Goal: Task Accomplishment & Management: Manage account settings

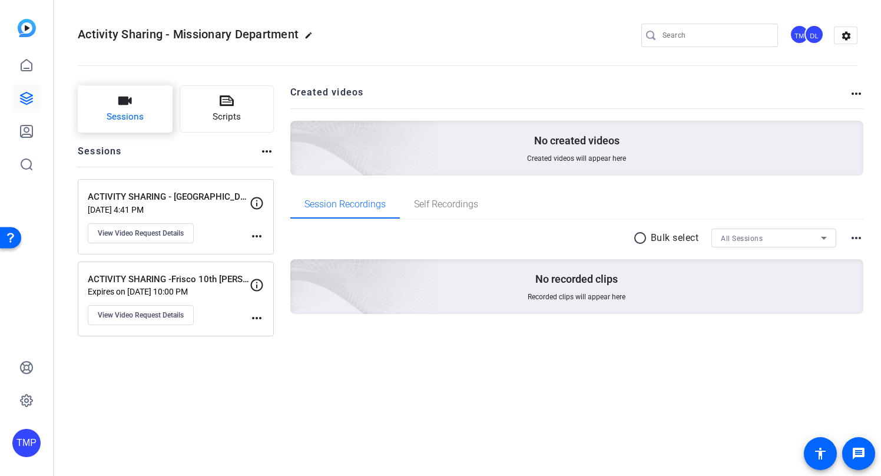
click at [147, 113] on button "Sessions" at bounding box center [125, 108] width 95 height 47
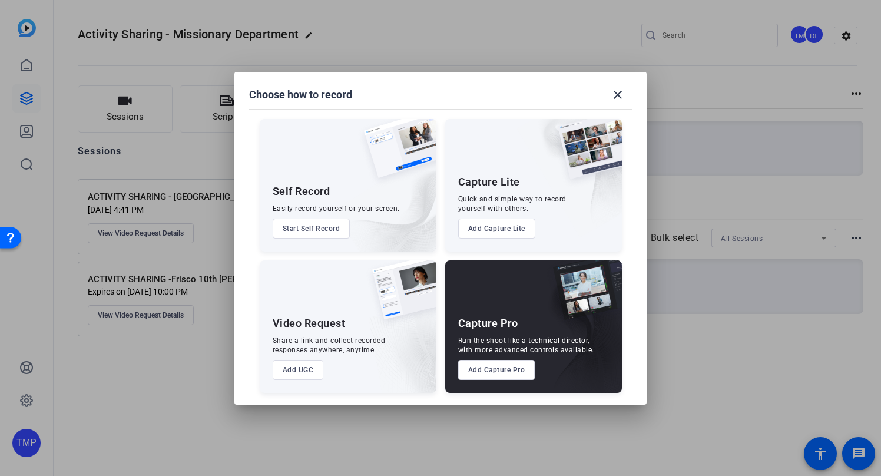
click at [298, 367] on button "Add UGC" at bounding box center [298, 370] width 51 height 20
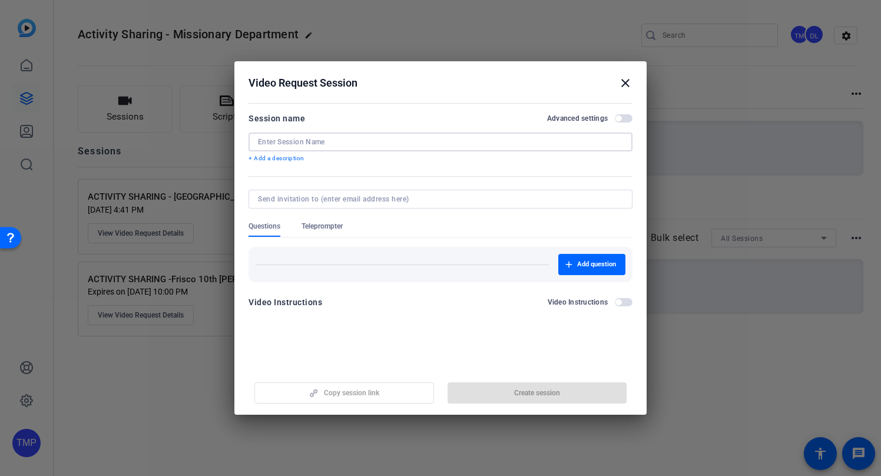
click at [300, 140] on input at bounding box center [440, 141] width 365 height 9
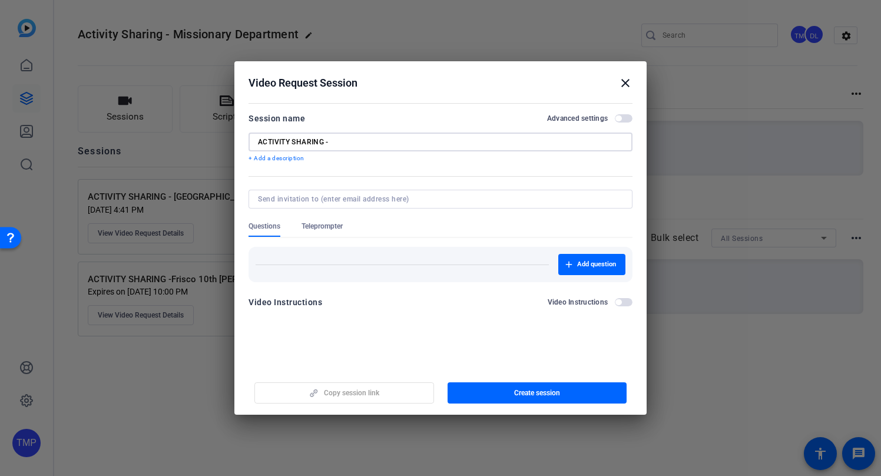
paste input "Burbank Ward ([US_STATE])"
type input "ACTIVITY SHARING - [GEOGRAPHIC_DATA] ([US_STATE])"
click at [626, 118] on span "button" at bounding box center [624, 118] width 18 height 8
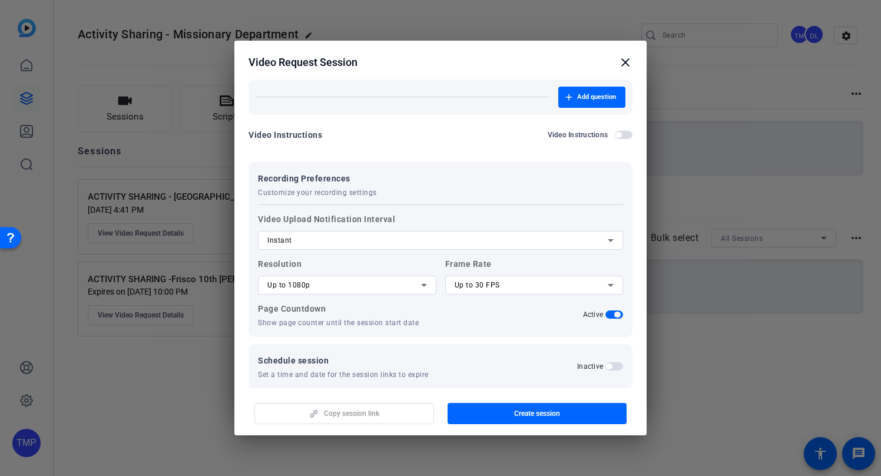
scroll to position [147, 0]
click at [373, 246] on div "Instant" at bounding box center [437, 240] width 340 height 14
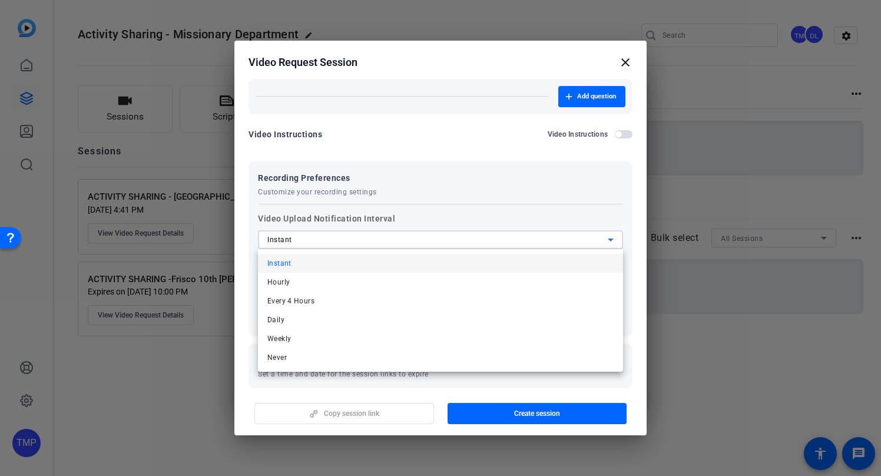
click at [435, 209] on div at bounding box center [440, 238] width 881 height 476
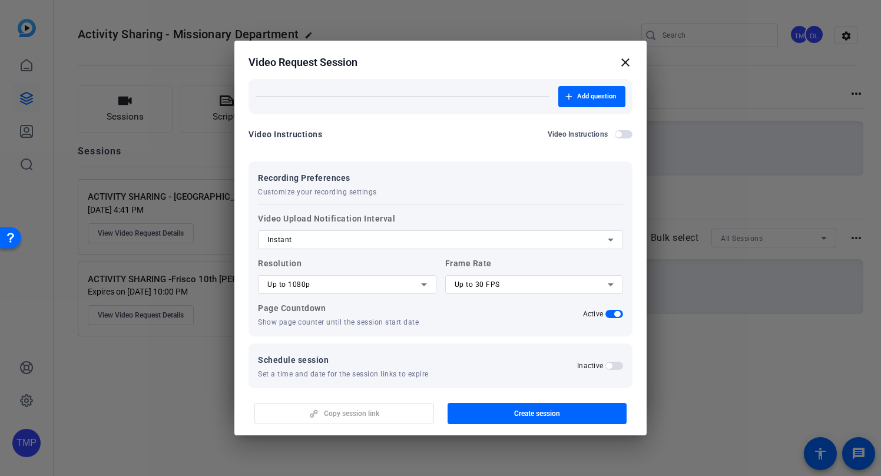
click at [307, 284] on span "Up to 1080p" at bounding box center [288, 284] width 43 height 8
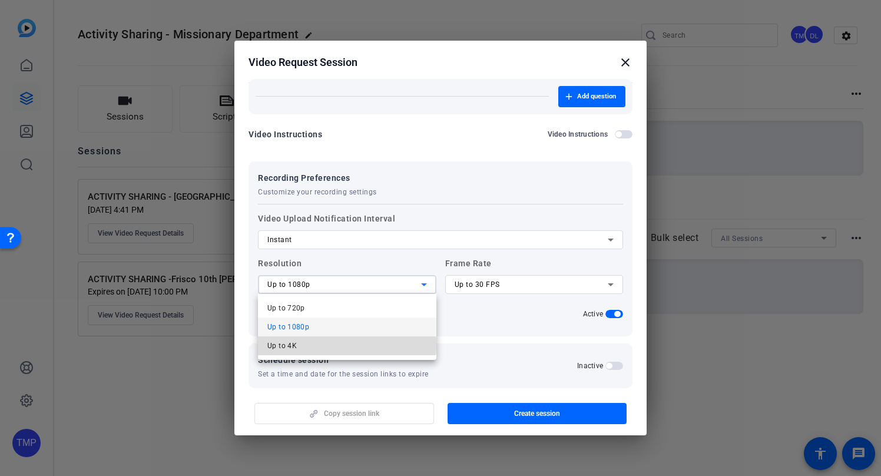
click at [301, 343] on mat-option "Up to 4K" at bounding box center [347, 345] width 178 height 19
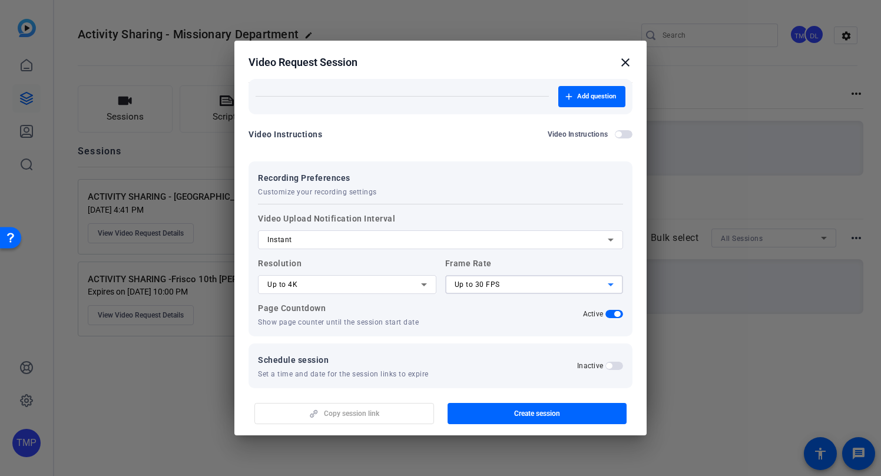
click at [521, 284] on div "Up to 30 FPS" at bounding box center [532, 284] width 154 height 14
click at [506, 326] on mat-option "Up to 30 FPS" at bounding box center [534, 326] width 178 height 19
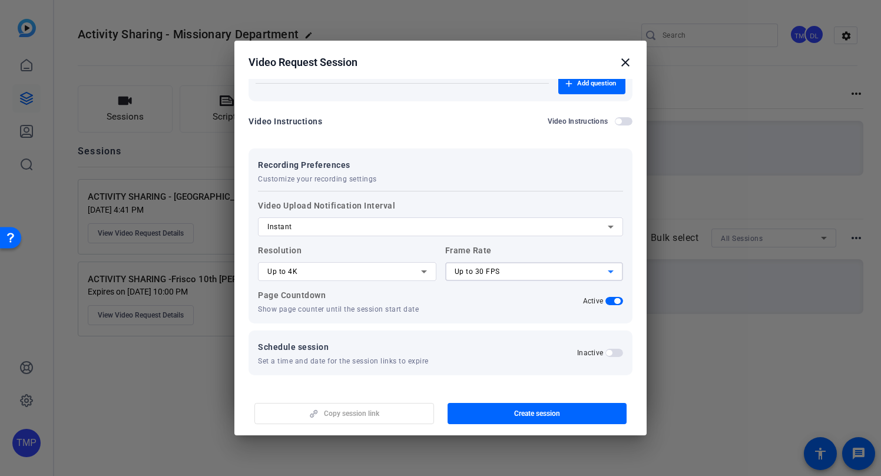
click at [618, 352] on span "button" at bounding box center [614, 353] width 18 height 8
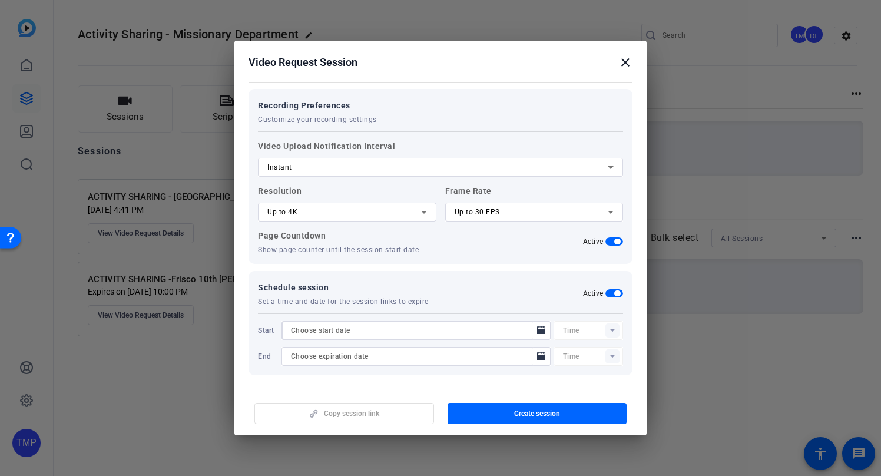
click at [417, 325] on input at bounding box center [410, 330] width 239 height 14
click at [547, 332] on mat-icon "Open calendar" at bounding box center [541, 330] width 14 height 14
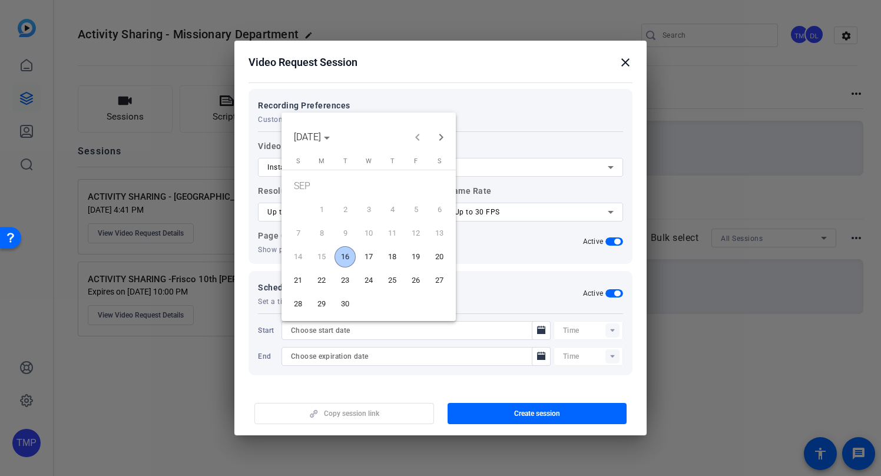
click at [346, 257] on span "16" at bounding box center [344, 256] width 21 height 21
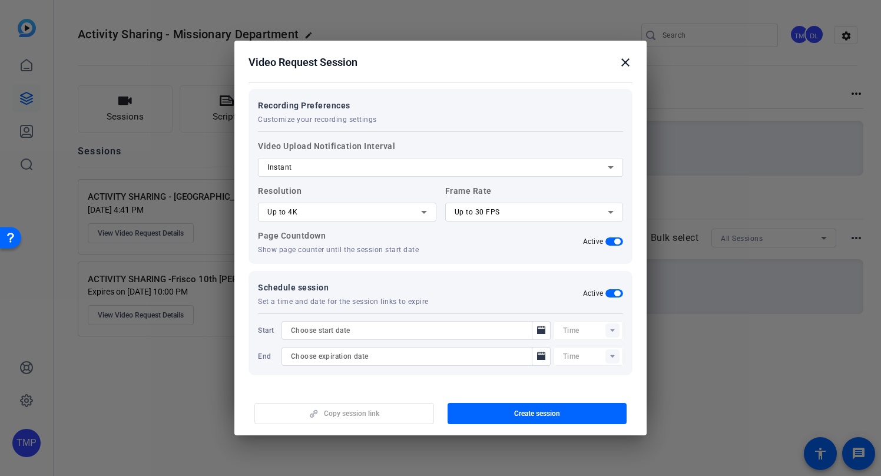
type input "[DATE]"
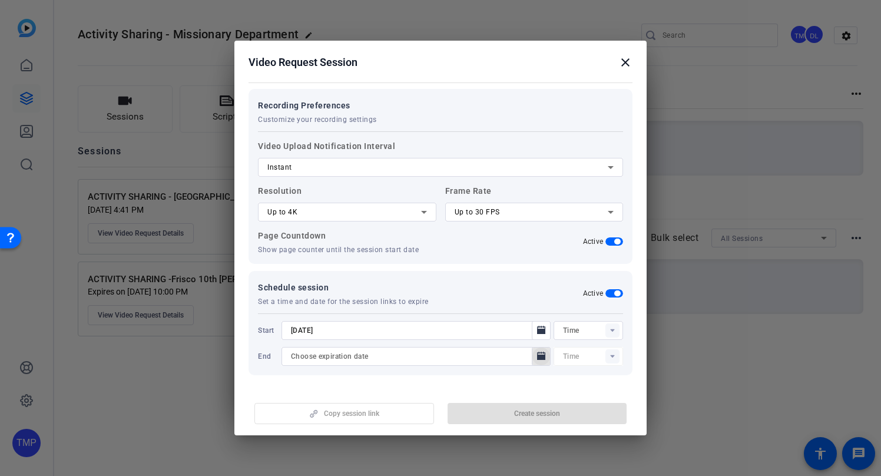
click at [541, 357] on icon "Open calendar" at bounding box center [541, 356] width 8 height 8
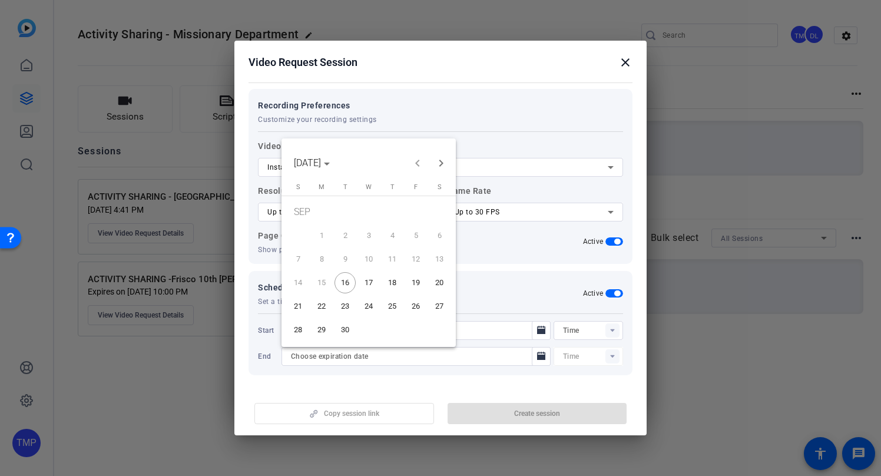
click at [342, 325] on span "30" at bounding box center [344, 329] width 21 height 21
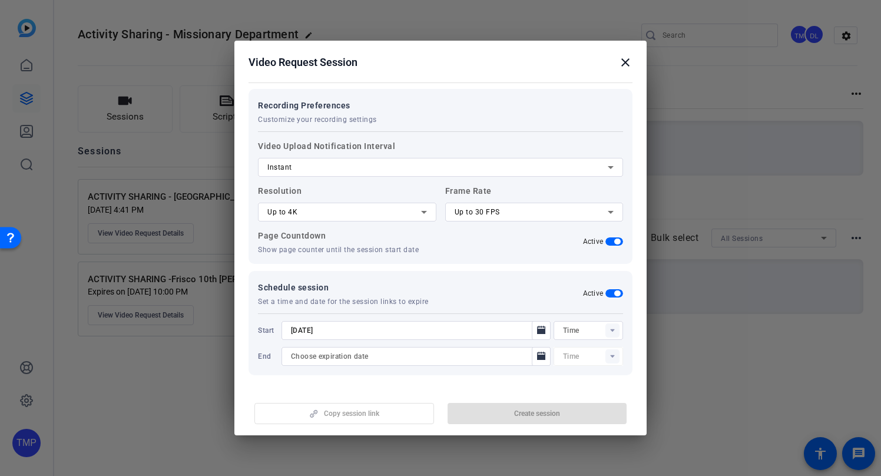
type input "[DATE]"
type input "12:22PM"
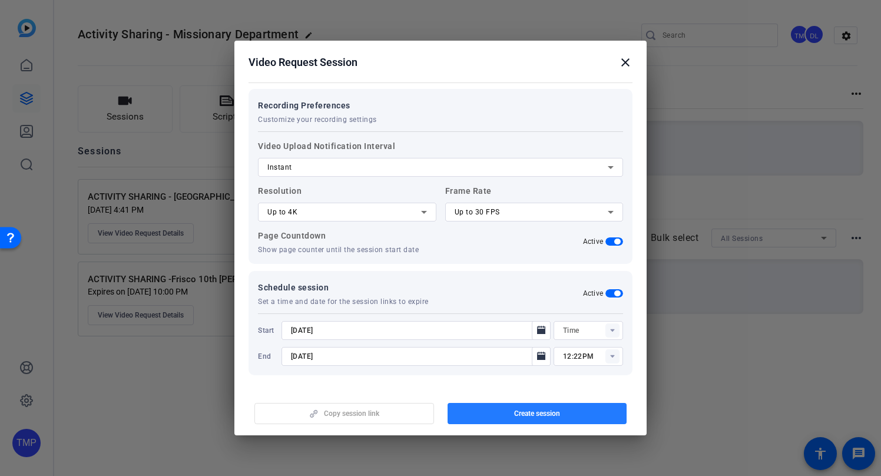
click at [562, 415] on span "button" at bounding box center [538, 413] width 180 height 28
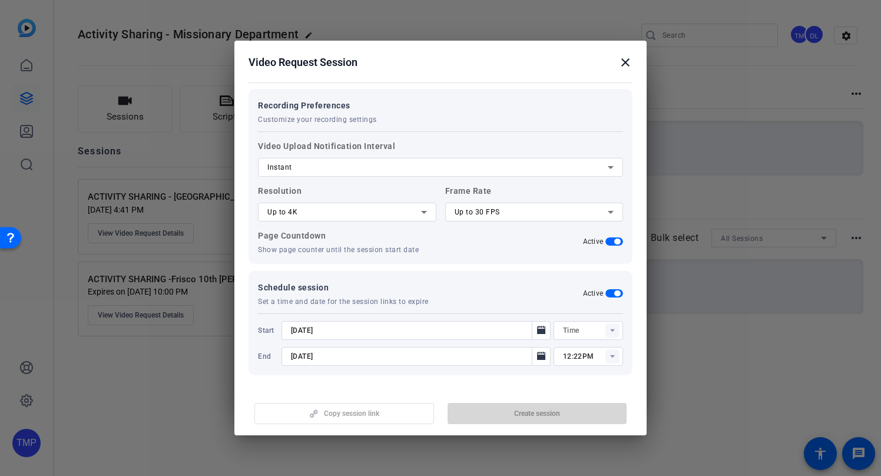
type input "12:07PM"
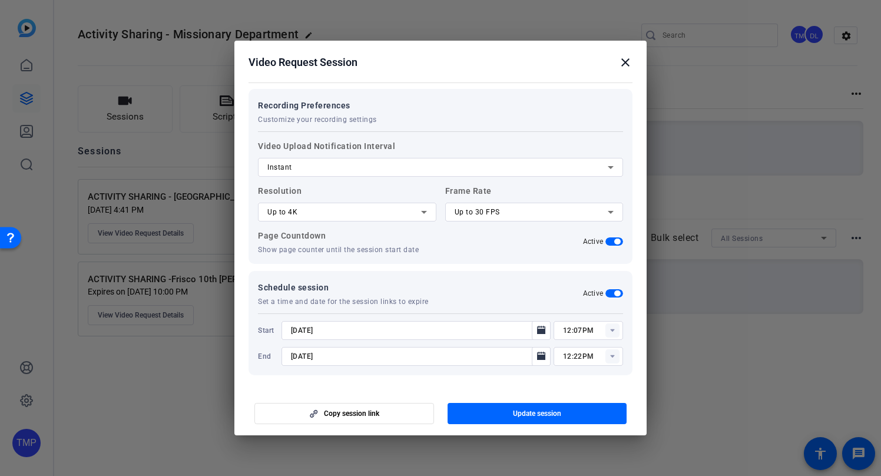
click at [624, 64] on mat-icon "close" at bounding box center [625, 62] width 14 height 14
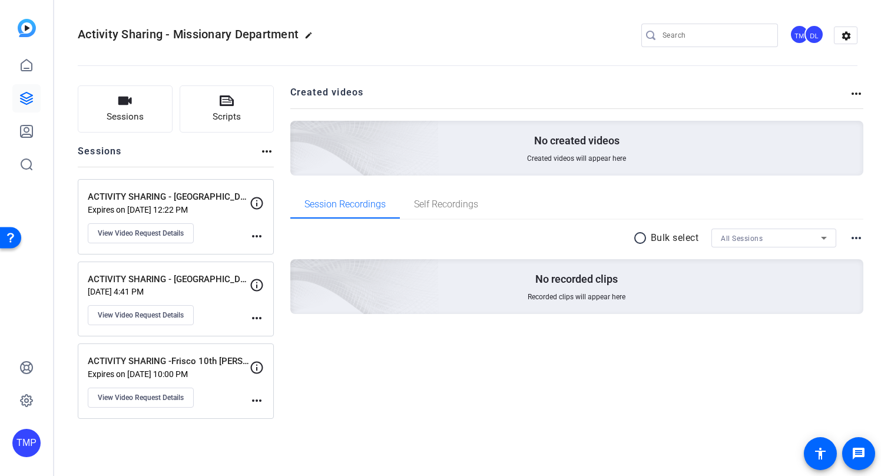
click at [202, 284] on p "ACTIVITY SHARING - [GEOGRAPHIC_DATA] [PERSON_NAME] [PERSON_NAME]" at bounding box center [169, 280] width 162 height 14
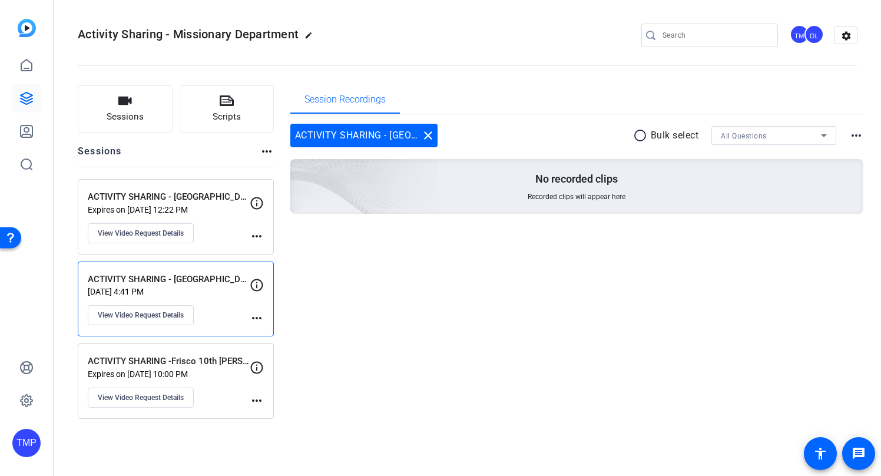
click at [261, 317] on mat-icon "more_horiz" at bounding box center [257, 318] width 14 height 14
click at [258, 283] on div at bounding box center [440, 238] width 881 height 476
click at [257, 285] on icon at bounding box center [257, 285] width 14 height 14
click at [425, 283] on div "Session Recordings ACTIVITY SHARING - Apache Park [PERSON_NAME] [PERSON_NAME] c…" at bounding box center [577, 251] width 574 height 333
click at [127, 283] on p "ACTIVITY SHARING - [GEOGRAPHIC_DATA] [PERSON_NAME] [PERSON_NAME]" at bounding box center [169, 280] width 162 height 14
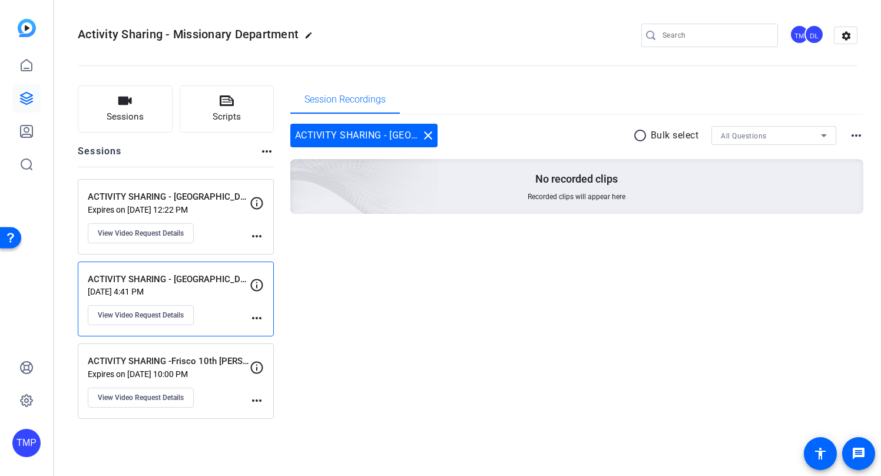
click at [127, 283] on p "ACTIVITY SHARING - [GEOGRAPHIC_DATA] [PERSON_NAME] [PERSON_NAME]" at bounding box center [169, 280] width 162 height 14
click at [131, 314] on span "View Video Request Details" at bounding box center [141, 314] width 86 height 9
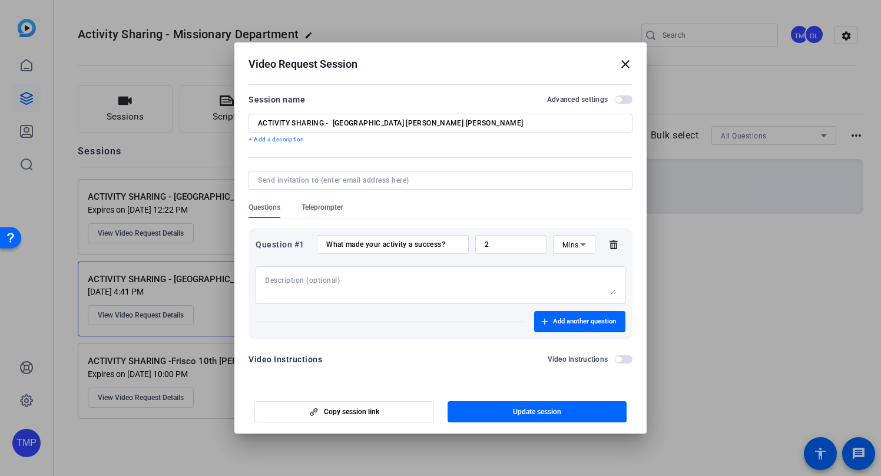
click at [462, 123] on input "ACTIVITY SHARING - [GEOGRAPHIC_DATA] [PERSON_NAME] [PERSON_NAME]" at bounding box center [440, 122] width 365 height 9
click at [396, 123] on input "ACTIVITY SHARING - [GEOGRAPHIC_DATA] [PERSON_NAME] [PERSON_NAME]" at bounding box center [440, 122] width 365 height 9
click at [400, 125] on input "ACTIVITY SHARING - [GEOGRAPHIC_DATA] [PERSON_NAME] [PERSON_NAME]" at bounding box center [440, 122] width 365 height 9
click at [393, 121] on input "ACTIVITY SHARING - [GEOGRAPHIC_DATA] [PERSON_NAME] [PERSON_NAME]" at bounding box center [440, 122] width 365 height 9
click at [452, 117] on div "ACTIVITY SHARING - [GEOGRAPHIC_DATA] [PERSON_NAME] [PERSON_NAME]" at bounding box center [440, 123] width 365 height 19
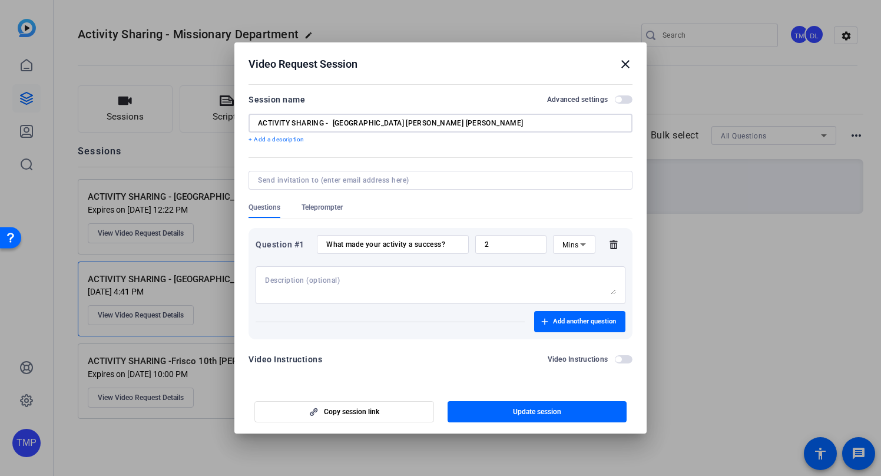
click at [446, 122] on input "ACTIVITY SHARING - [GEOGRAPHIC_DATA] [PERSON_NAME] [PERSON_NAME]" at bounding box center [440, 122] width 365 height 9
click at [259, 120] on input "ACTIVITY SHARING - [GEOGRAPHIC_DATA] [PERSON_NAME] [PERSON_NAME]" at bounding box center [440, 122] width 365 height 9
click at [333, 124] on input "ACTIVITY SHARING - [GEOGRAPHIC_DATA] [PERSON_NAME] [PERSON_NAME]" at bounding box center [440, 122] width 365 height 9
click at [326, 122] on input "ACTIVITY SHARING -[GEOGRAPHIC_DATA] [PERSON_NAME] [PERSON_NAME]" at bounding box center [440, 122] width 365 height 9
click at [387, 118] on input "ACTIVITY SHARING-[GEOGRAPHIC_DATA] [PERSON_NAME] [PERSON_NAME]" at bounding box center [440, 122] width 365 height 9
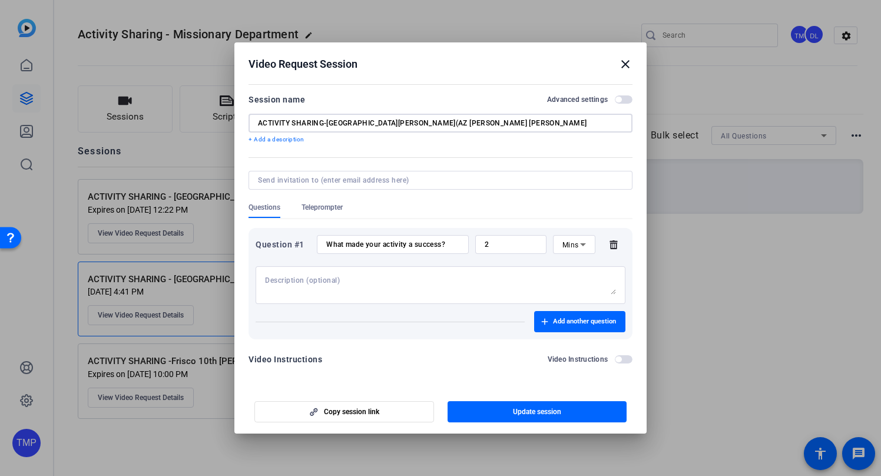
drag, startPoint x: 323, startPoint y: 121, endPoint x: 258, endPoint y: 123, distance: 64.8
click at [258, 123] on input "ACTIVITY SHARING-[GEOGRAPHIC_DATA][PERSON_NAME](AZ [PERSON_NAME] [PERSON_NAME]" at bounding box center [440, 122] width 365 height 9
drag, startPoint x: 377, startPoint y: 123, endPoint x: 402, endPoint y: 131, distance: 26.1
click at [375, 121] on input "Activity Sharing-[GEOGRAPHIC_DATA][PERSON_NAME](AZ [PERSON_NAME] [PERSON_NAME]" at bounding box center [440, 122] width 365 height 9
click at [462, 124] on input "Activity Sharing-[GEOGRAPHIC_DATA] [PERSON_NAME]/AZ [PERSON_NAME] [PERSON_NAME]" at bounding box center [440, 122] width 365 height 9
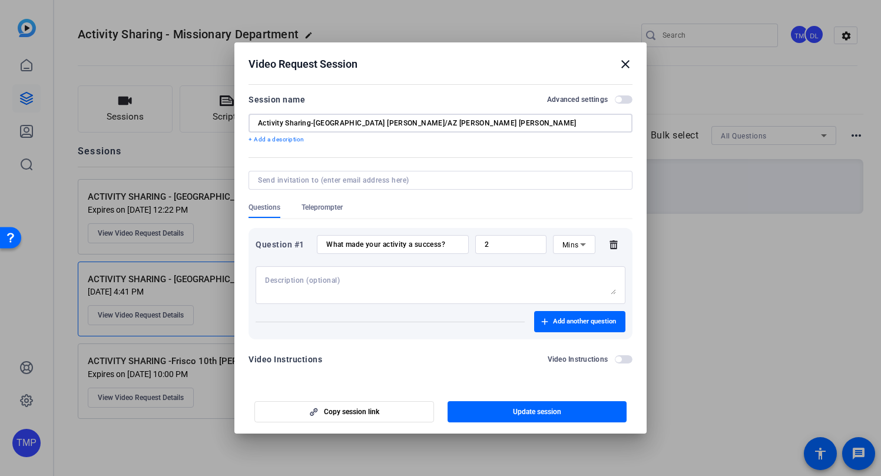
drag, startPoint x: 412, startPoint y: 124, endPoint x: 390, endPoint y: 123, distance: 21.8
click at [390, 123] on input "Activity Sharing-[GEOGRAPHIC_DATA] [PERSON_NAME]/AZ [PERSON_NAME] [PERSON_NAME]" at bounding box center [440, 122] width 365 height 9
click at [447, 120] on input "Activity Sharing-[GEOGRAPHIC_DATA] [PERSON_NAME]/AZ [PERSON_NAME] [PERSON_NAME]" at bounding box center [440, 122] width 365 height 9
type input "Activity Sharing-[GEOGRAPHIC_DATA] [PERSON_NAME]/AZ [PERSON_NAME] [PERSON_NAME]"
click at [552, 416] on span "Update session" at bounding box center [537, 411] width 48 height 9
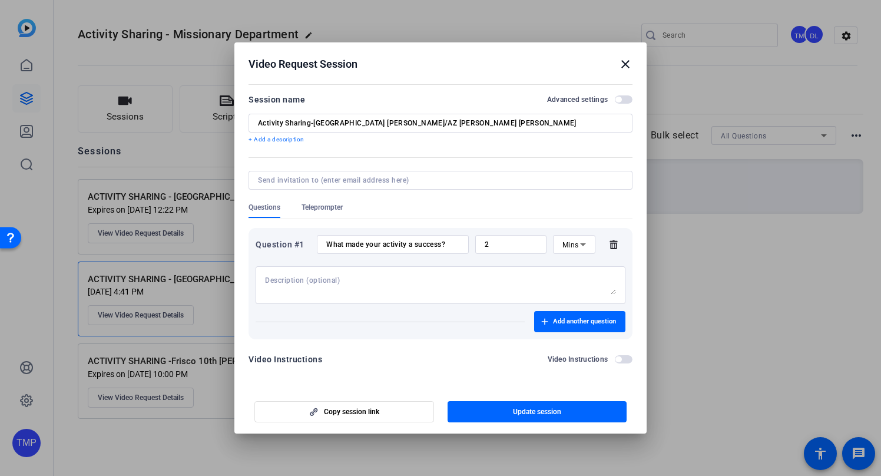
click at [626, 63] on mat-icon "close" at bounding box center [625, 64] width 14 height 14
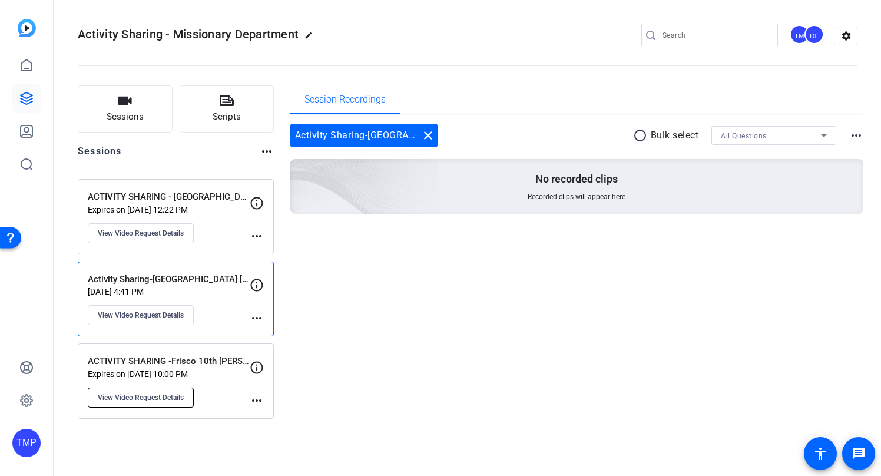
click at [141, 397] on span "View Video Request Details" at bounding box center [141, 397] width 86 height 9
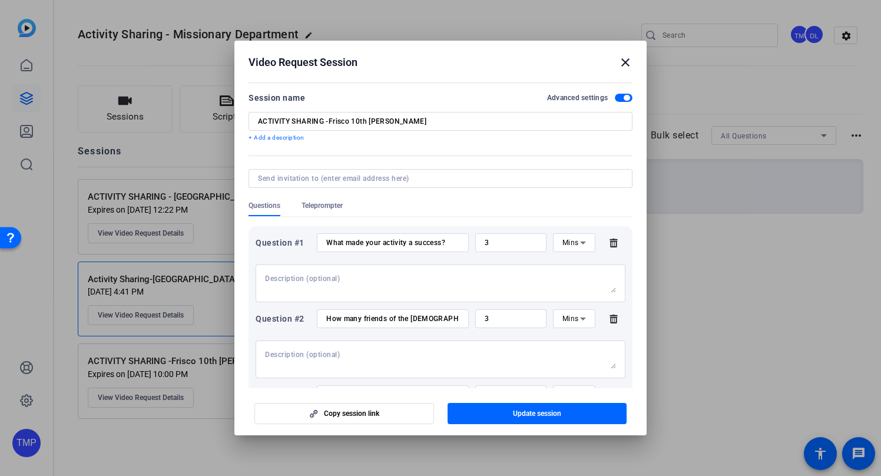
click at [326, 121] on input "ACTIVITY SHARING -Frisco 10th [PERSON_NAME]" at bounding box center [440, 121] width 365 height 9
drag, startPoint x: 323, startPoint y: 120, endPoint x: 251, endPoint y: 120, distance: 71.8
click at [251, 120] on div "ACTIVITY SHARING-Frisco 10th [PERSON_NAME]" at bounding box center [441, 121] width 384 height 19
click at [350, 119] on input "ACTIVITY SHARING-Frisco 10th [PERSON_NAME]" at bounding box center [440, 121] width 365 height 9
click at [383, 122] on input "ACTIVITY SHARING-Frisco 10th [PERSON_NAME]" at bounding box center [440, 121] width 365 height 9
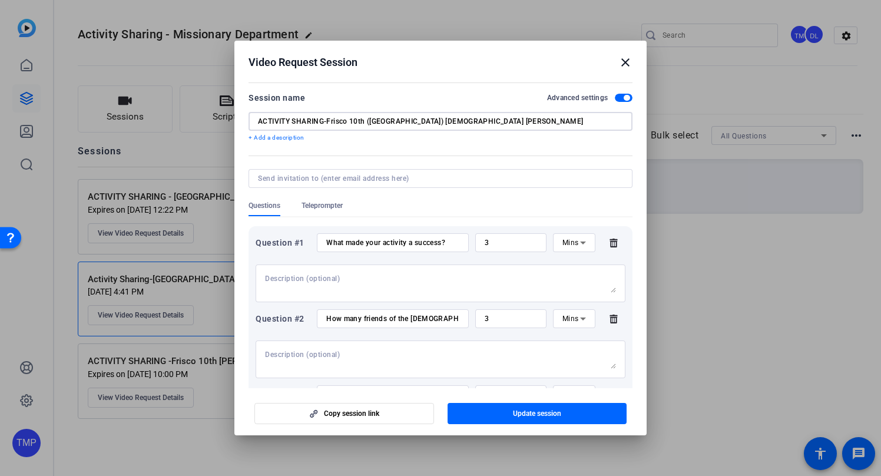
click at [327, 119] on input "ACTIVITY SHARING-Frisco 10th ([GEOGRAPHIC_DATA]) [DEMOGRAPHIC_DATA] [PERSON_NAM…" at bounding box center [440, 121] width 365 height 9
click at [325, 121] on input "ACTIVITY SHARING- Frisco 10th ([GEOGRAPHIC_DATA]) [DEMOGRAPHIC_DATA] [PERSON_NA…" at bounding box center [440, 121] width 365 height 9
click at [445, 120] on input "ACTIVITY SHARING- Frisco 10th ([GEOGRAPHIC_DATA]) [DEMOGRAPHIC_DATA] [PERSON_NA…" at bounding box center [440, 121] width 365 height 9
drag, startPoint x: 407, startPoint y: 120, endPoint x: 482, endPoint y: 165, distance: 88.0
click at [383, 121] on input "ACTIVITY SHARING- Frisco 10th ([GEOGRAPHIC_DATA]) [DEMOGRAPHIC_DATA] [PERSON_NA…" at bounding box center [440, 121] width 365 height 9
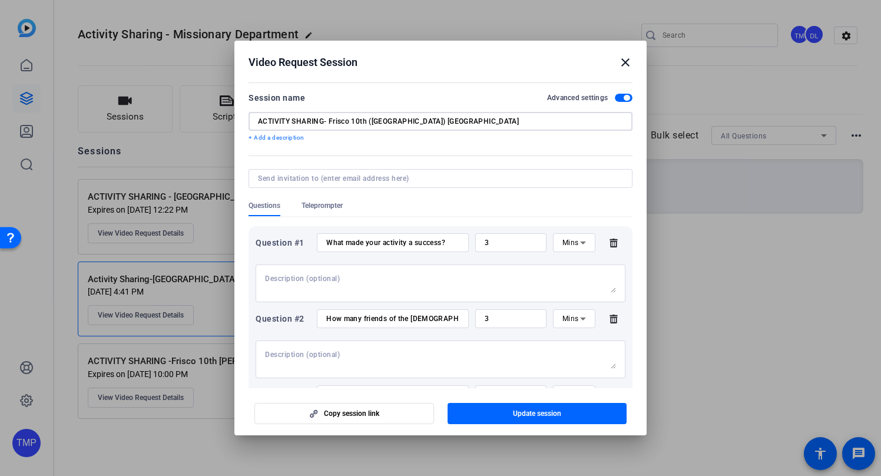
type input "ACTIVITY SHARING- Frisco 10th ([GEOGRAPHIC_DATA]) [DEMOGRAPHIC_DATA] [PERSON_NA…"
click at [448, 118] on input "ACTIVITY SHARING- Frisco 10th ([GEOGRAPHIC_DATA]) [DEMOGRAPHIC_DATA] [PERSON_NA…" at bounding box center [440, 121] width 365 height 9
click at [575, 416] on span "button" at bounding box center [538, 413] width 180 height 28
click at [625, 64] on mat-icon "close" at bounding box center [625, 62] width 14 height 14
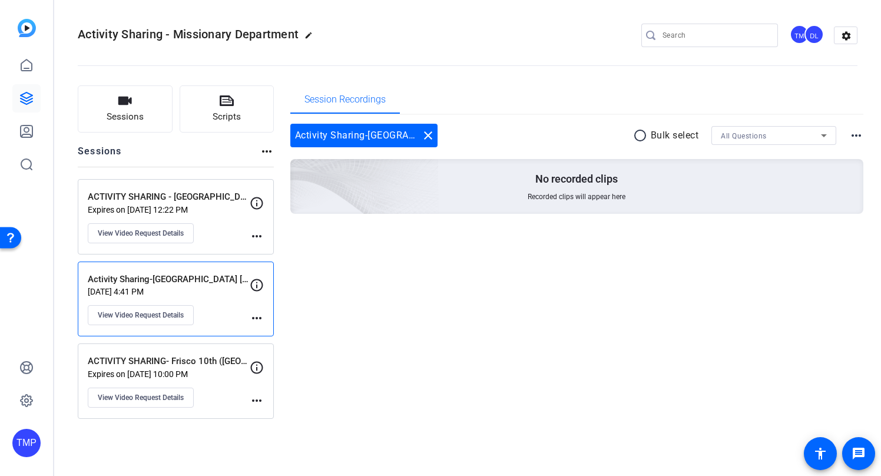
click at [259, 204] on icon at bounding box center [257, 203] width 14 height 14
click at [154, 235] on span "View Video Request Details" at bounding box center [141, 232] width 86 height 9
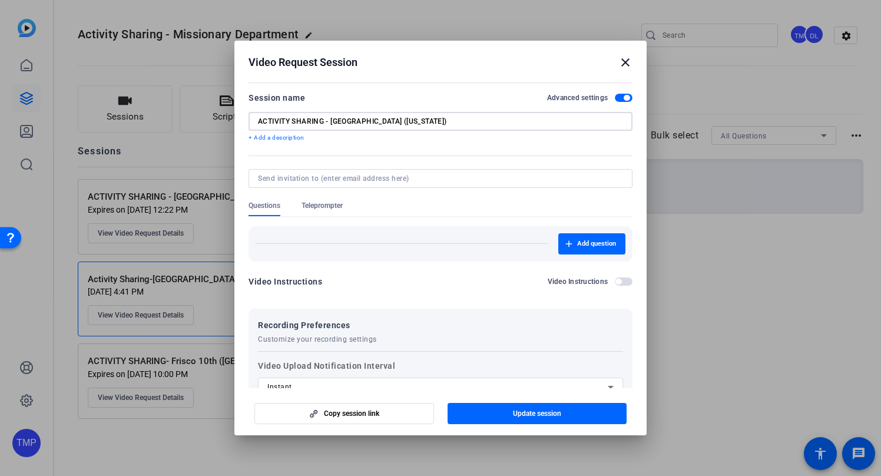
drag, startPoint x: 415, startPoint y: 121, endPoint x: 382, endPoint y: 123, distance: 32.5
click at [382, 123] on input "ACTIVITY SHARING - [GEOGRAPHIC_DATA] ([US_STATE])" at bounding box center [440, 121] width 365 height 9
drag, startPoint x: 377, startPoint y: 120, endPoint x: 363, endPoint y: 122, distance: 14.9
click at [361, 122] on input "ACTIVITY SHARING - Burbank Ward ([GEOGRAPHIC_DATA])" at bounding box center [440, 121] width 365 height 9
click at [396, 122] on input "ACTIVITY SHARING - [GEOGRAPHIC_DATA] ([GEOGRAPHIC_DATA])" at bounding box center [440, 121] width 365 height 9
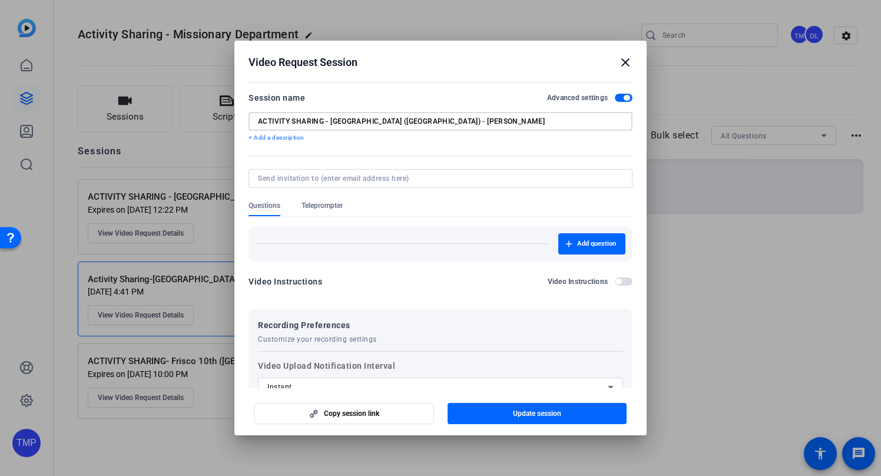
click at [360, 119] on input "ACTIVITY SHARING - [GEOGRAPHIC_DATA] ([GEOGRAPHIC_DATA]) - [PERSON_NAME]" at bounding box center [440, 121] width 365 height 9
drag, startPoint x: 397, startPoint y: 120, endPoint x: 458, endPoint y: 148, distance: 66.9
click at [397, 120] on input "ACTIVITY SHARING - [GEOGRAPHIC_DATA]([GEOGRAPHIC_DATA]) - [PERSON_NAME]" at bounding box center [440, 121] width 365 height 9
click at [377, 119] on input "ACTIVITY SHARING - Burbank Ward([GEOGRAPHIC_DATA]) [PERSON_NAME]" at bounding box center [440, 121] width 365 height 9
type input "ACTIVITY SHARING - Burbank Ward ([GEOGRAPHIC_DATA]) [PERSON_NAME]"
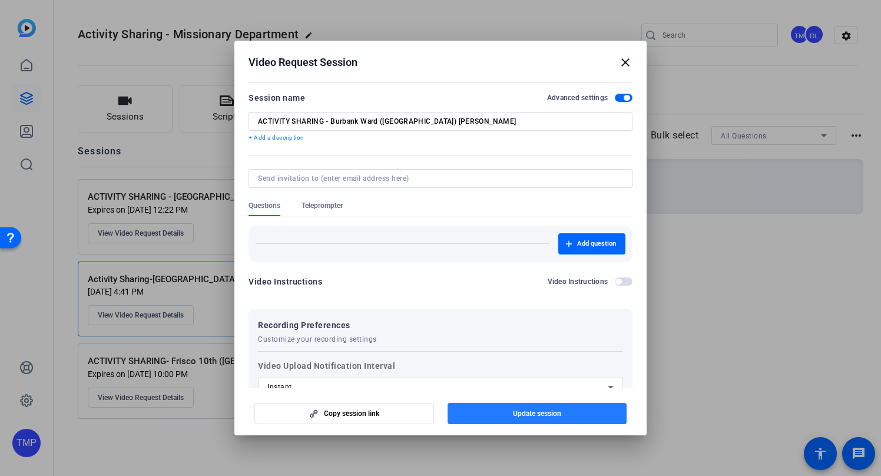
click at [524, 411] on span "Update session" at bounding box center [537, 413] width 48 height 9
click at [627, 60] on mat-icon "close" at bounding box center [625, 62] width 14 height 14
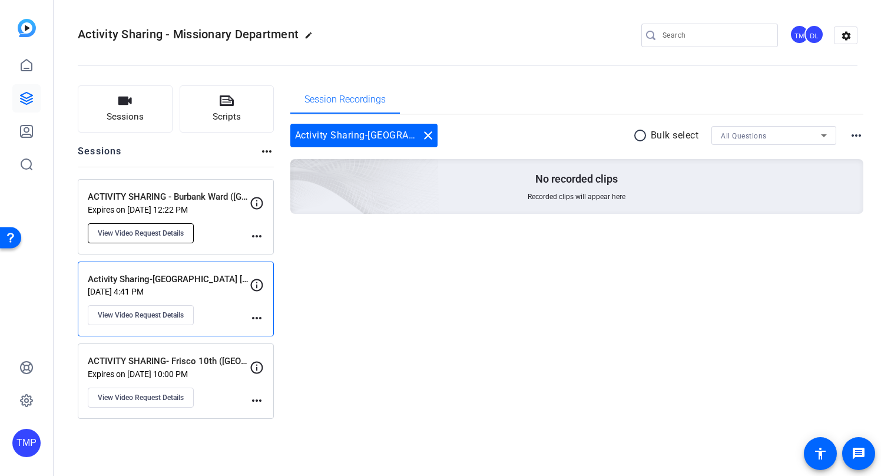
click at [165, 233] on span "View Video Request Details" at bounding box center [141, 232] width 86 height 9
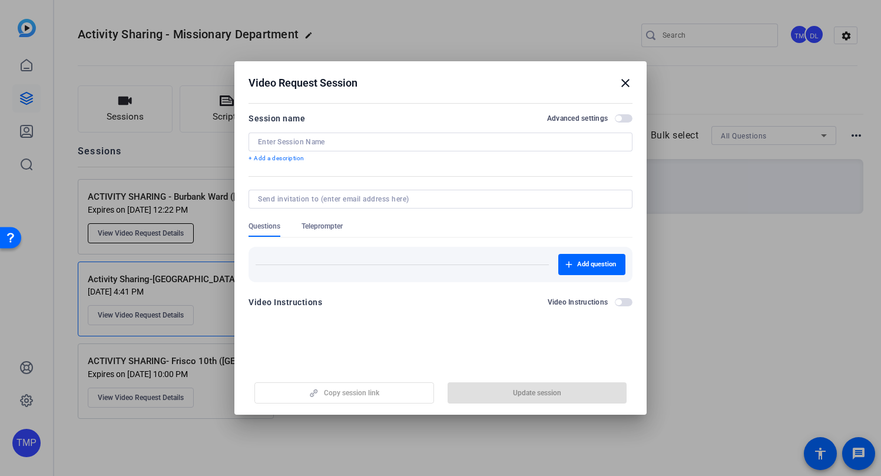
type input "ACTIVITY SHARING - Burbank Ward ([GEOGRAPHIC_DATA]) [PERSON_NAME]"
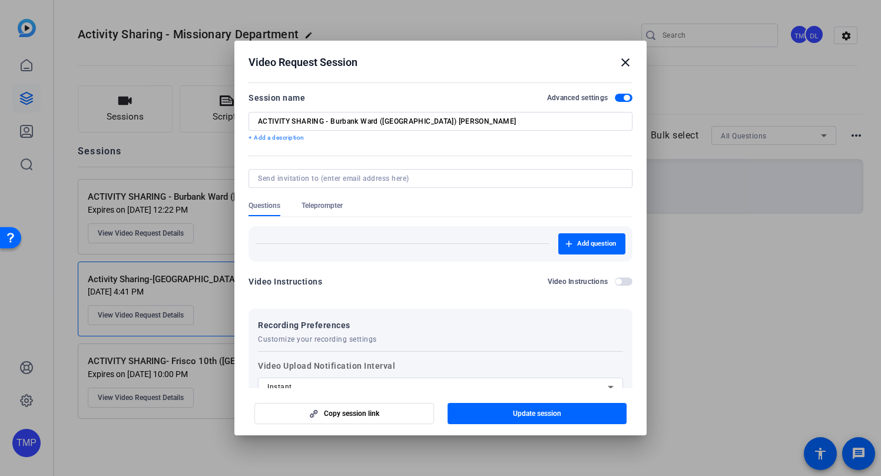
click at [626, 62] on mat-icon "close" at bounding box center [625, 62] width 14 height 14
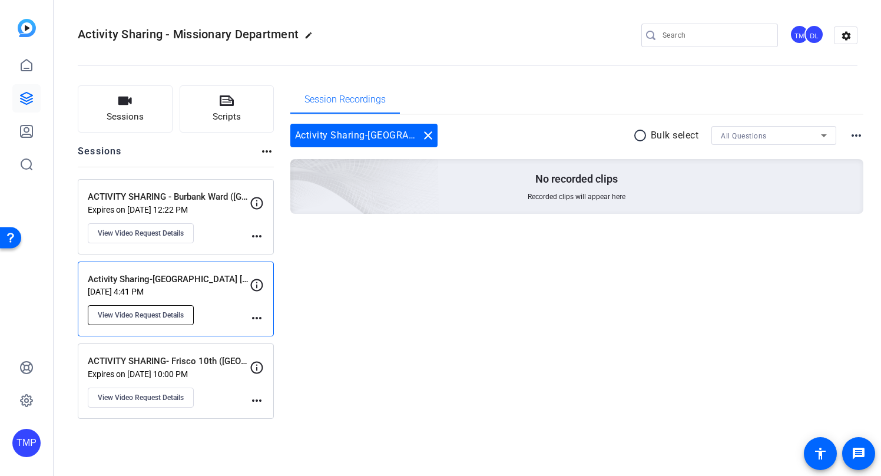
click at [134, 314] on span "View Video Request Details" at bounding box center [141, 314] width 86 height 9
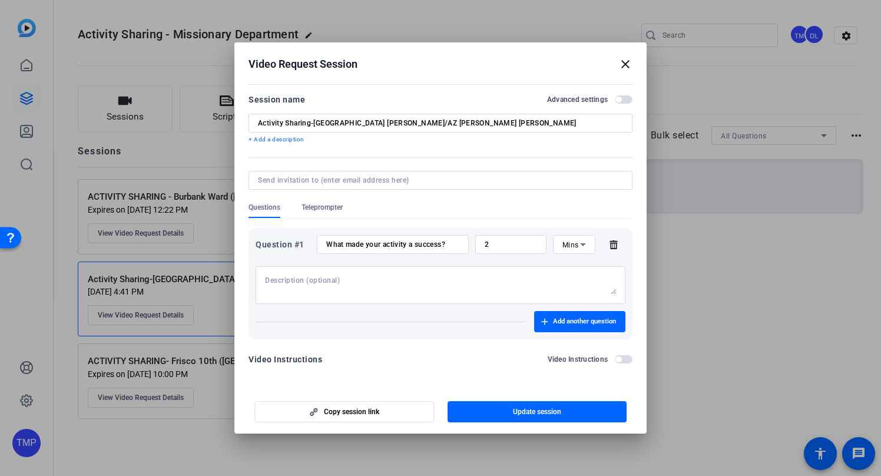
click at [389, 122] on input "Activity Sharing-[GEOGRAPHIC_DATA] [PERSON_NAME]/AZ [PERSON_NAME] [PERSON_NAME]" at bounding box center [440, 122] width 365 height 9
click at [313, 122] on input "Activity Sharing-[GEOGRAPHIC_DATA][PERSON_NAME]([GEOGRAPHIC_DATA])[PERSON_NAME]…" at bounding box center [440, 122] width 365 height 9
drag, startPoint x: 314, startPoint y: 122, endPoint x: 207, endPoint y: 116, distance: 107.3
click at [207, 116] on div "Video Request Session close Session name Advanced settings Activity [GEOGRAPHIC…" at bounding box center [440, 238] width 881 height 476
click at [399, 124] on input "ACTIVITY SHARING [GEOGRAPHIC_DATA][PERSON_NAME]([GEOGRAPHIC_DATA])[PERSON_NAME]…" at bounding box center [440, 122] width 365 height 9
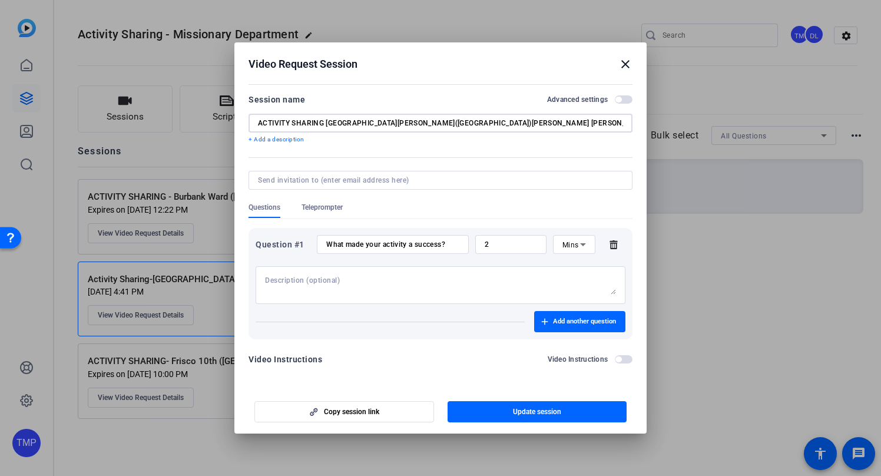
click at [403, 122] on input "ACTIVITY SHARING [GEOGRAPHIC_DATA][PERSON_NAME]([GEOGRAPHIC_DATA])[PERSON_NAME]…" at bounding box center [440, 122] width 365 height 9
click at [327, 124] on input "ACTIVITY SHARING [GEOGRAPHIC_DATA][PERSON_NAME]([GEOGRAPHIC_DATA])[PERSON_NAME]…" at bounding box center [440, 122] width 365 height 9
click at [258, 123] on input "ACTIVITY SHARING [GEOGRAPHIC_DATA][PERSON_NAME]([GEOGRAPHIC_DATA])[PERSON_NAME]…" at bounding box center [440, 122] width 365 height 9
type input "ACTIVITY SHARING [GEOGRAPHIC_DATA][PERSON_NAME]([GEOGRAPHIC_DATA])[PERSON_NAME]…"
click at [565, 415] on span "button" at bounding box center [538, 412] width 180 height 28
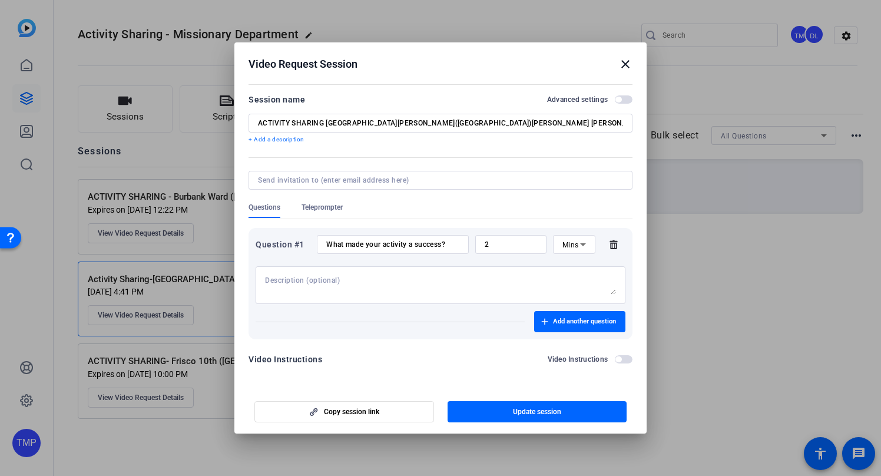
click at [627, 65] on mat-icon "close" at bounding box center [625, 64] width 14 height 14
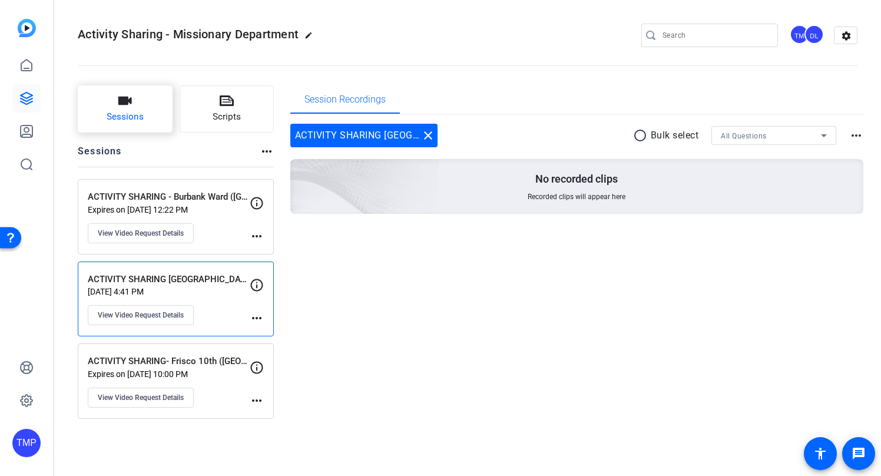
click at [132, 102] on button "Sessions" at bounding box center [125, 108] width 95 height 47
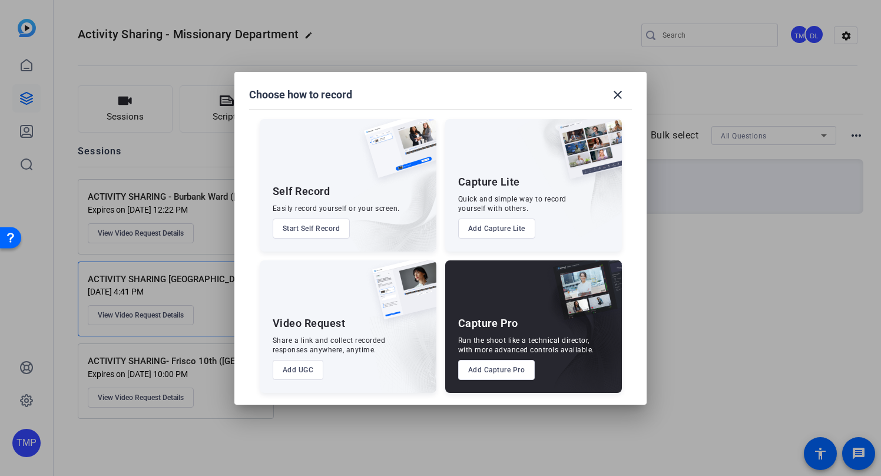
click at [306, 366] on button "Add UGC" at bounding box center [298, 370] width 51 height 20
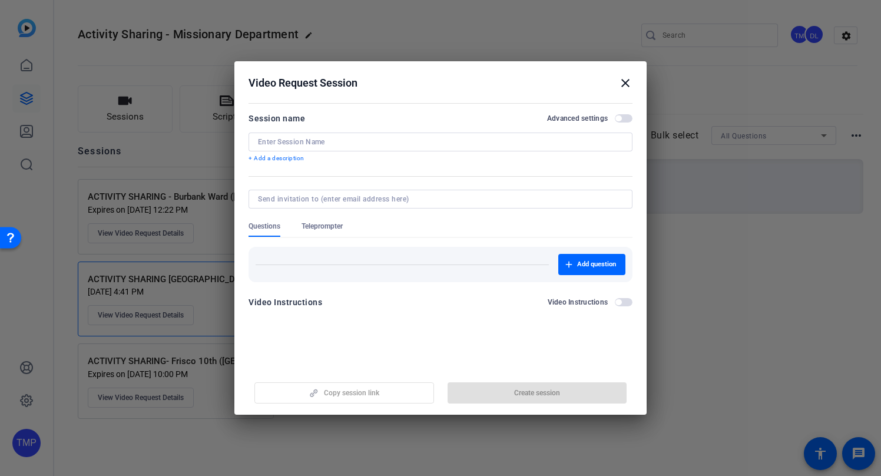
click at [285, 143] on input at bounding box center [440, 141] width 365 height 9
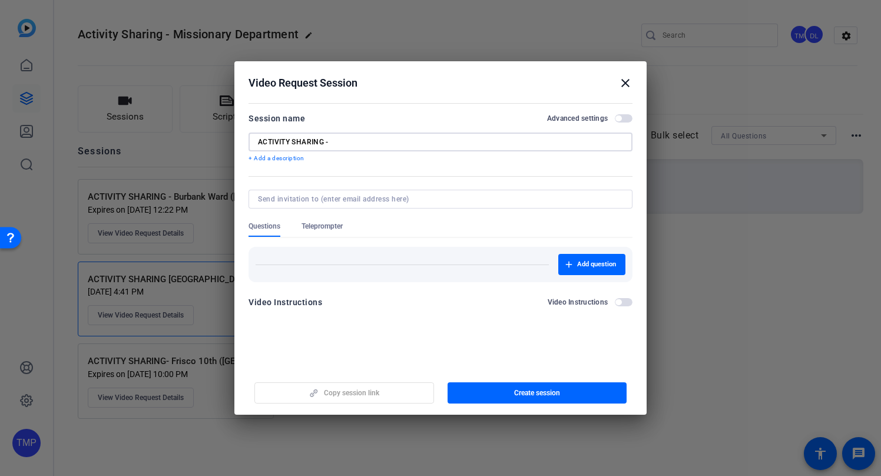
paste input "[PERSON_NAME] 1st [PERSON_NAME] ([US_STATE]) [PERSON_NAME] D"
drag, startPoint x: 406, startPoint y: 142, endPoint x: 385, endPoint y: 143, distance: 20.6
click at [385, 143] on input "ACTIVITY SHARING - [PERSON_NAME] 1st [PERSON_NAME] ([US_STATE]) [PERSON_NAME] D" at bounding box center [440, 141] width 365 height 9
click at [430, 140] on input "ACTIVITY SHARING - [PERSON_NAME] 1st [PERSON_NAME] ([GEOGRAPHIC_DATA]) [PERSON_…" at bounding box center [440, 141] width 365 height 9
click at [330, 143] on input "ACTIVITY SHARING - [PERSON_NAME] 1st [PERSON_NAME] ([GEOGRAPHIC_DATA]) [PERSON_…" at bounding box center [440, 141] width 365 height 9
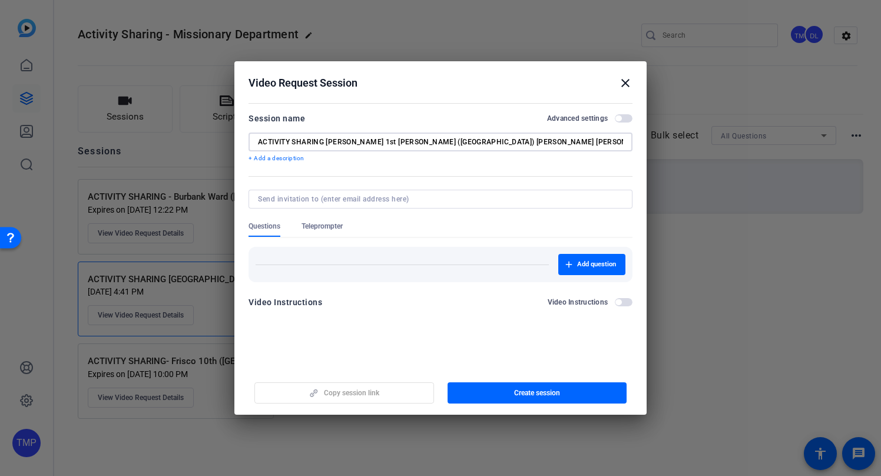
click at [439, 143] on input "ACTIVITY SHARING [PERSON_NAME] 1st [PERSON_NAME] ([GEOGRAPHIC_DATA]) [PERSON_NA…" at bounding box center [440, 141] width 365 height 9
drag, startPoint x: 418, startPoint y: 141, endPoint x: 418, endPoint y: 151, distance: 9.4
click at [399, 143] on input "ACTIVITY SHARING [PERSON_NAME] 1st [PERSON_NAME] ([GEOGRAPHIC_DATA]) [PERSON_NA…" at bounding box center [440, 141] width 365 height 9
click at [396, 141] on input "ACTIVITY SHARING [PERSON_NAME] 1st [PERSON_NAME] ([GEOGRAPHIC_DATA]) [PERSON_NA…" at bounding box center [440, 141] width 365 height 9
click at [458, 150] on div "ACTIVITY SHARING [PERSON_NAME] 1st [PERSON_NAME] ([GEOGRAPHIC_DATA]) [PERSON_NA…" at bounding box center [440, 142] width 365 height 19
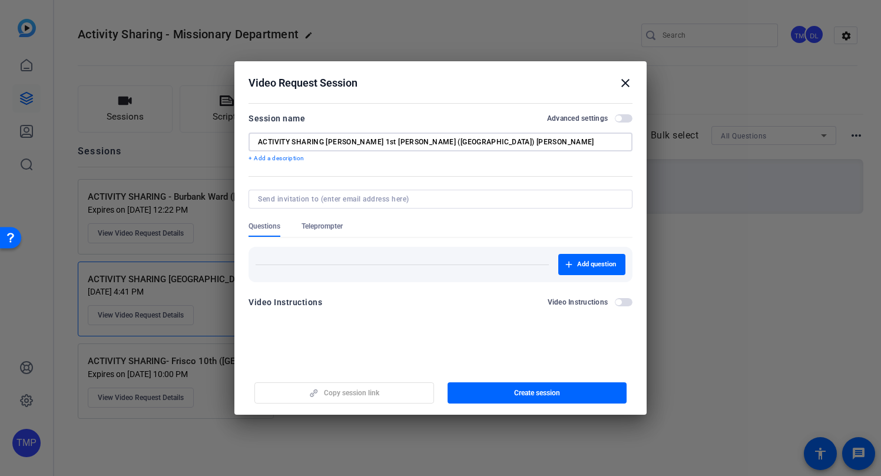
click at [399, 141] on input "ACTIVITY SHARING [PERSON_NAME] 1st [PERSON_NAME] ([GEOGRAPHIC_DATA]) [PERSON_NA…" at bounding box center [440, 141] width 365 height 9
drag, startPoint x: 402, startPoint y: 144, endPoint x: 412, endPoint y: 149, distance: 11.6
click at [401, 144] on input "ACTIVITY SHARING [PERSON_NAME] 1st [PERSON_NAME] ([GEOGRAPHIC_DATA]) [PERSON_NA…" at bounding box center [440, 141] width 365 height 9
click at [377, 142] on input "ACTIVITY SHARING [PERSON_NAME] 1st [PERSON_NAME] ([GEOGRAPHIC_DATA]) Brewin" at bounding box center [440, 141] width 365 height 9
click at [419, 141] on input "ACTIVITY SHARING [PERSON_NAME] 1st [PERSON_NAME]([GEOGRAPHIC_DATA]) Brewin" at bounding box center [440, 141] width 365 height 9
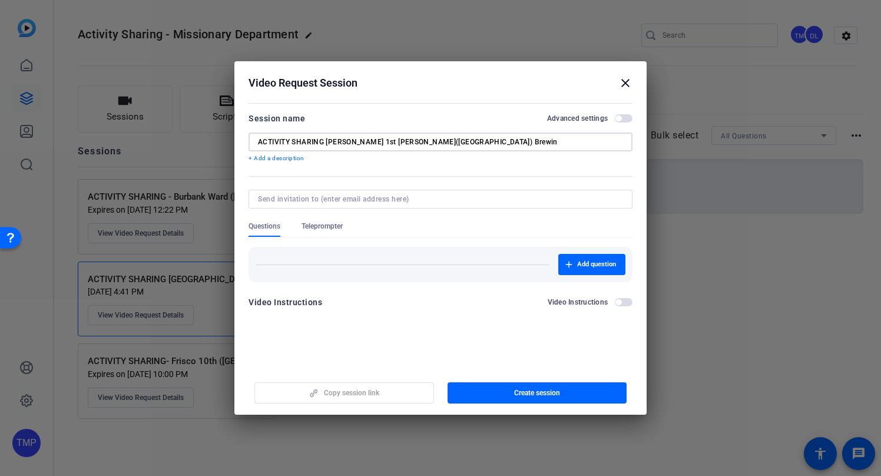
click at [391, 141] on input "ACTIVITY SHARING [PERSON_NAME] 1st [PERSON_NAME]([GEOGRAPHIC_DATA]) Brewin" at bounding box center [440, 141] width 365 height 9
click at [452, 143] on input "ACTIVITY SHARING [PERSON_NAME] 1st [PERSON_NAME]([GEOGRAPHIC_DATA])[PERSON_NAME…" at bounding box center [440, 141] width 365 height 9
click at [398, 143] on input "ACTIVITY SHARING [PERSON_NAME] 1st [PERSON_NAME]([GEOGRAPHIC_DATA])[PERSON_NAME…" at bounding box center [440, 141] width 365 height 9
drag, startPoint x: 408, startPoint y: 141, endPoint x: 433, endPoint y: 162, distance: 33.1
click at [407, 141] on input "ACTIVITY SHARING [PERSON_NAME] 1st [PERSON_NAME]([GEOGRAPHIC_DATA])Bshop Brewin…" at bounding box center [440, 141] width 365 height 9
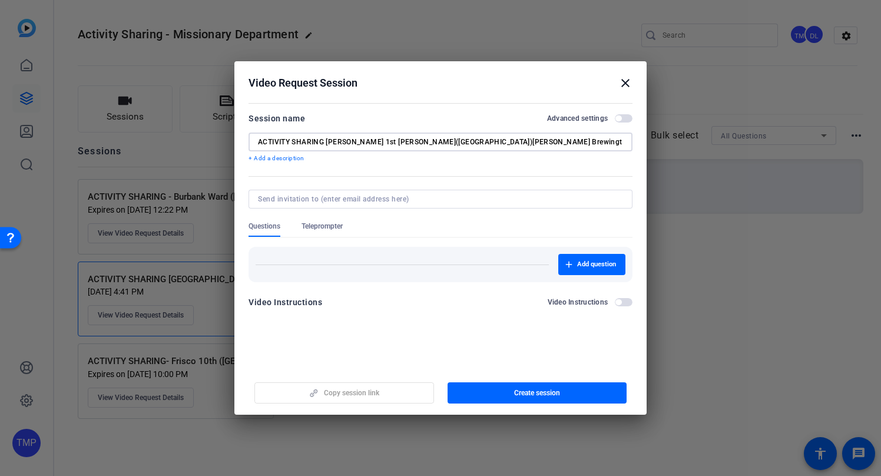
click at [462, 143] on input "ACTIVITY SHARING [PERSON_NAME] 1st [PERSON_NAME]([GEOGRAPHIC_DATA])[PERSON_NAME…" at bounding box center [440, 141] width 365 height 9
click at [391, 143] on input "ACTIVITY SHARING [PERSON_NAME] 1st [PERSON_NAME]([GEOGRAPHIC_DATA])[PERSON_NAME]" at bounding box center [440, 141] width 365 height 9
drag, startPoint x: 375, startPoint y: 139, endPoint x: 366, endPoint y: 141, distance: 9.0
click at [366, 141] on input "ACTIVITY SHARING [PERSON_NAME] 1st [PERSON_NAME]([GEOGRAPHIC_DATA])[PERSON_NAME]" at bounding box center [440, 141] width 365 height 9
click at [382, 144] on input "ACTIVITY SHARING [PERSON_NAME] 1st W ([GEOGRAPHIC_DATA])[PERSON_NAME]" at bounding box center [440, 141] width 365 height 9
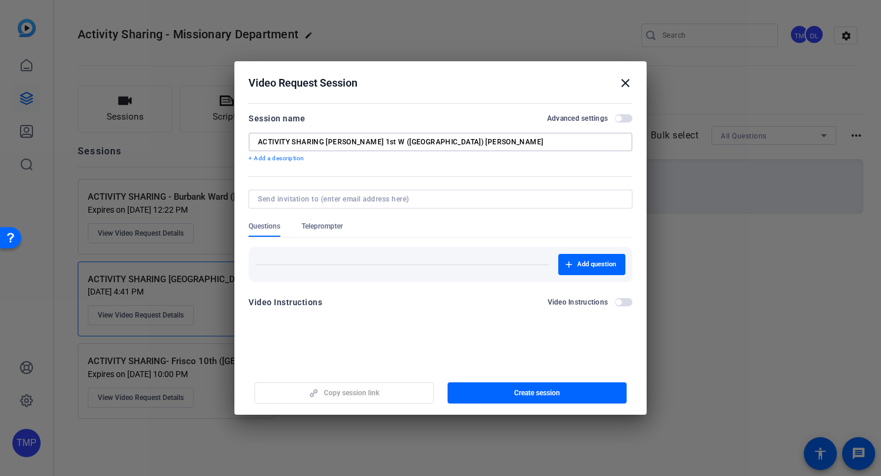
click at [388, 143] on input "ACTIVITY SHARING [PERSON_NAME] 1st W ([GEOGRAPHIC_DATA]) [PERSON_NAME]" at bounding box center [440, 141] width 365 height 9
click at [398, 143] on input "ACTIVITY SHARING [PERSON_NAME] 1st W ([GEOGRAPHIC_DATA]) Bishp [PERSON_NAME]" at bounding box center [440, 141] width 365 height 9
click at [326, 142] on input "ACTIVITY SHARING [PERSON_NAME] 1st W ([GEOGRAPHIC_DATA]) Bishp [PERSON_NAME]" at bounding box center [440, 141] width 365 height 9
click at [359, 142] on input "ACTIVITY SHARING-[PERSON_NAME] 1st W ([GEOGRAPHIC_DATA]) Bishp [PERSON_NAME]" at bounding box center [440, 141] width 365 height 9
click at [392, 144] on input "ACTIVITY SHARING-[PERSON_NAME] 1st ([GEOGRAPHIC_DATA]) Bishp [PERSON_NAME]" at bounding box center [440, 141] width 365 height 9
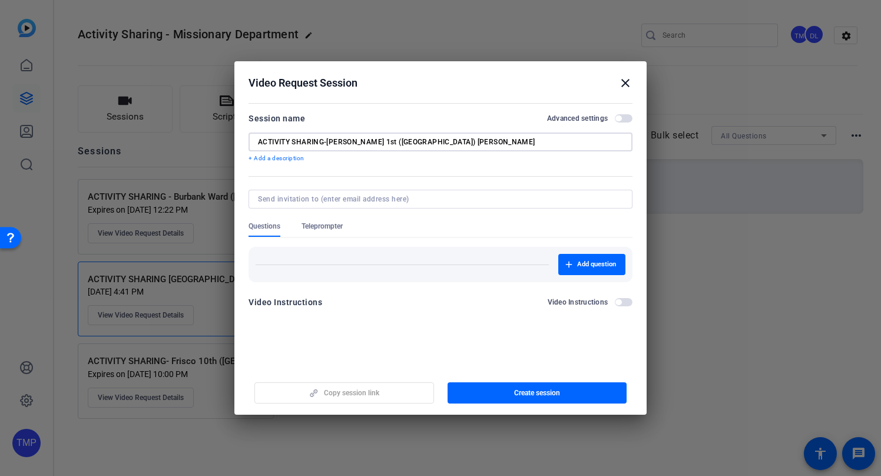
click at [452, 142] on input "ACTIVITY SHARING-[PERSON_NAME] 1st ([GEOGRAPHIC_DATA]) [PERSON_NAME]" at bounding box center [440, 141] width 365 height 9
type input "ACTIVITY SHARING-[PERSON_NAME] 1st ([GEOGRAPHIC_DATA]) [PERSON_NAME]"
click at [528, 392] on span "Create session" at bounding box center [537, 392] width 46 height 9
click at [624, 82] on mat-icon "close" at bounding box center [625, 83] width 14 height 14
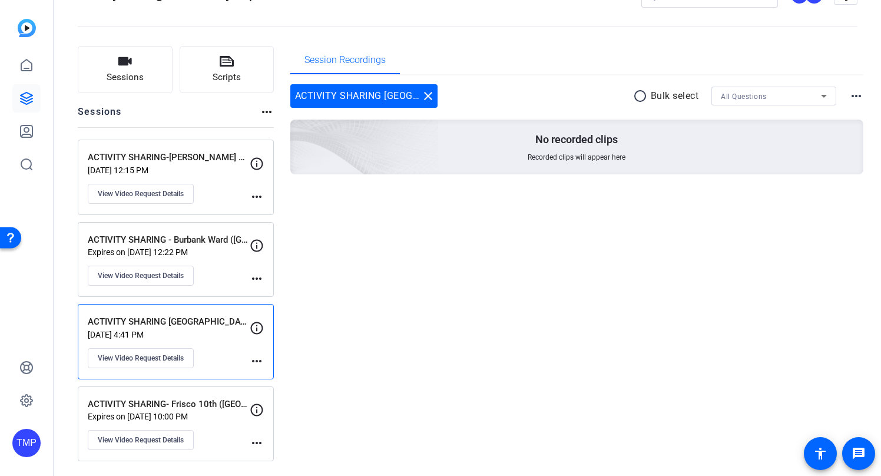
scroll to position [39, 0]
click at [141, 441] on span "View Video Request Details" at bounding box center [141, 440] width 86 height 9
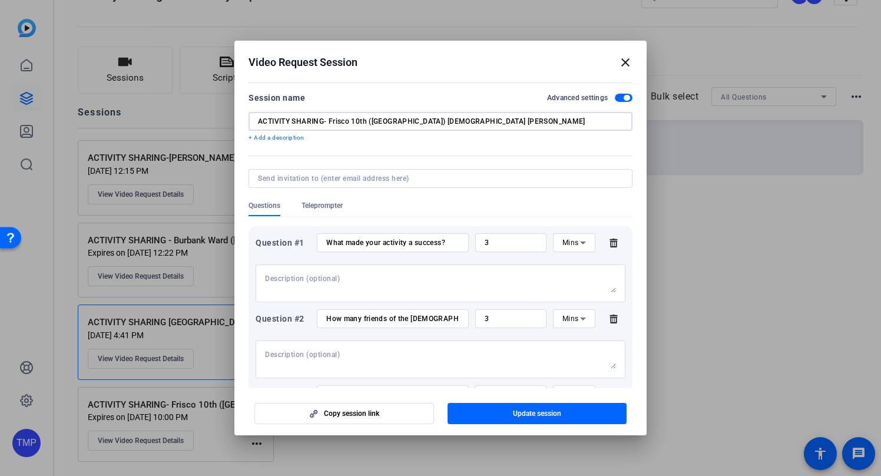
drag, startPoint x: 324, startPoint y: 121, endPoint x: 340, endPoint y: 128, distance: 17.4
click at [324, 121] on input "ACTIVITY SHARING- Frisco 10th ([GEOGRAPHIC_DATA]) [DEMOGRAPHIC_DATA] [PERSON_NA…" at bounding box center [440, 121] width 365 height 9
click at [369, 119] on input "ACTIVITY SHARING- Frisco 10th ([GEOGRAPHIC_DATA]) [DEMOGRAPHIC_DATA] [PERSON_NA…" at bounding box center [440, 121] width 365 height 9
drag, startPoint x: 352, startPoint y: 122, endPoint x: 362, endPoint y: 124, distance: 10.2
click at [352, 122] on input "ACTIVITY SHARING- Frisco 10th ([GEOGRAPHIC_DATA]) [DEMOGRAPHIC_DATA] [PERSON_NA…" at bounding box center [440, 121] width 365 height 9
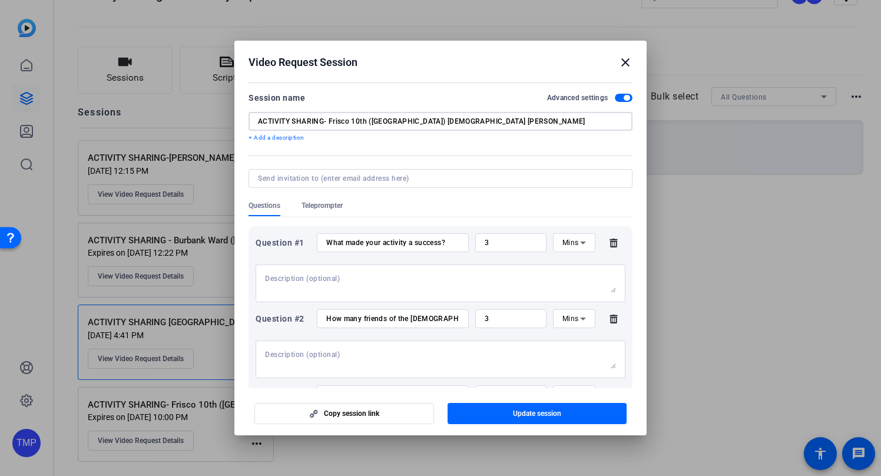
click at [330, 120] on input "ACTIVITY SHARING- Frisco 10th ([GEOGRAPHIC_DATA]) [DEMOGRAPHIC_DATA] [PERSON_NA…" at bounding box center [440, 121] width 365 height 9
type input "ACTIVITY SHARING-Frisco 10th ([GEOGRAPHIC_DATA]) [DEMOGRAPHIC_DATA] [PERSON_NAM…"
click at [537, 412] on span "Update session" at bounding box center [537, 413] width 48 height 9
click at [624, 62] on mat-icon "close" at bounding box center [625, 62] width 14 height 14
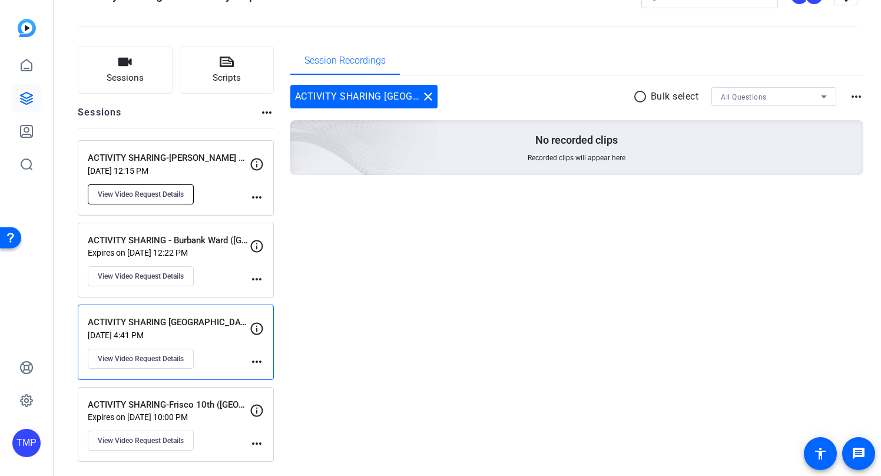
click at [133, 196] on span "View Video Request Details" at bounding box center [141, 194] width 86 height 9
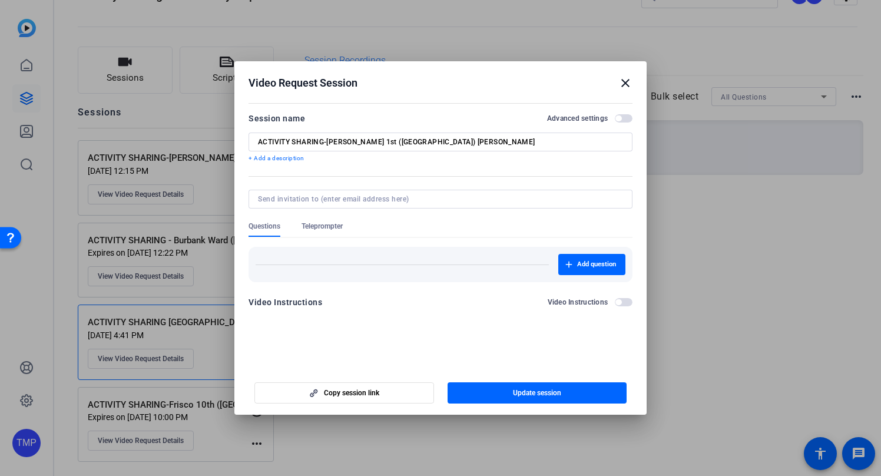
click at [329, 140] on input "ACTIVITY SHARING-[PERSON_NAME] 1st ([GEOGRAPHIC_DATA]) [PERSON_NAME]" at bounding box center [440, 141] width 365 height 9
type input "ACTIVITY SHARING [PERSON_NAME] 1st ([GEOGRAPHIC_DATA]) [PERSON_NAME]"
click at [509, 392] on span "button" at bounding box center [538, 393] width 180 height 28
click at [211, 196] on div at bounding box center [440, 238] width 881 height 476
click at [625, 84] on mat-icon "close" at bounding box center [625, 83] width 14 height 14
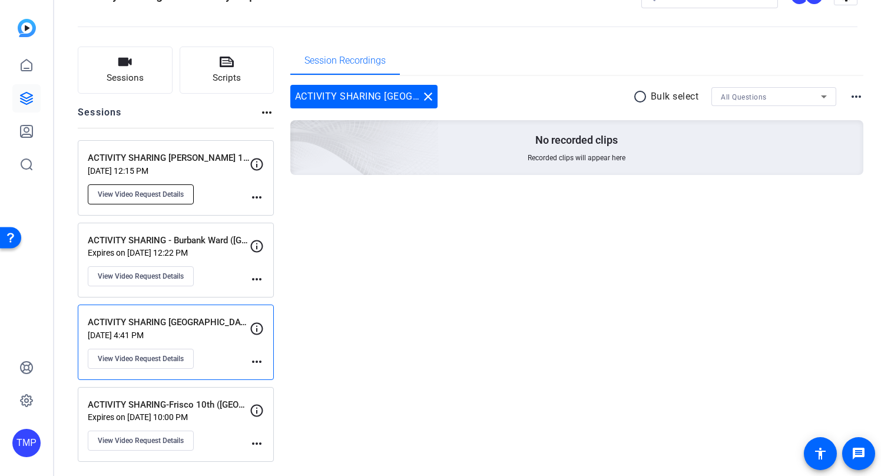
click at [149, 193] on span "View Video Request Details" at bounding box center [141, 194] width 86 height 9
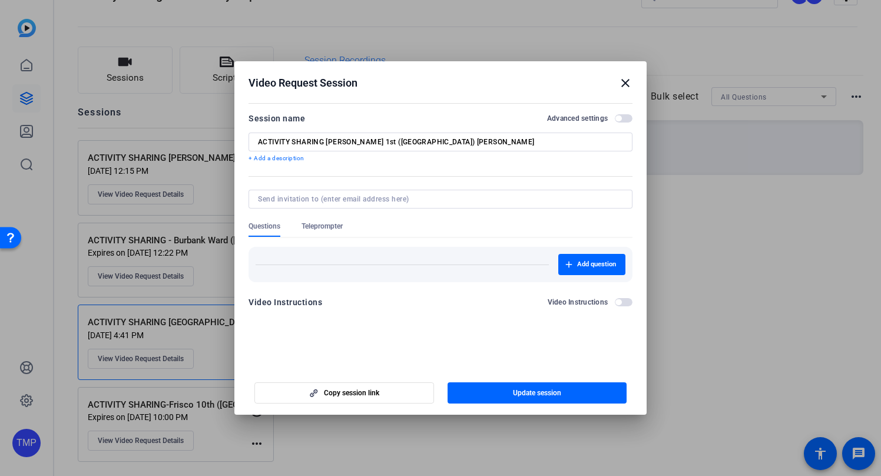
click at [375, 140] on input "ACTIVITY SHARING [PERSON_NAME] 1st ([GEOGRAPHIC_DATA]) [PERSON_NAME]" at bounding box center [440, 141] width 365 height 9
click at [379, 140] on input "ACTIVITY SHARING [PERSON_NAME] 1st ([GEOGRAPHIC_DATA]) -[PERSON_NAME]" at bounding box center [440, 141] width 365 height 9
click at [488, 143] on input "ACTIVITY SHARING [PERSON_NAME] 1st ([GEOGRAPHIC_DATA])- [PERSON_NAME]" at bounding box center [440, 141] width 365 height 9
type input "ACTIVITY SHARING [PERSON_NAME] 1st ([GEOGRAPHIC_DATA])- [PERSON_NAME]"
click at [589, 266] on span "Add question" at bounding box center [596, 264] width 39 height 9
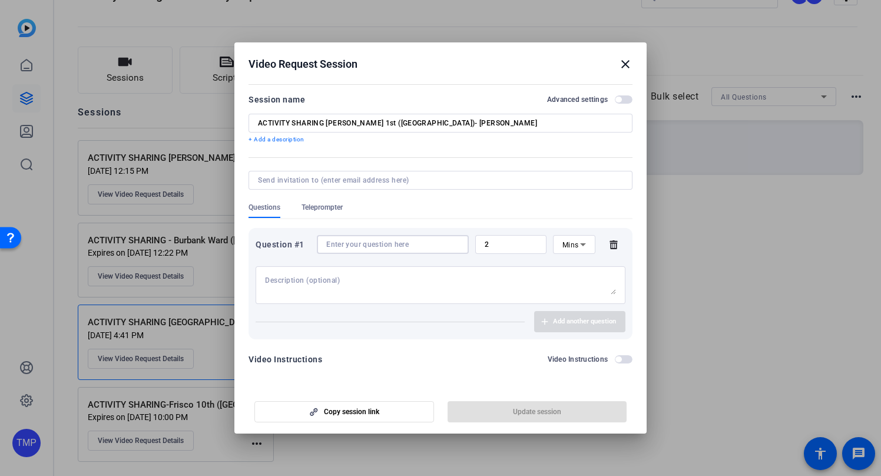
click at [342, 246] on input at bounding box center [392, 244] width 133 height 9
paste input "What made your activity a success?"
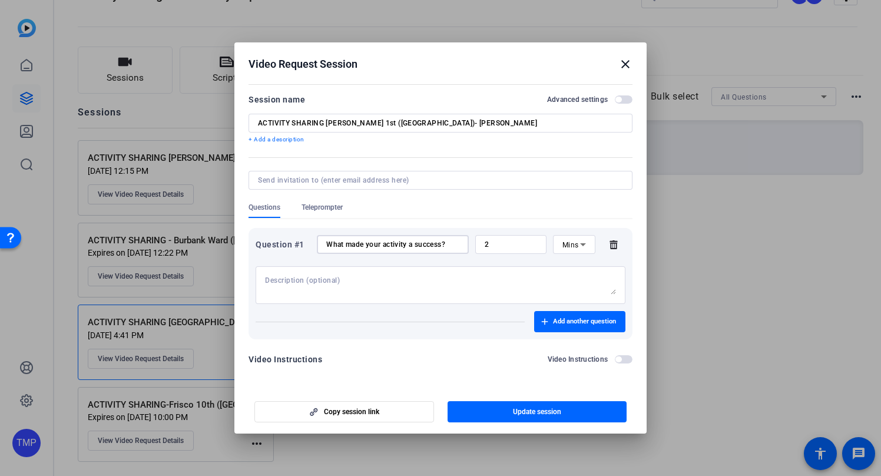
type input "What made your activity a success?"
drag, startPoint x: 506, startPoint y: 245, endPoint x: 481, endPoint y: 246, distance: 24.7
click at [481, 246] on div "2" at bounding box center [510, 244] width 71 height 19
type input "3"
click at [441, 335] on div "Question #1 What made your activity a success? 3 Mins Add another question" at bounding box center [441, 283] width 384 height 111
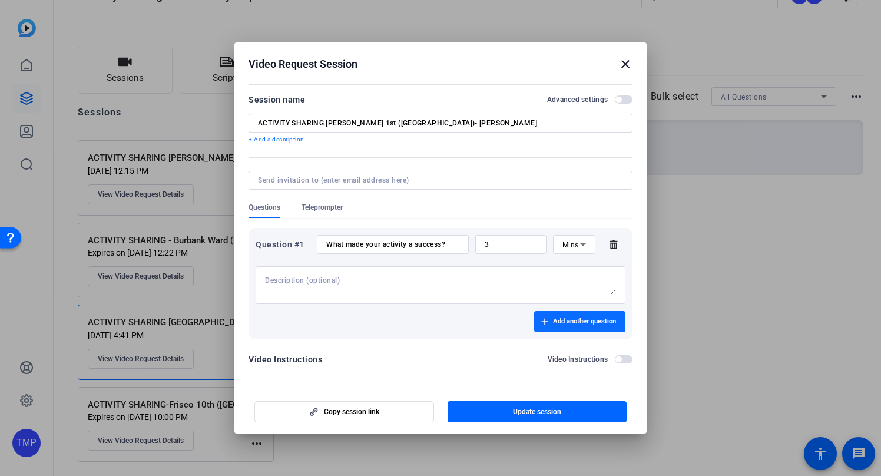
click at [580, 323] on span "Add another question" at bounding box center [584, 321] width 63 height 9
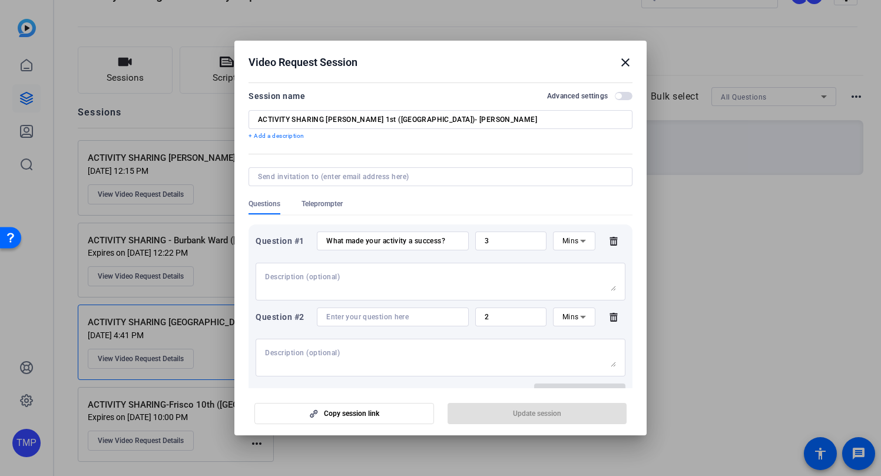
scroll to position [1, 0]
click at [377, 318] on input at bounding box center [392, 317] width 133 height 9
paste input "How many friends of the [DEMOGRAPHIC_DATA] attended?"
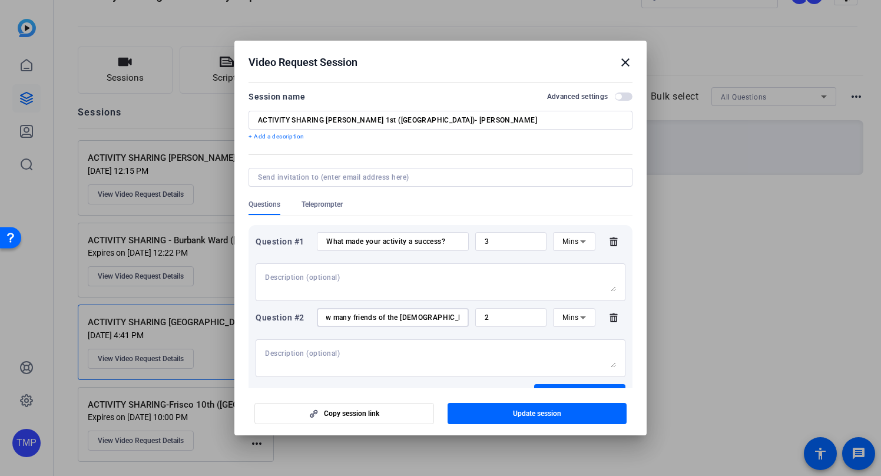
scroll to position [2, 0]
type input "How many friends of the [DEMOGRAPHIC_DATA] attended?"
drag, startPoint x: 493, startPoint y: 320, endPoint x: 472, endPoint y: 319, distance: 20.6
click at [472, 319] on div "Question #2 How many friends of the [DEMOGRAPHIC_DATA] attended? 3 Mins" at bounding box center [441, 316] width 370 height 19
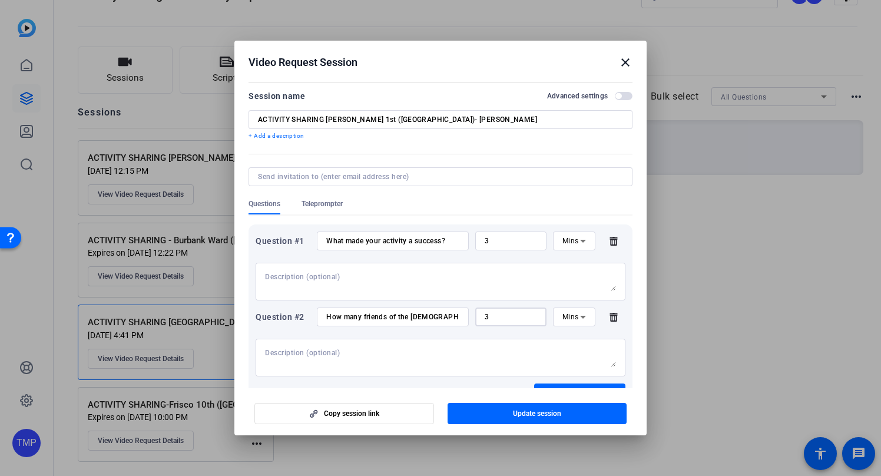
scroll to position [2, 0]
type input "33"
click at [448, 358] on textarea at bounding box center [440, 357] width 351 height 19
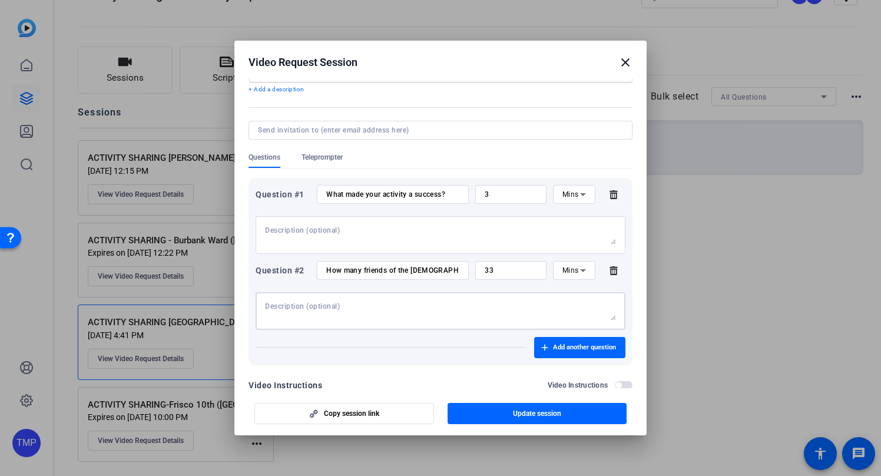
scroll to position [72, 0]
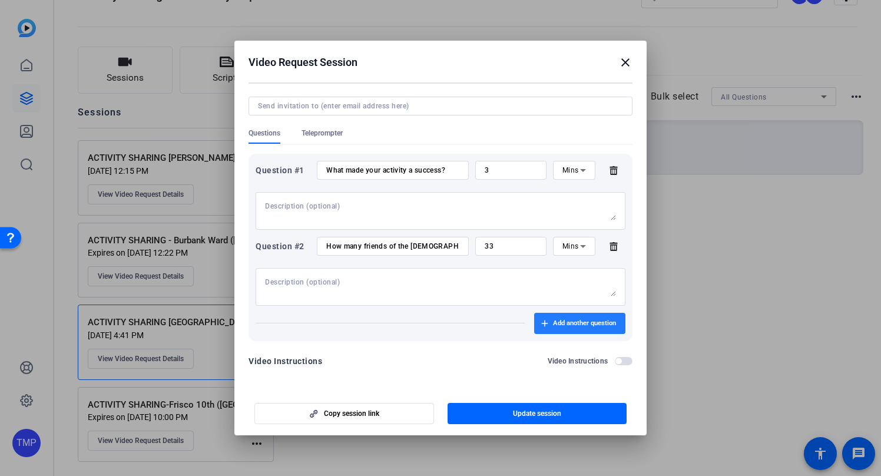
click at [576, 326] on span "Add another question" at bounding box center [584, 323] width 63 height 9
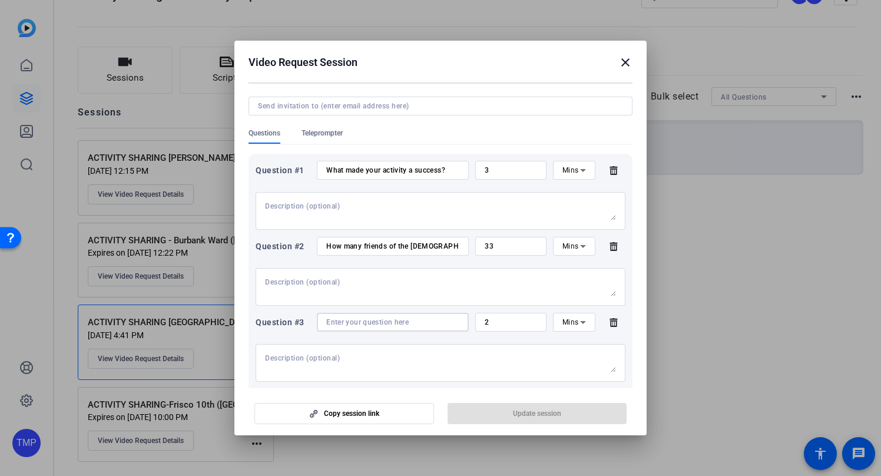
click at [382, 322] on input at bounding box center [392, 321] width 133 height 9
paste input "How did you feel when you saw so many people show up and you interacted with th…"
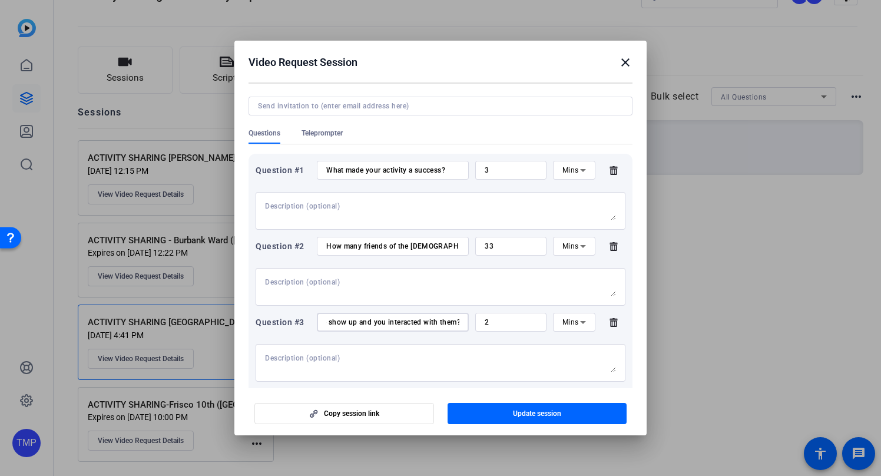
type input "How did you feel when you saw so many people show up and you interacted with th…"
drag, startPoint x: 519, startPoint y: 320, endPoint x: 463, endPoint y: 317, distance: 56.0
click at [463, 317] on div "Question #3 How did you feel when you saw so many people show up and you intera…" at bounding box center [441, 322] width 370 height 19
type input "3"
click at [476, 349] on div at bounding box center [440, 363] width 351 height 38
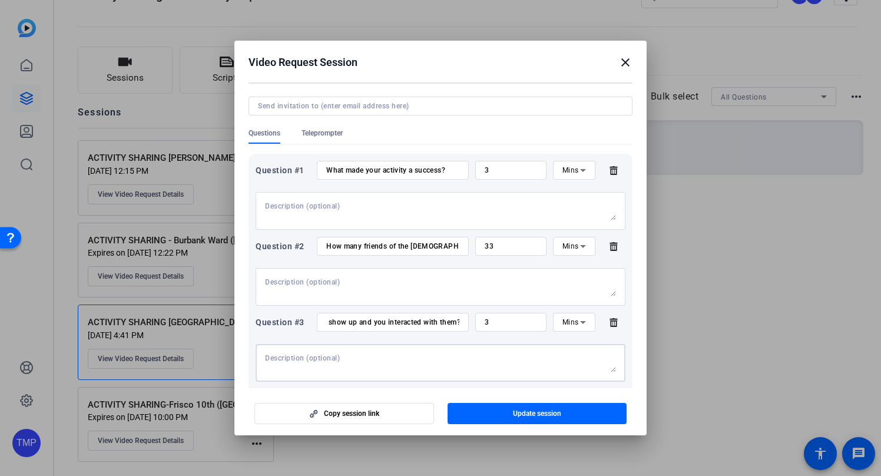
scroll to position [148, 0]
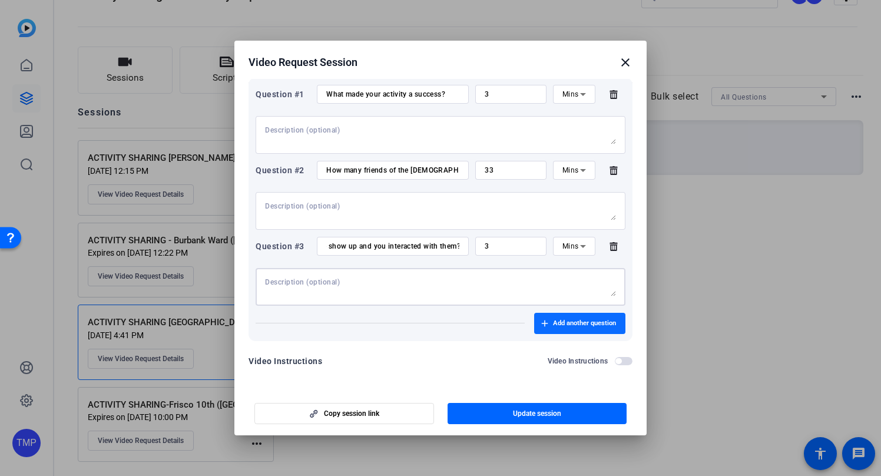
click at [571, 325] on span "Add another question" at bounding box center [584, 323] width 63 height 9
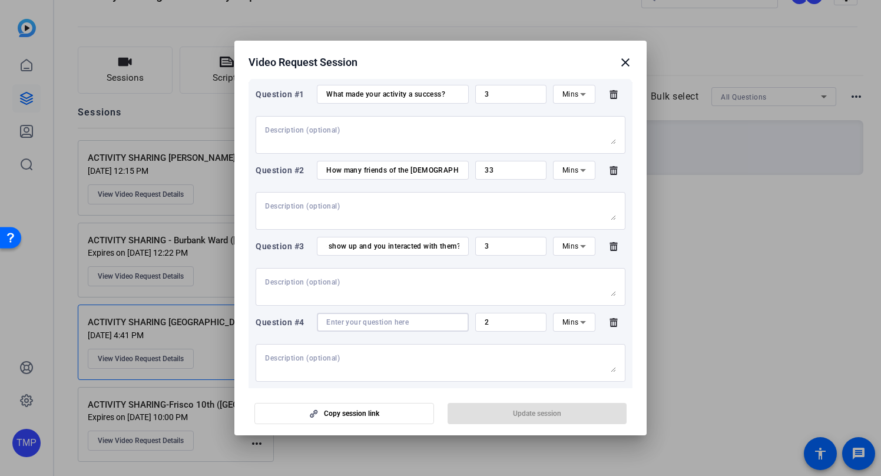
click at [336, 324] on input at bounding box center [392, 321] width 133 height 9
paste input "What tips would you give to other wards who want to have more friends at their …"
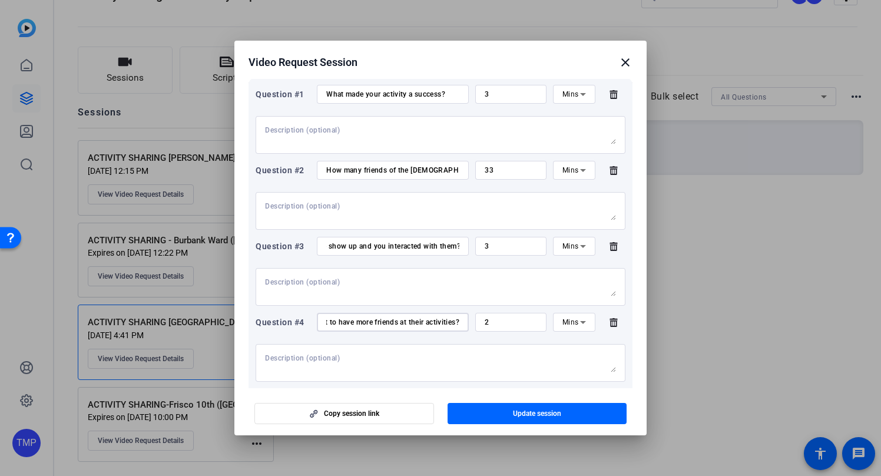
type input "What tips would you give to other wards who want to have more friends at their …"
drag, startPoint x: 470, startPoint y: 352, endPoint x: 455, endPoint y: 353, distance: 14.8
click at [469, 352] on div at bounding box center [440, 363] width 351 height 38
click at [391, 275] on div at bounding box center [440, 287] width 351 height 38
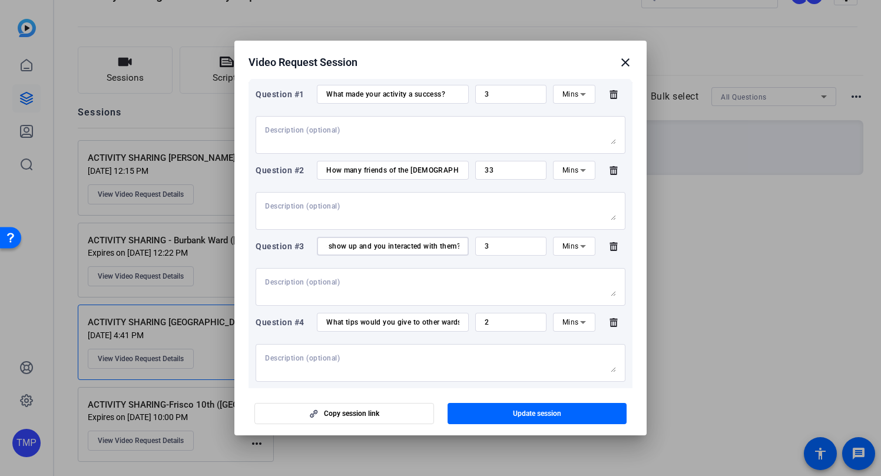
click at [371, 243] on input "How did you feel when you saw so many people show up and you interacted with th…" at bounding box center [392, 245] width 133 height 9
drag, startPoint x: 386, startPoint y: 242, endPoint x: 249, endPoint y: 245, distance: 137.8
click at [249, 245] on div "Question #1 What made your activity a success? 3 Mins Question #2 How many frie…" at bounding box center [441, 247] width 384 height 339
click at [349, 285] on textarea at bounding box center [440, 286] width 351 height 19
click at [414, 362] on textarea at bounding box center [440, 362] width 351 height 19
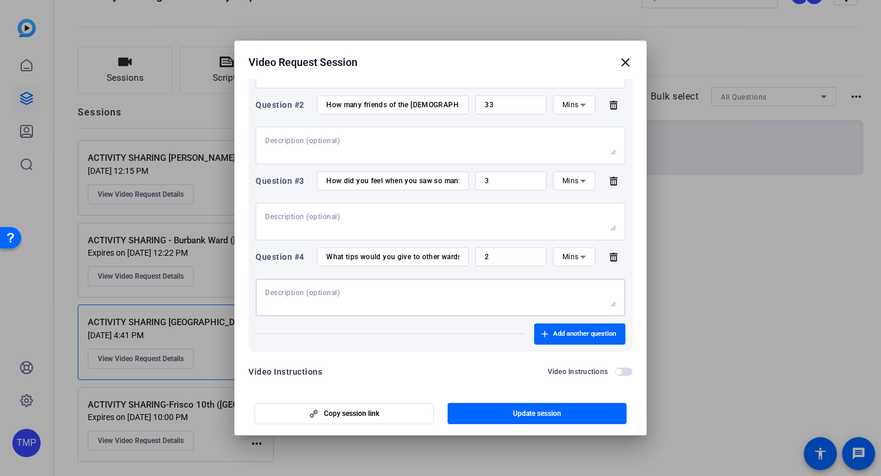
scroll to position [224, 0]
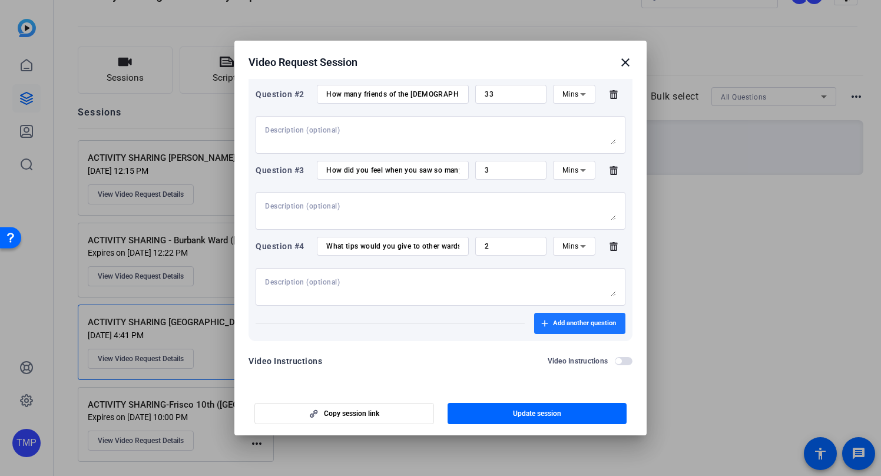
drag, startPoint x: 595, startPoint y: 322, endPoint x: 666, endPoint y: 320, distance: 71.3
click at [594, 322] on span "Add another question" at bounding box center [584, 323] width 63 height 9
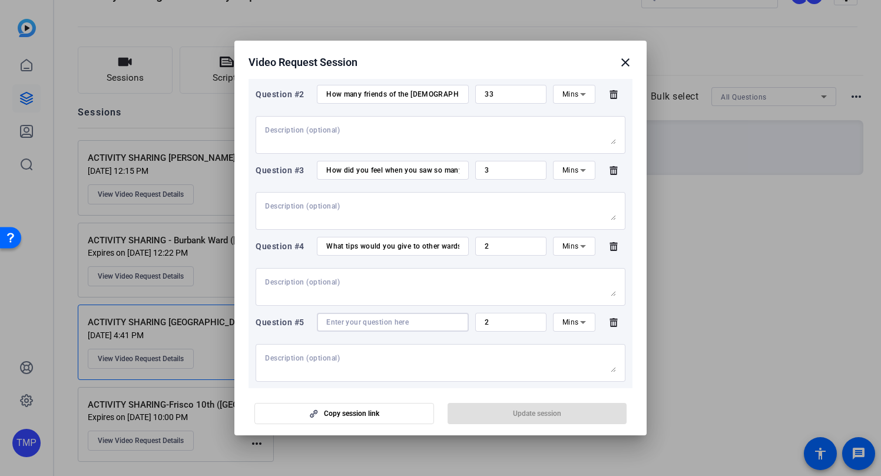
click at [342, 320] on input at bounding box center [392, 321] width 133 height 9
paste input "How has this changed the way you and your [PERSON_NAME] think about sharing the…"
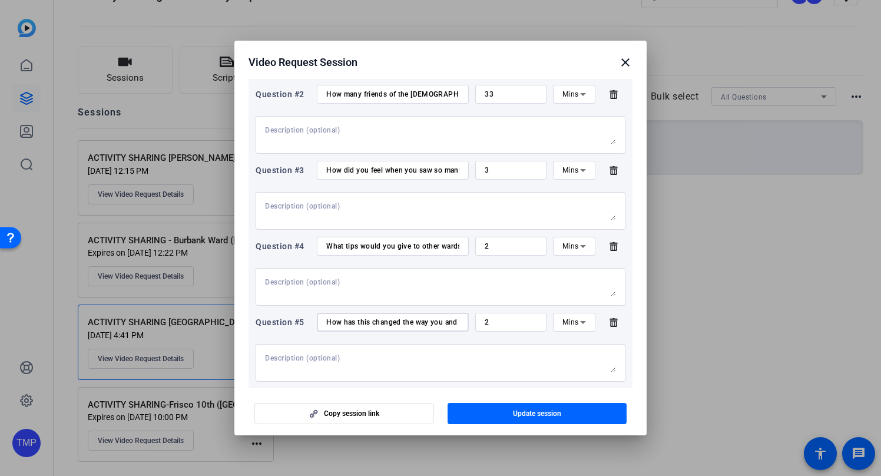
scroll to position [0, 140]
type input "How has this changed the way you and your [PERSON_NAME] think about sharing the…"
drag, startPoint x: 507, startPoint y: 322, endPoint x: 463, endPoint y: 321, distance: 44.2
click at [463, 321] on div "Question #5 How has this changed the way you and your [PERSON_NAME] think about…" at bounding box center [441, 322] width 370 height 19
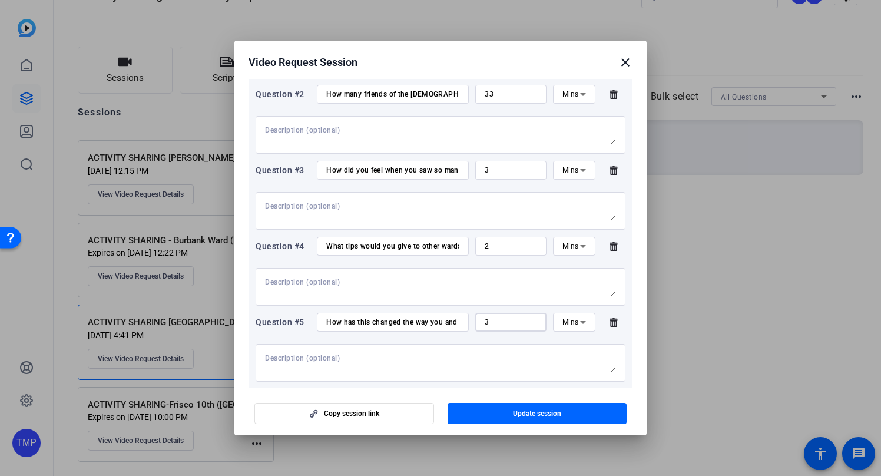
type input "3"
click at [461, 353] on textarea at bounding box center [440, 362] width 351 height 19
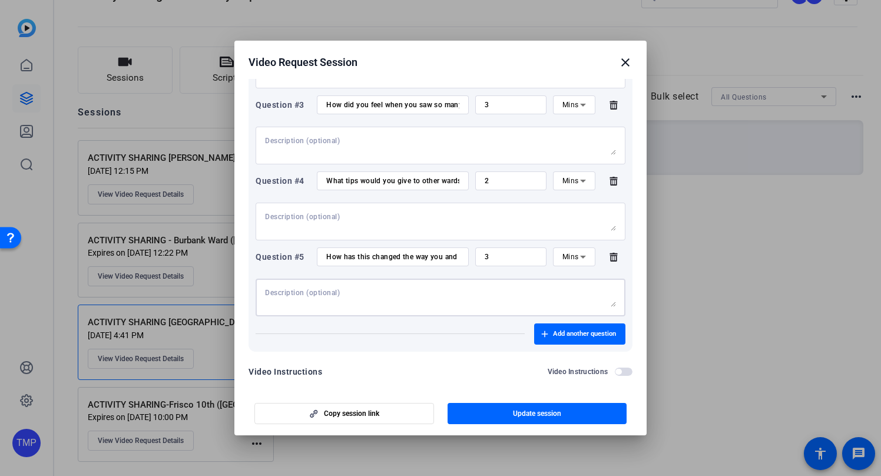
scroll to position [300, 0]
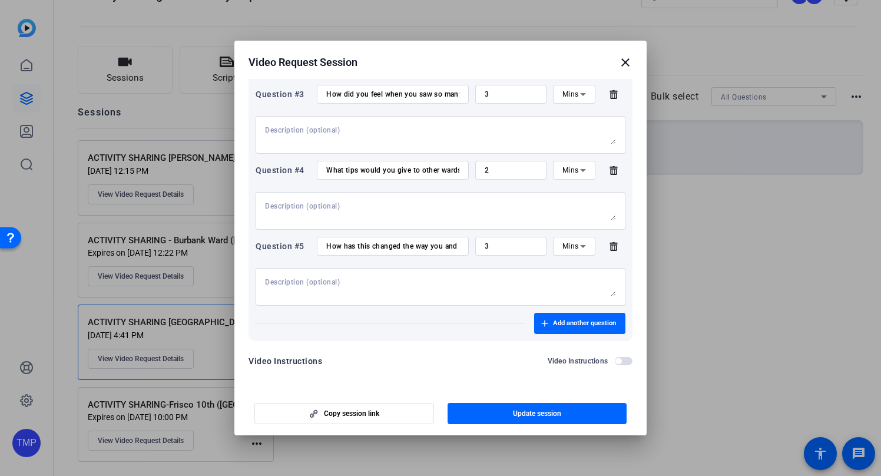
drag, startPoint x: 625, startPoint y: 360, endPoint x: 517, endPoint y: 366, distance: 108.5
click at [625, 360] on span "button" at bounding box center [624, 361] width 18 height 8
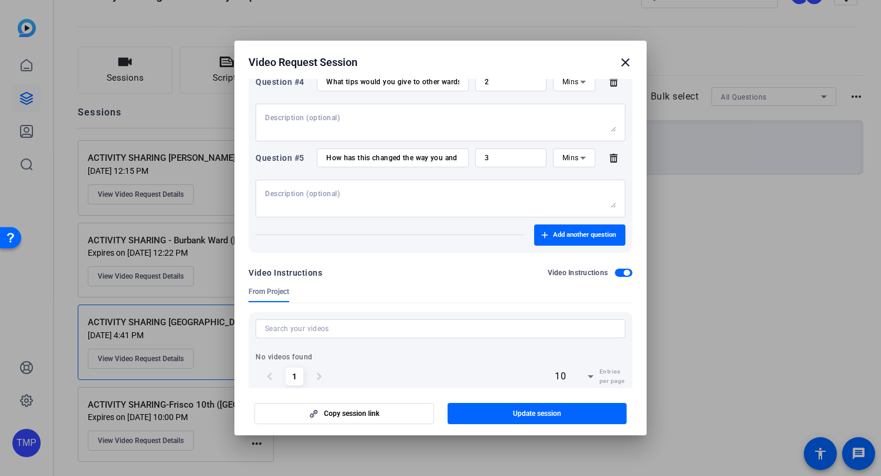
scroll to position [412, 0]
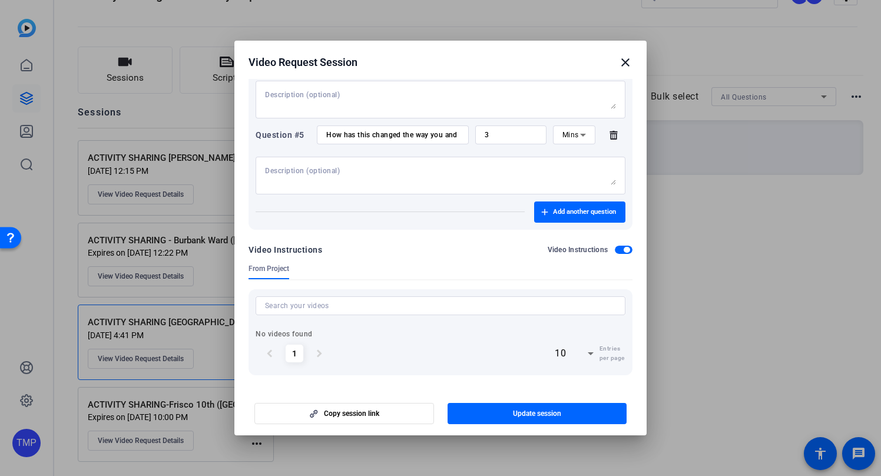
click at [618, 249] on span "button" at bounding box center [624, 250] width 18 height 8
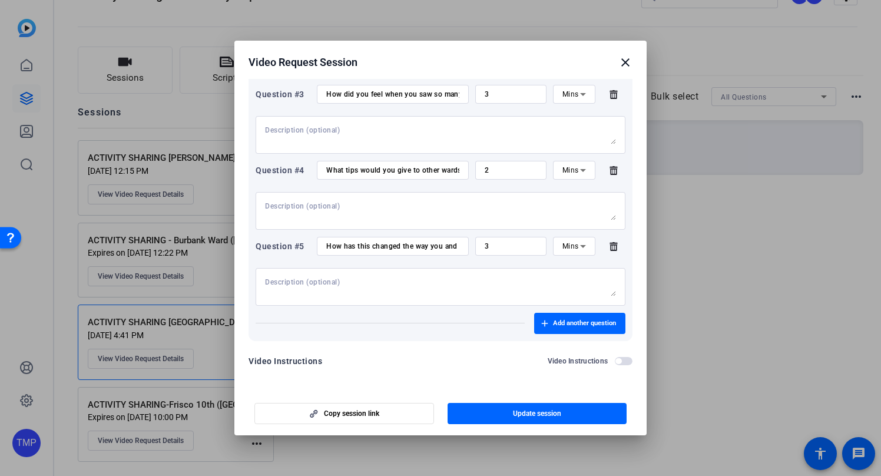
click at [624, 360] on span "button" at bounding box center [624, 361] width 18 height 8
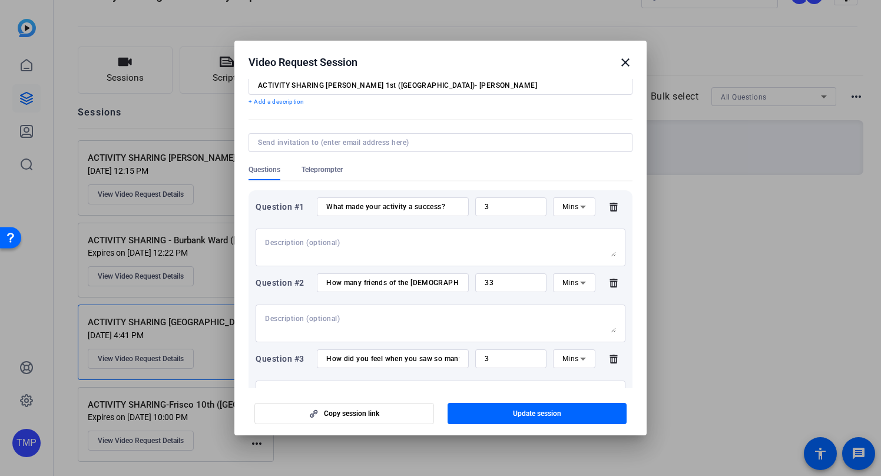
scroll to position [0, 0]
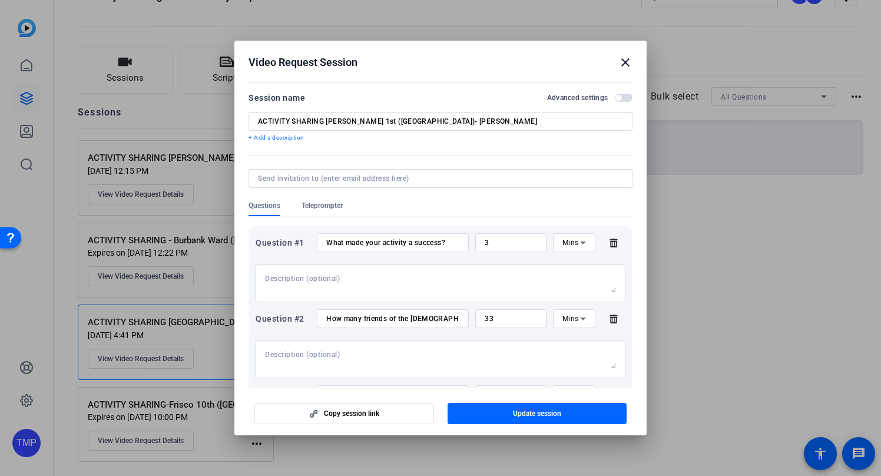
click at [625, 97] on span "button" at bounding box center [624, 98] width 18 height 8
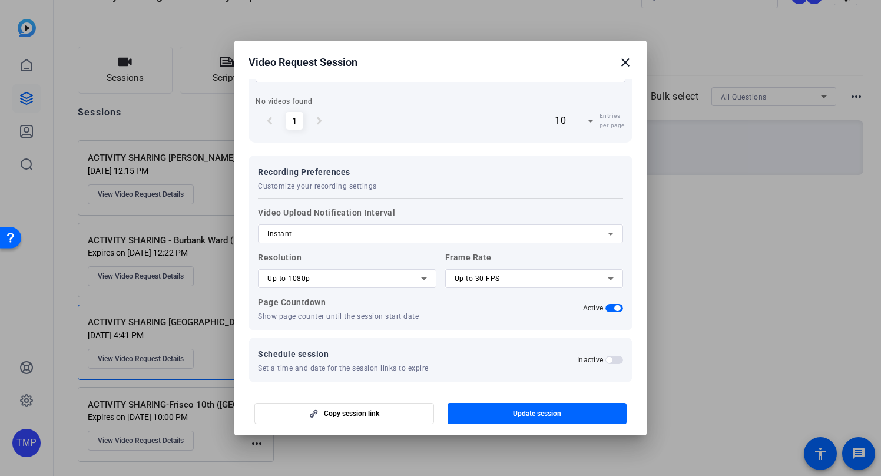
scroll to position [647, 0]
click at [608, 230] on icon at bounding box center [611, 231] width 6 height 3
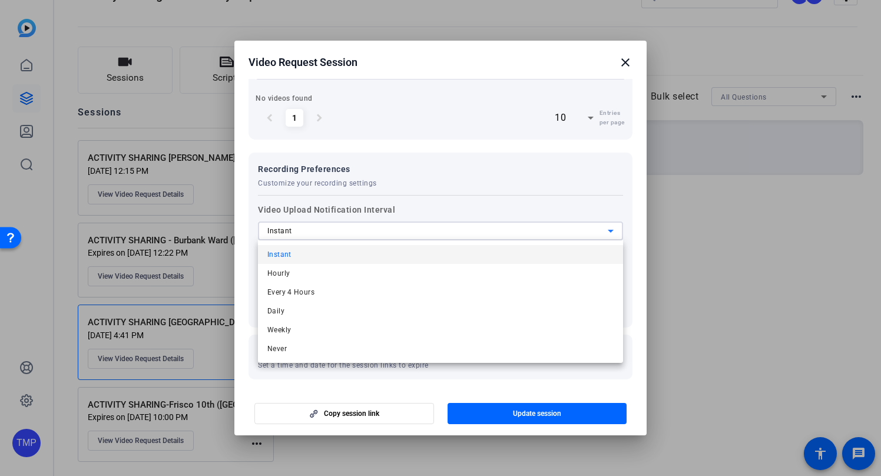
click at [412, 203] on div at bounding box center [440, 238] width 881 height 476
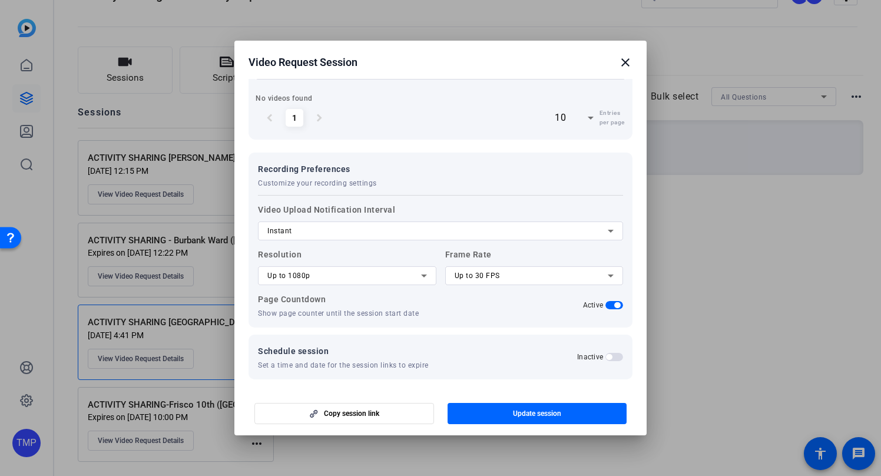
click at [315, 274] on div "Up to 1080p" at bounding box center [344, 276] width 154 height 14
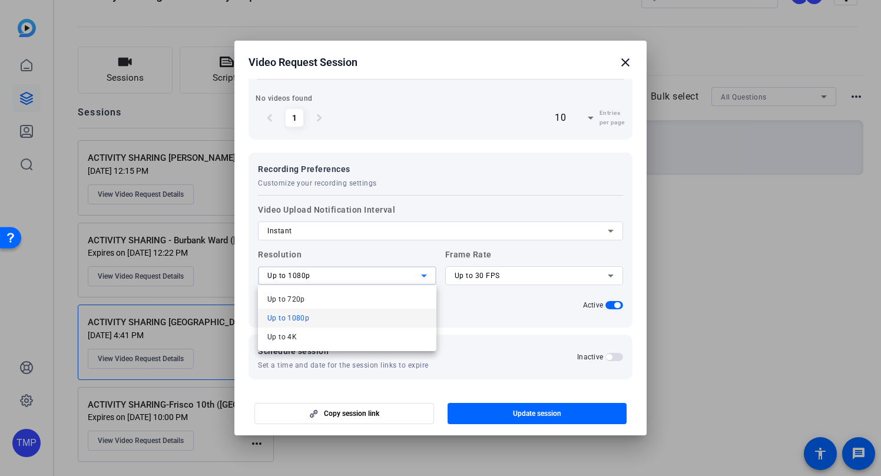
click at [306, 338] on mat-option "Up to 4K" at bounding box center [347, 336] width 178 height 19
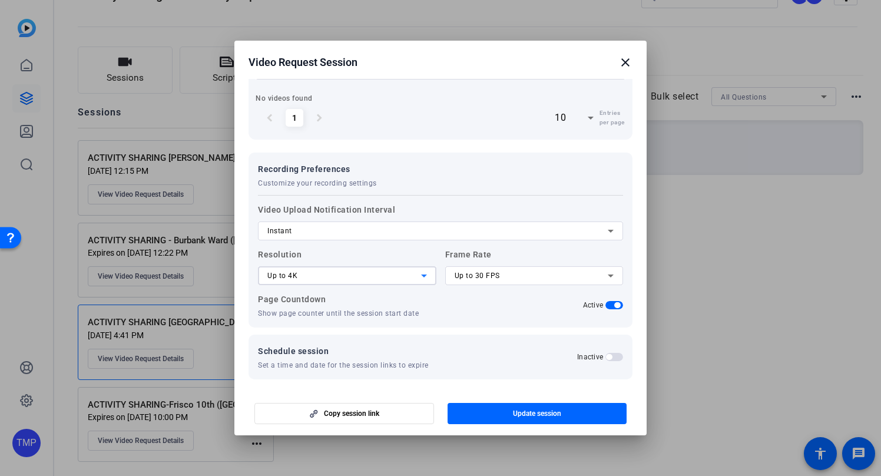
scroll to position [651, 0]
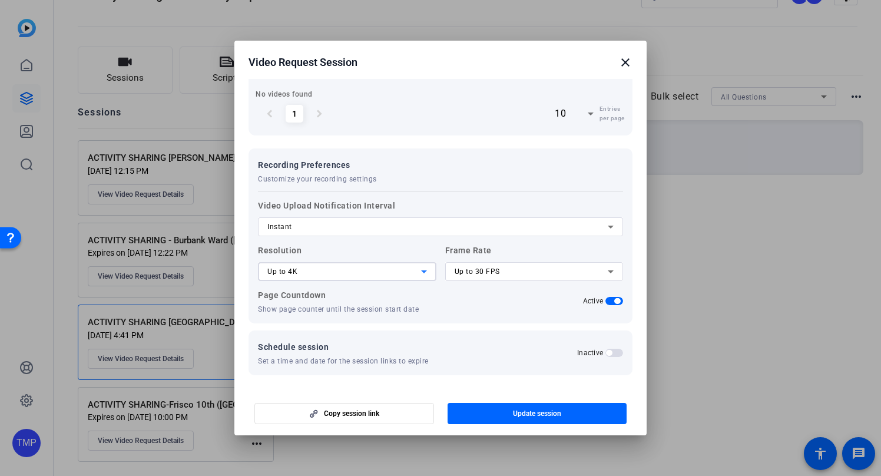
click at [614, 350] on span "button" at bounding box center [614, 353] width 18 height 8
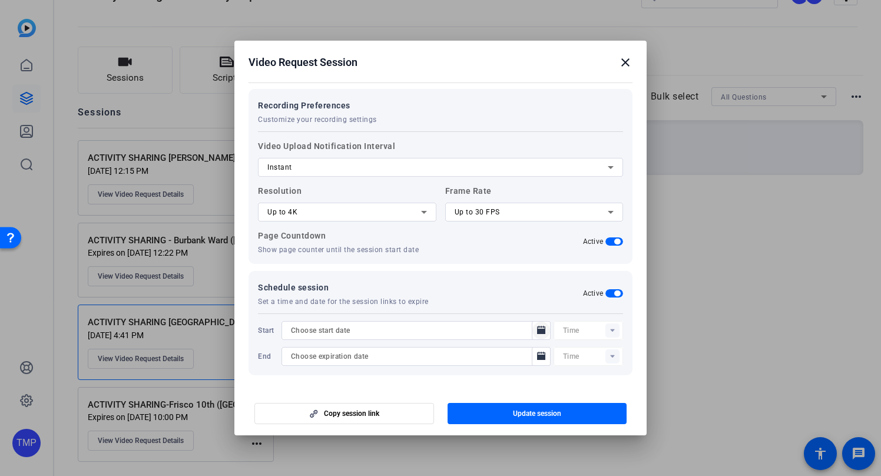
click at [539, 334] on icon "Open calendar" at bounding box center [540, 330] width 9 height 14
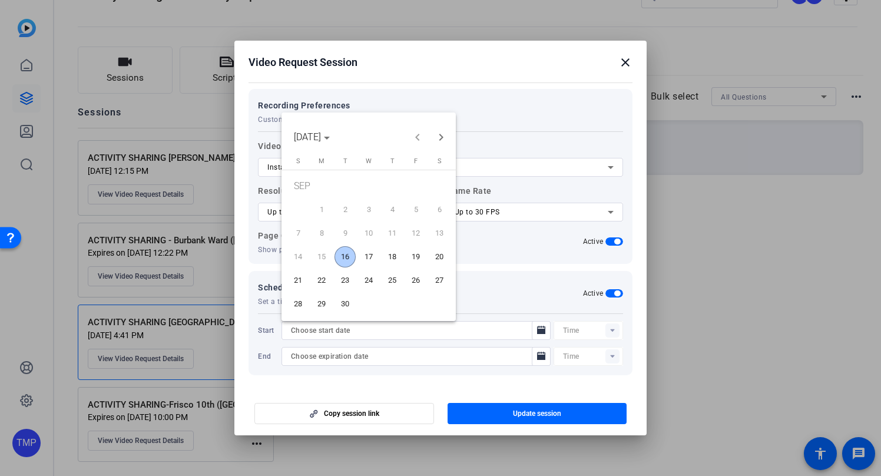
click at [345, 256] on span "16" at bounding box center [344, 256] width 21 height 21
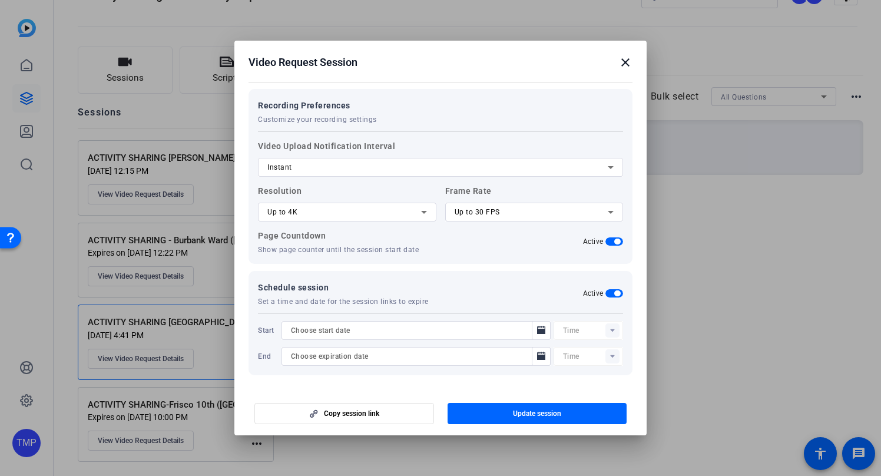
type input "[DATE]"
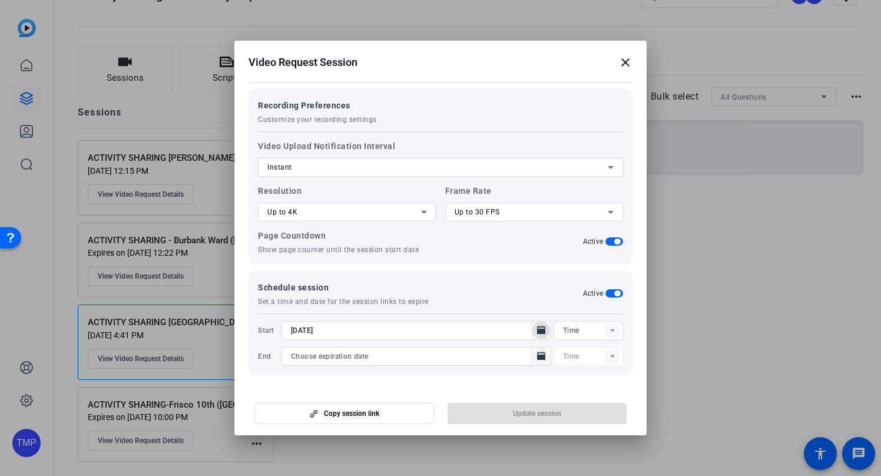
click at [544, 354] on icon "Open calendar" at bounding box center [540, 356] width 9 height 14
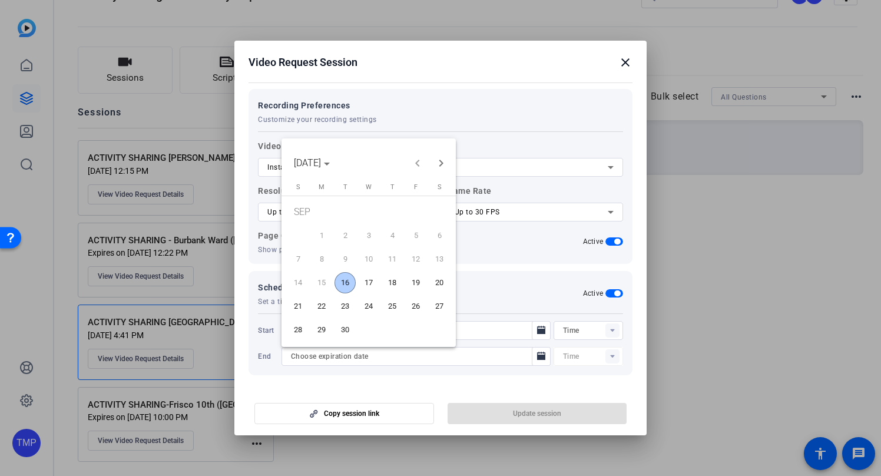
click at [344, 330] on span "30" at bounding box center [344, 329] width 21 height 21
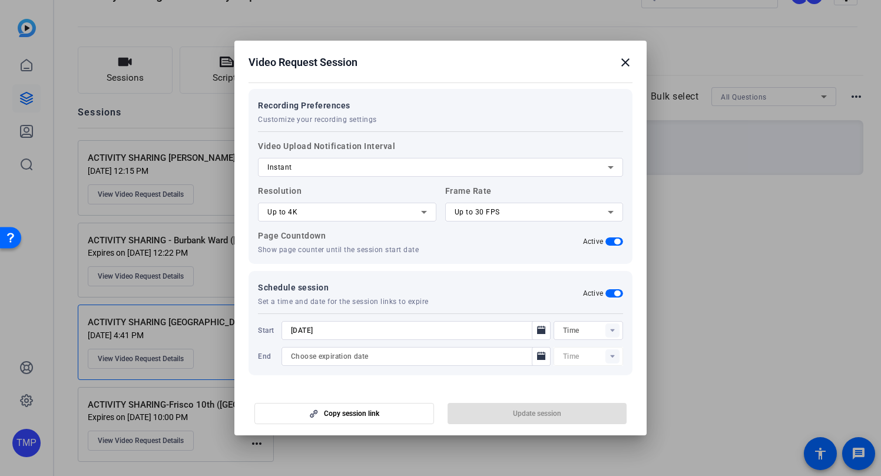
type input "[DATE]"
type input "12:45PM"
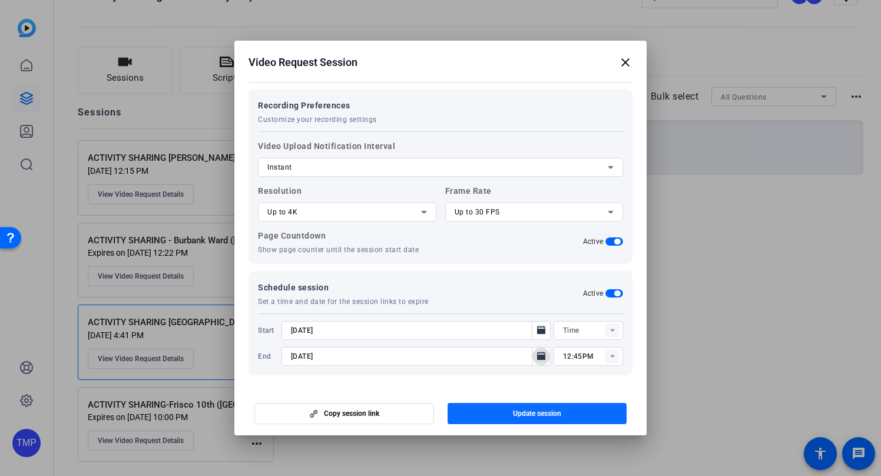
click at [542, 406] on span "button" at bounding box center [538, 413] width 180 height 28
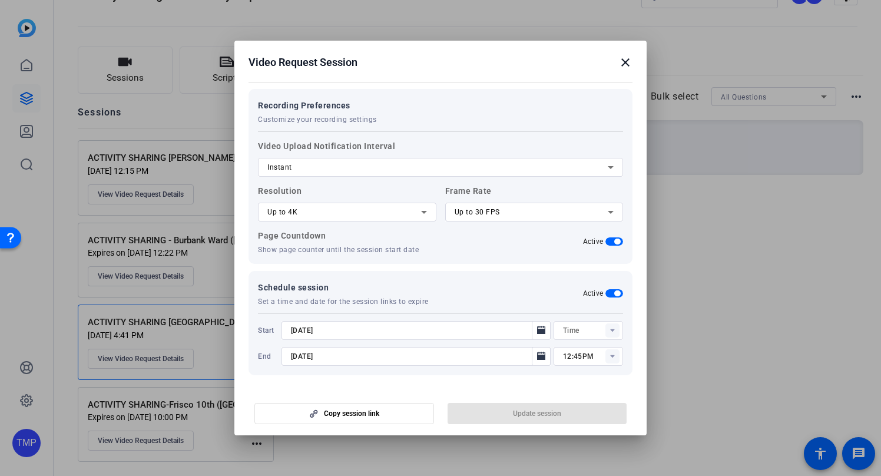
type input "12:30PM"
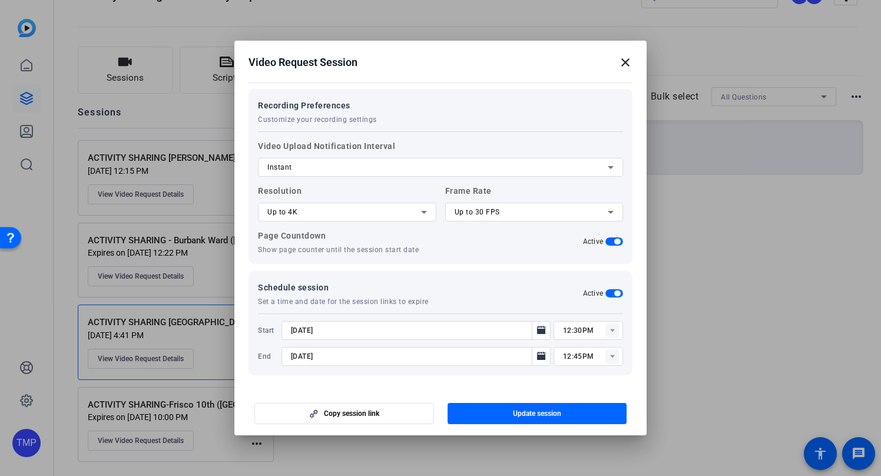
click at [628, 62] on mat-icon "close" at bounding box center [625, 62] width 14 height 14
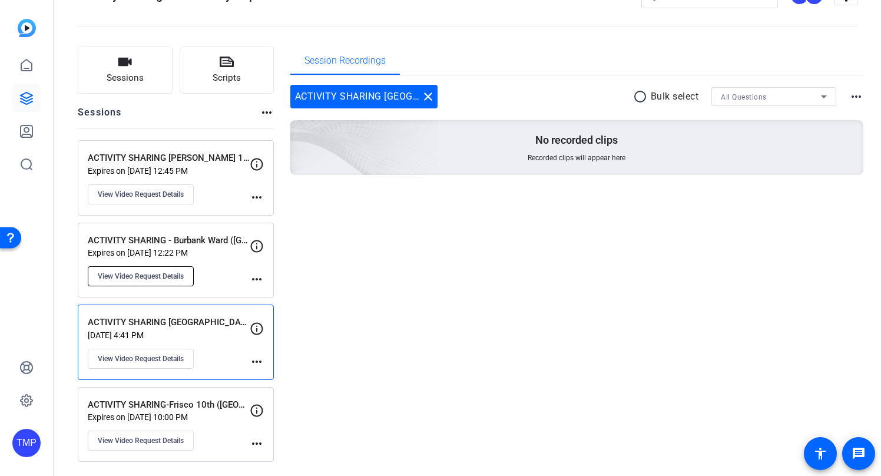
click at [164, 274] on span "View Video Request Details" at bounding box center [141, 275] width 86 height 9
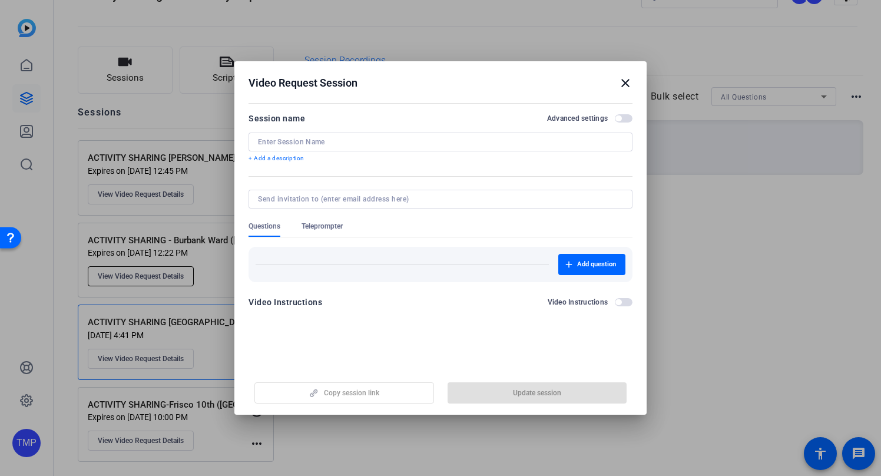
type input "ACTIVITY SHARING - Burbank Ward ([GEOGRAPHIC_DATA]) [PERSON_NAME]"
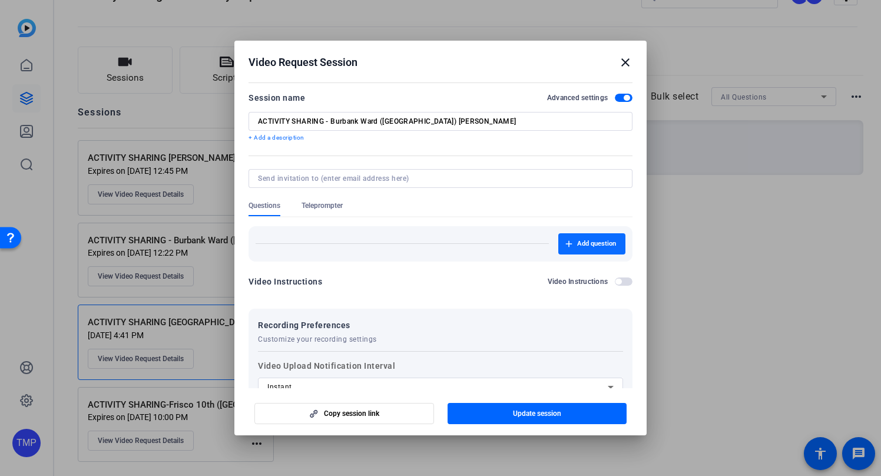
click at [596, 239] on span "Add question" at bounding box center [596, 243] width 39 height 9
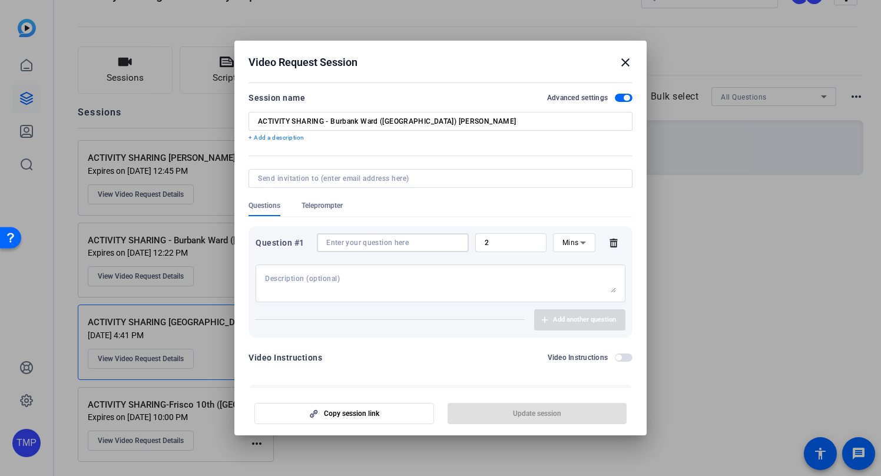
click at [343, 241] on input at bounding box center [392, 242] width 133 height 9
paste input "What made your activity a success?"
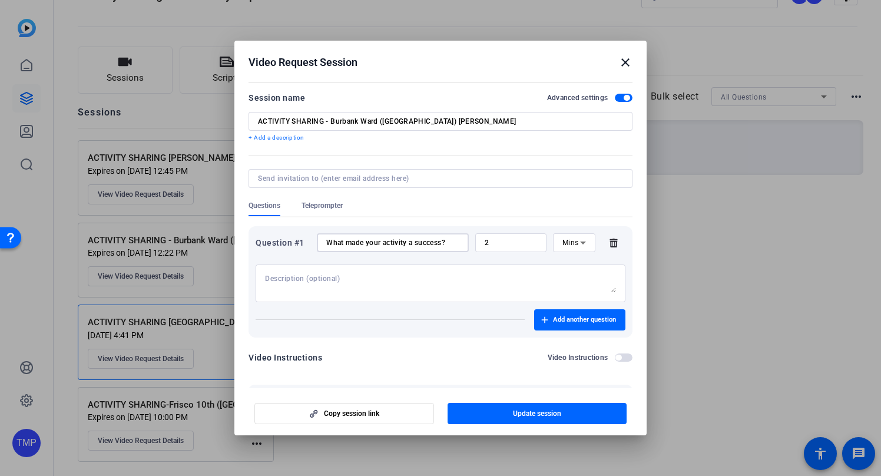
type input "What made your activity a success?"
drag, startPoint x: 494, startPoint y: 243, endPoint x: 476, endPoint y: 243, distance: 18.3
click at [476, 243] on div "2" at bounding box center [510, 242] width 71 height 19
type input "3"
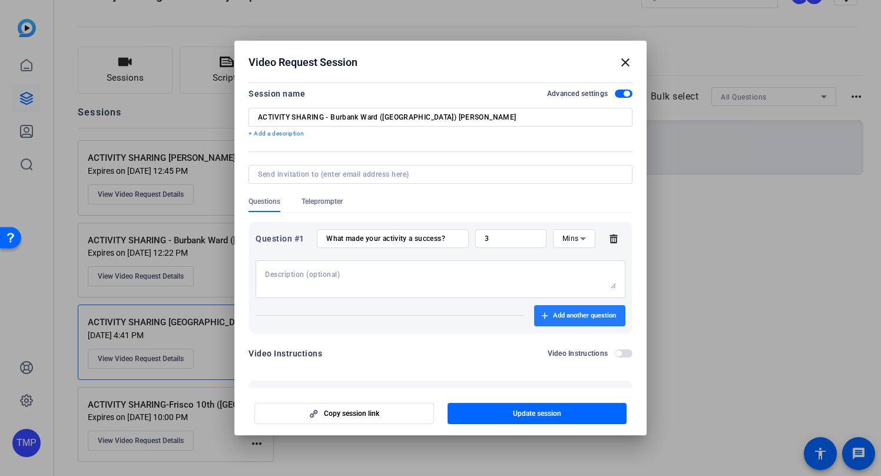
click at [585, 316] on span "Add another question" at bounding box center [584, 315] width 63 height 9
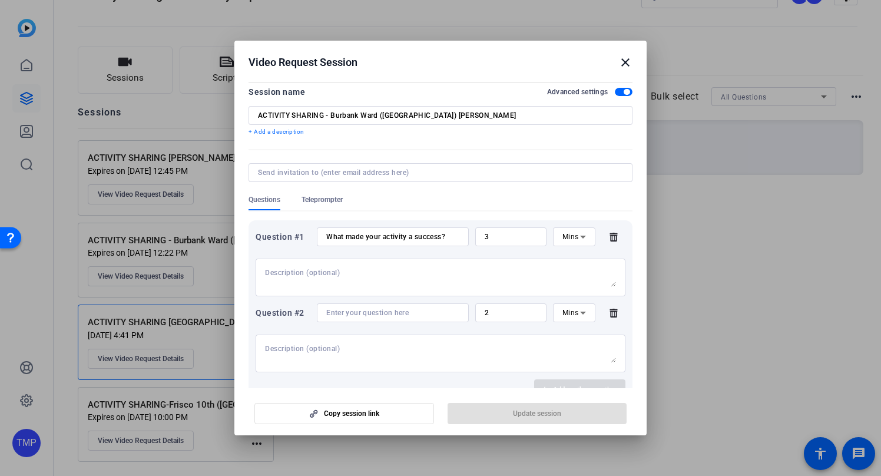
click at [378, 313] on input at bounding box center [392, 312] width 133 height 9
paste input "How many friends of the [DEMOGRAPHIC_DATA] attended?"
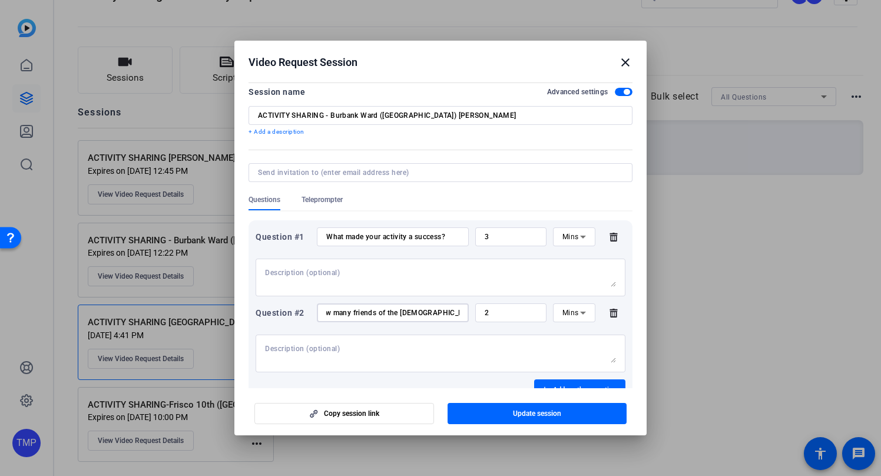
scroll to position [4, 0]
type input "How many friends of the [DEMOGRAPHIC_DATA] attended?"
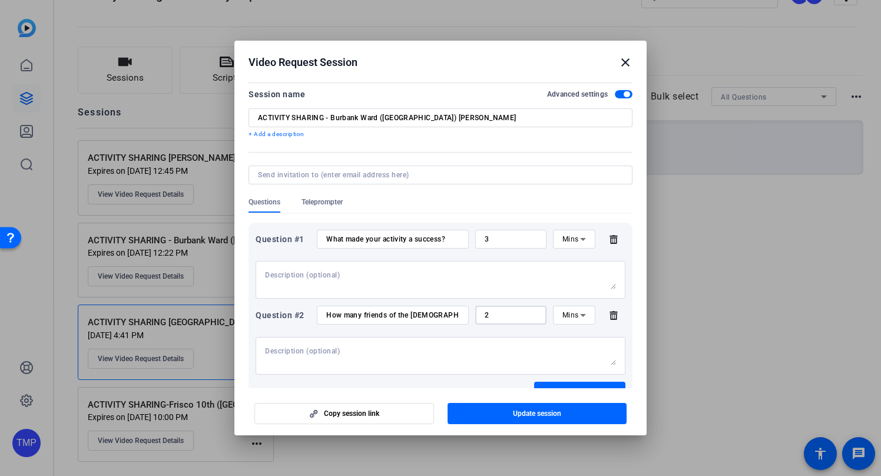
drag, startPoint x: 525, startPoint y: 319, endPoint x: 482, endPoint y: 315, distance: 43.8
click at [482, 315] on div "2" at bounding box center [510, 315] width 71 height 19
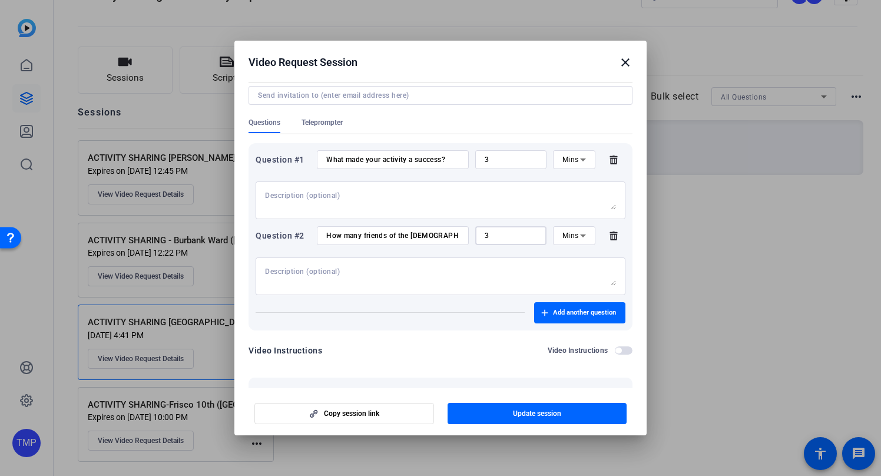
scroll to position [87, 0]
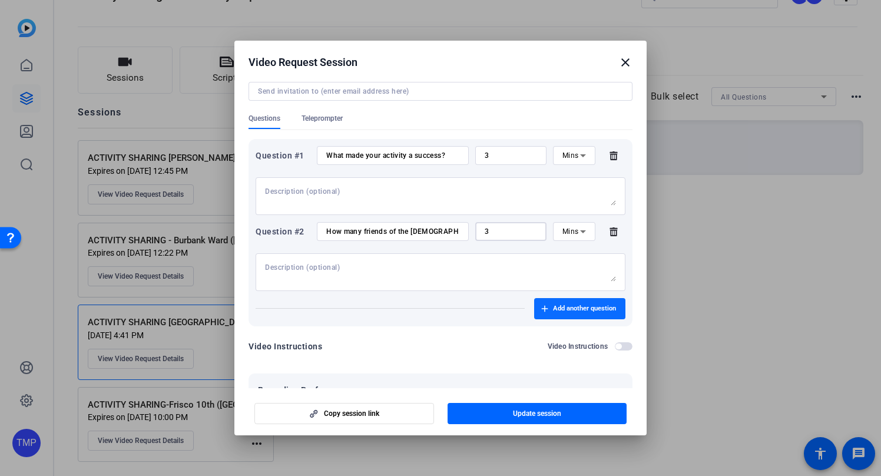
type input "3"
click at [576, 313] on span "Add another question" at bounding box center [584, 308] width 63 height 9
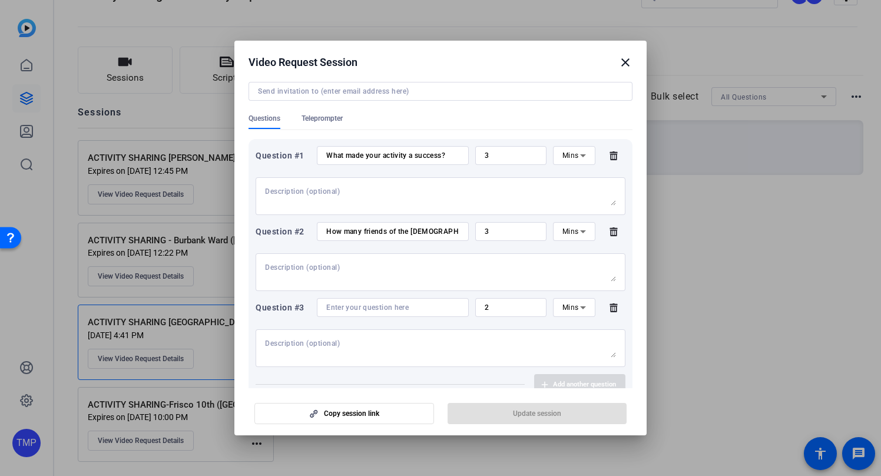
click at [341, 307] on input at bounding box center [392, 307] width 133 height 9
paste input "How did you feel when you saw so many people show up and you interacted with th…"
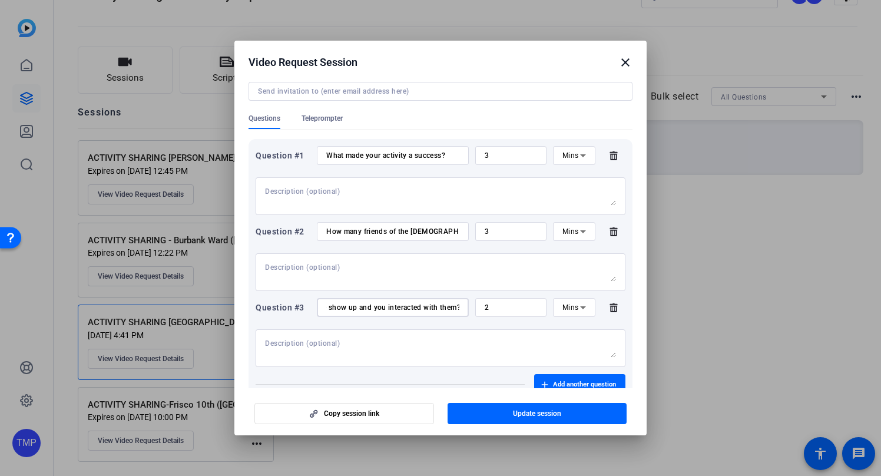
type input "How did you feel when you saw so many people show up and you interacted with th…"
drag, startPoint x: 498, startPoint y: 306, endPoint x: 452, endPoint y: 308, distance: 46.0
click at [452, 308] on div "Question #3 How did you feel when you saw so many people show up and you intera…" at bounding box center [441, 307] width 370 height 19
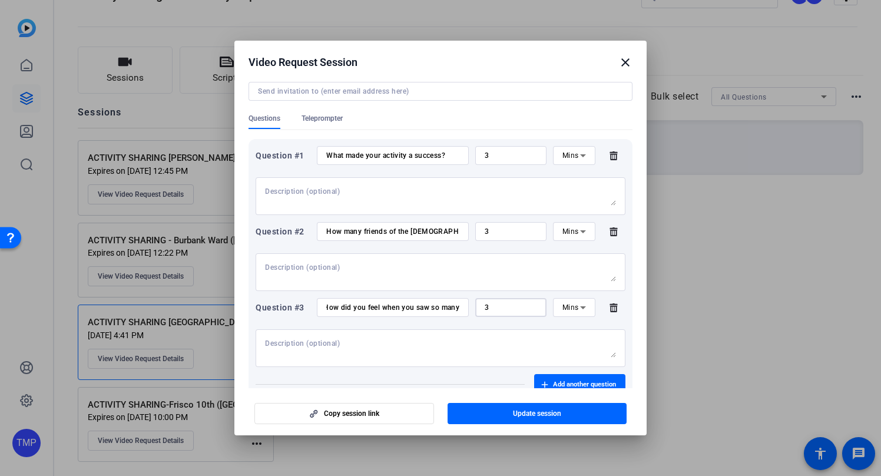
type input "3"
click at [474, 339] on textarea at bounding box center [440, 348] width 351 height 19
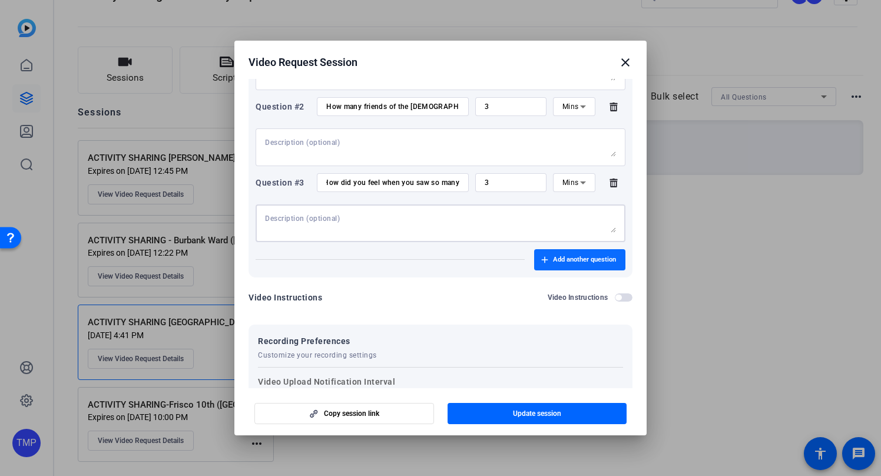
scroll to position [217, 0]
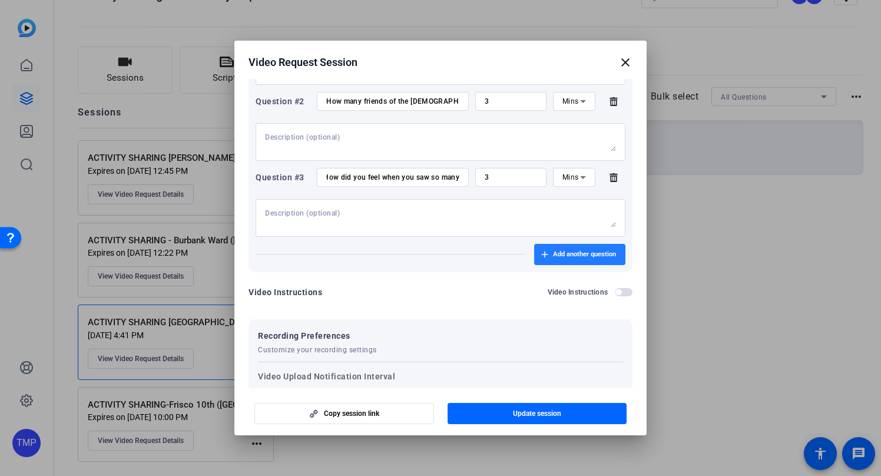
click at [569, 250] on span "Add another question" at bounding box center [584, 254] width 63 height 9
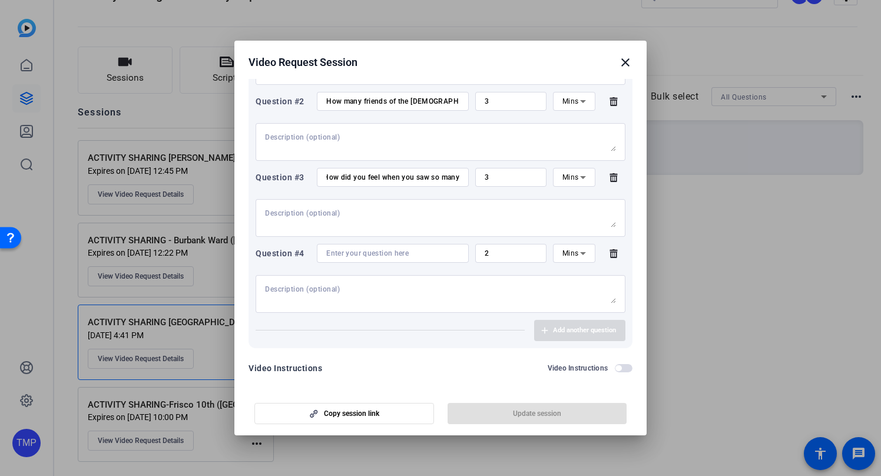
click at [367, 256] on input at bounding box center [392, 253] width 133 height 9
paste input "What tips would you give to other wards who want to have more friends at their …"
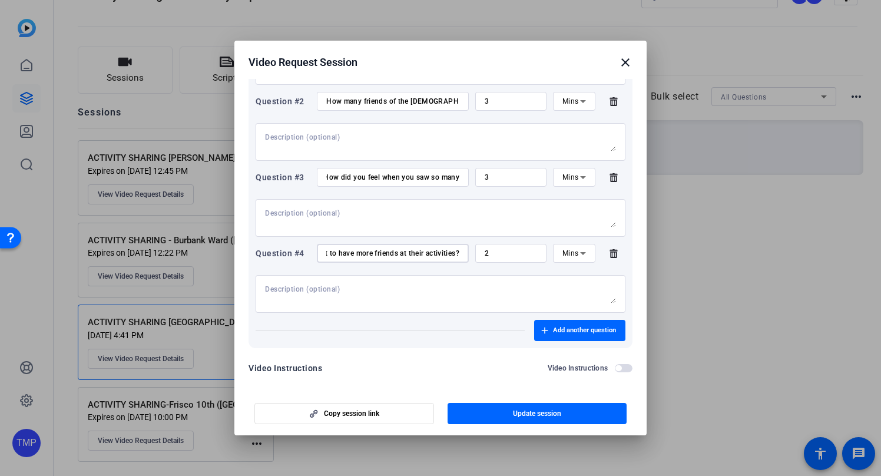
type input "What tips would you give to other wards who want to have more friends at their …"
click at [387, 259] on div "What tips would you give to other wards who want to have more friends at their …" at bounding box center [392, 253] width 133 height 19
click at [373, 282] on div at bounding box center [440, 294] width 351 height 38
click at [343, 178] on input "How did you feel when you saw so many people show up and you interacted with th…" at bounding box center [392, 177] width 133 height 9
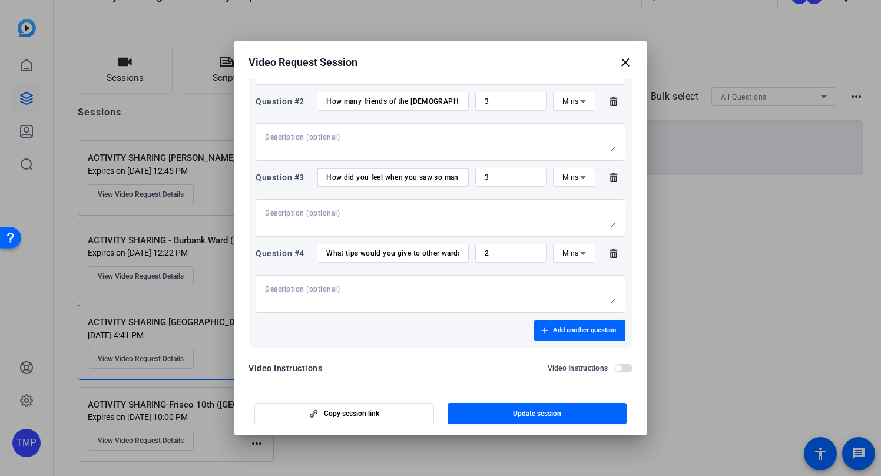
click at [313, 212] on textarea at bounding box center [440, 217] width 351 height 19
click at [399, 304] on div at bounding box center [440, 294] width 351 height 38
drag, startPoint x: 509, startPoint y: 254, endPoint x: 454, endPoint y: 253, distance: 54.8
click at [454, 253] on div "Question #4 What tips would you give to other wards who want to have more frien…" at bounding box center [441, 253] width 370 height 19
type input "3"
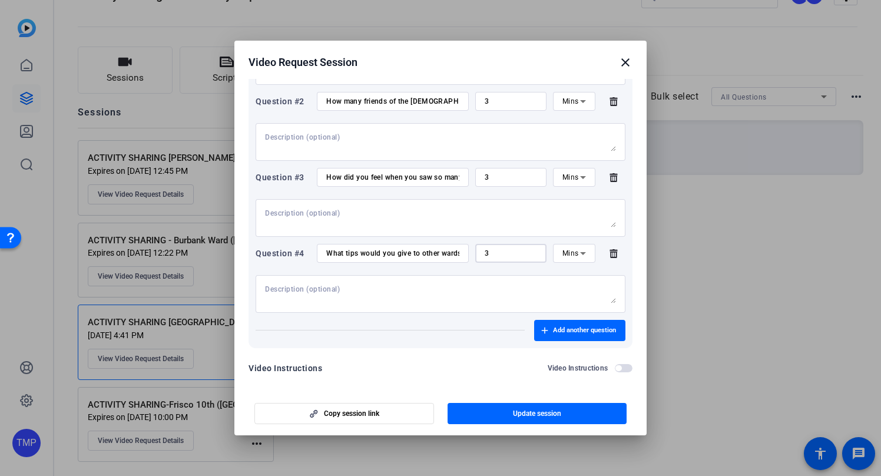
click at [486, 294] on textarea at bounding box center [440, 293] width 351 height 19
click at [569, 326] on span "Add another question" at bounding box center [584, 330] width 63 height 9
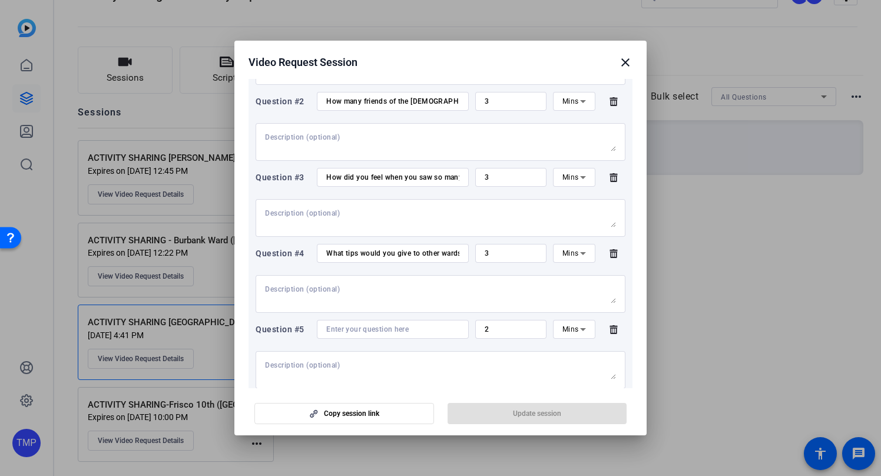
click at [333, 329] on input at bounding box center [392, 328] width 133 height 9
paste input "How has this changed the way you and your [PERSON_NAME] think about sharing the…"
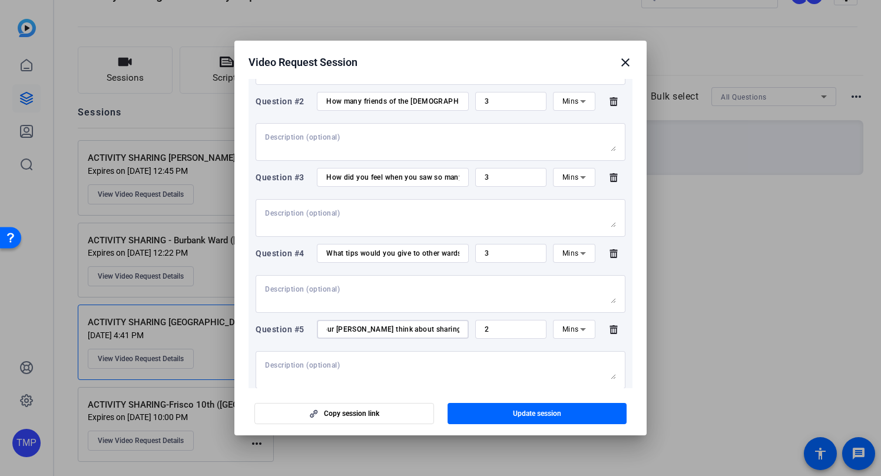
type input "How has this changed the way you and your [PERSON_NAME] think about sharing the…"
drag, startPoint x: 497, startPoint y: 327, endPoint x: 451, endPoint y: 329, distance: 46.0
click at [451, 329] on div "Question #5 How has this changed the way you and your [PERSON_NAME] think about…" at bounding box center [441, 329] width 370 height 19
type input "3"
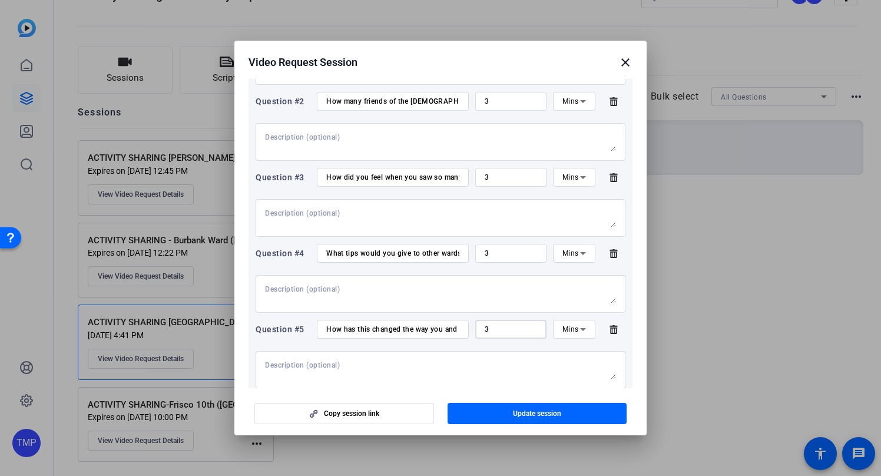
click at [418, 368] on textarea at bounding box center [440, 369] width 351 height 19
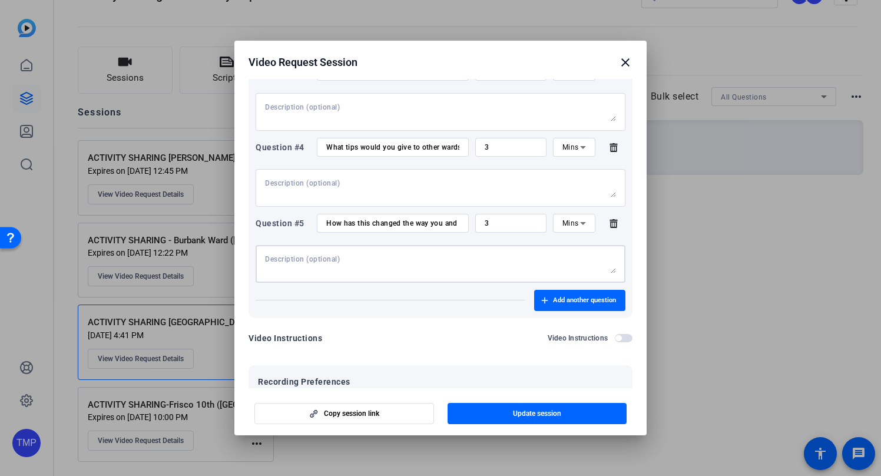
scroll to position [377, 0]
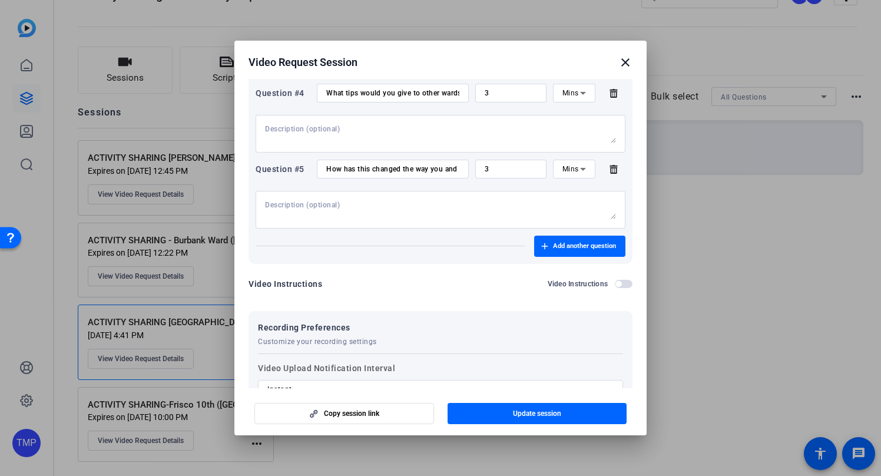
drag, startPoint x: 625, startPoint y: 286, endPoint x: 594, endPoint y: 292, distance: 31.8
click at [625, 286] on span "button" at bounding box center [624, 284] width 18 height 8
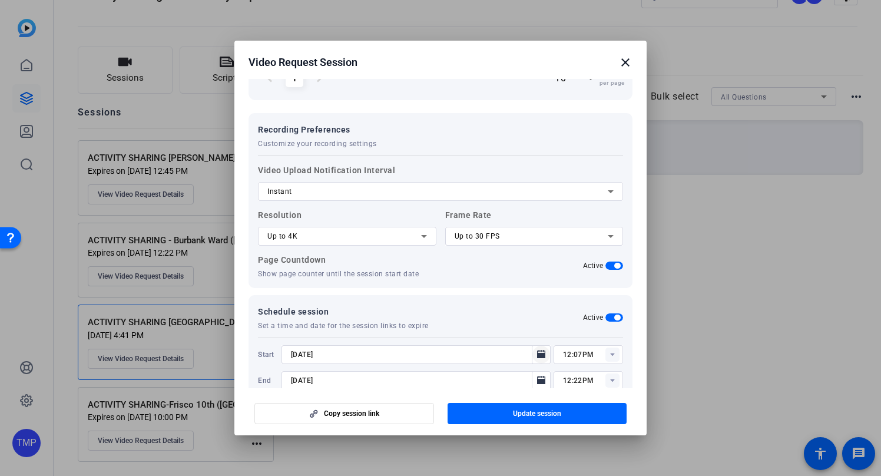
scroll to position [711, 0]
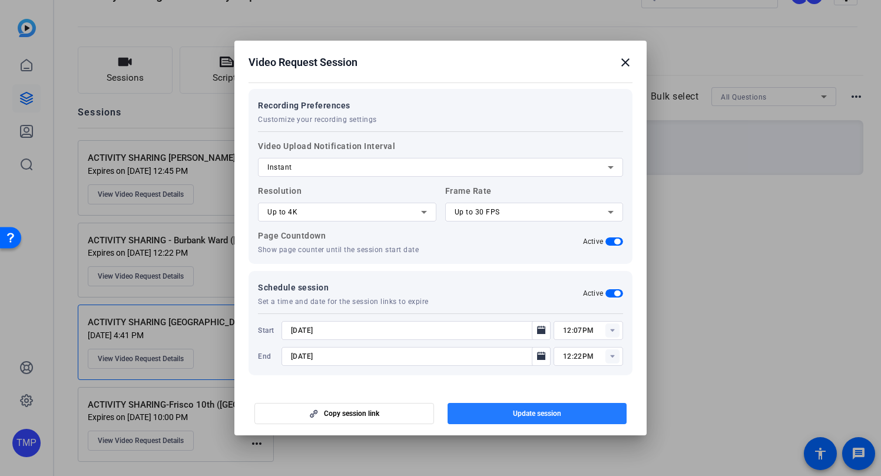
click at [536, 416] on span "Update session" at bounding box center [537, 413] width 48 height 9
click at [627, 61] on mat-icon "close" at bounding box center [625, 62] width 14 height 14
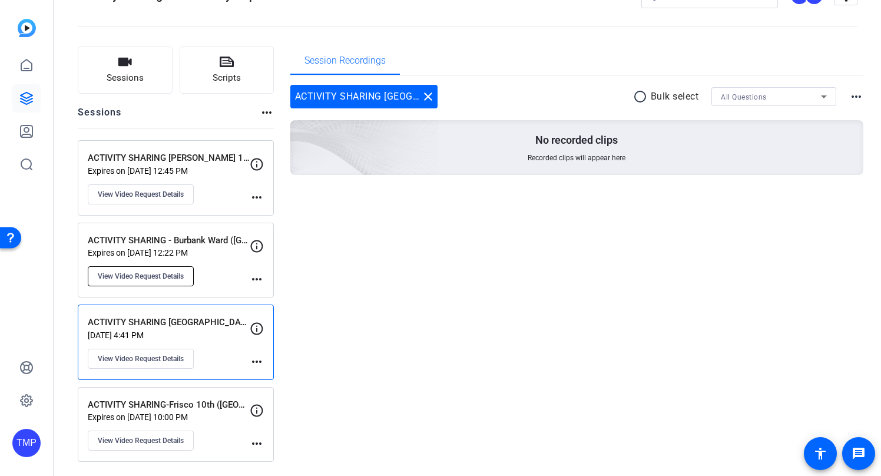
click at [158, 274] on span "View Video Request Details" at bounding box center [141, 275] width 86 height 9
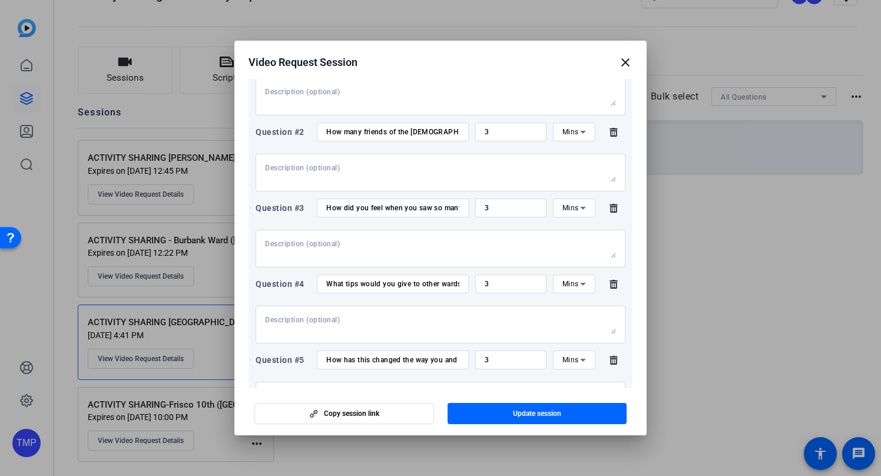
scroll to position [167, 0]
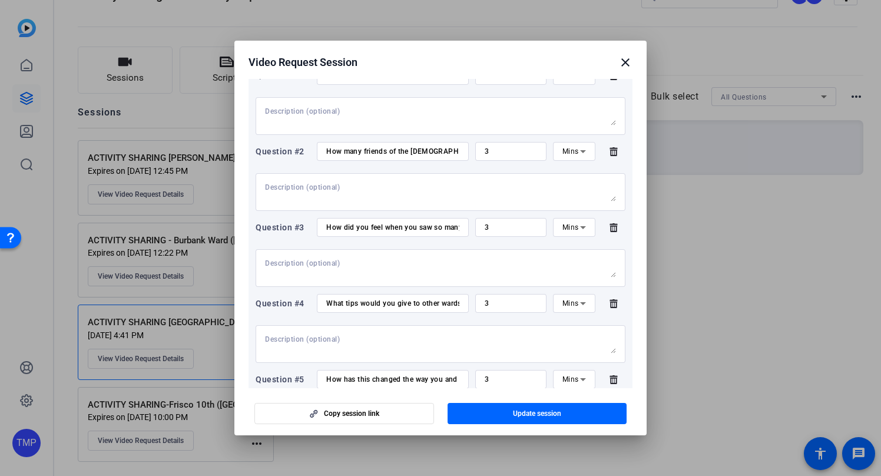
click at [625, 61] on mat-icon "close" at bounding box center [625, 62] width 14 height 14
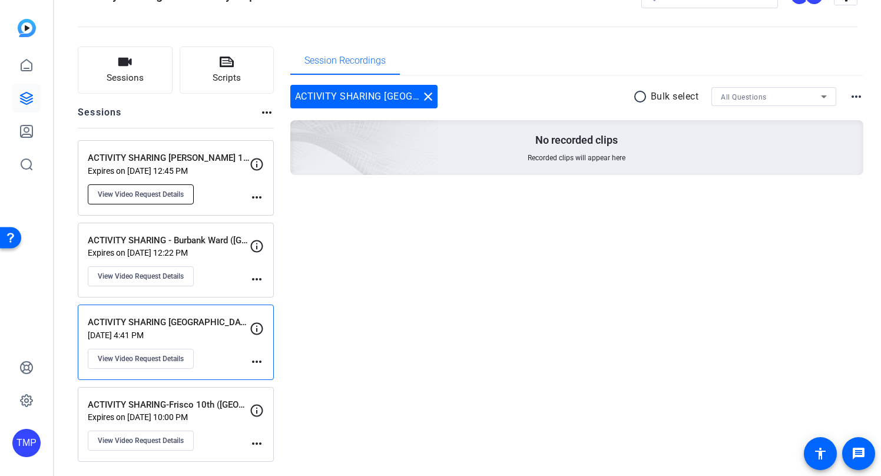
click at [155, 188] on button "View Video Request Details" at bounding box center [141, 194] width 106 height 20
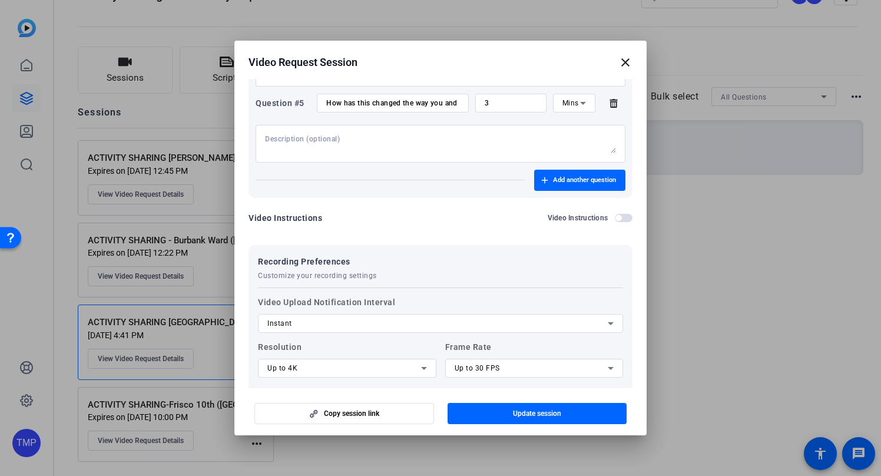
scroll to position [445, 0]
click at [621, 218] on span "button" at bounding box center [618, 216] width 6 height 6
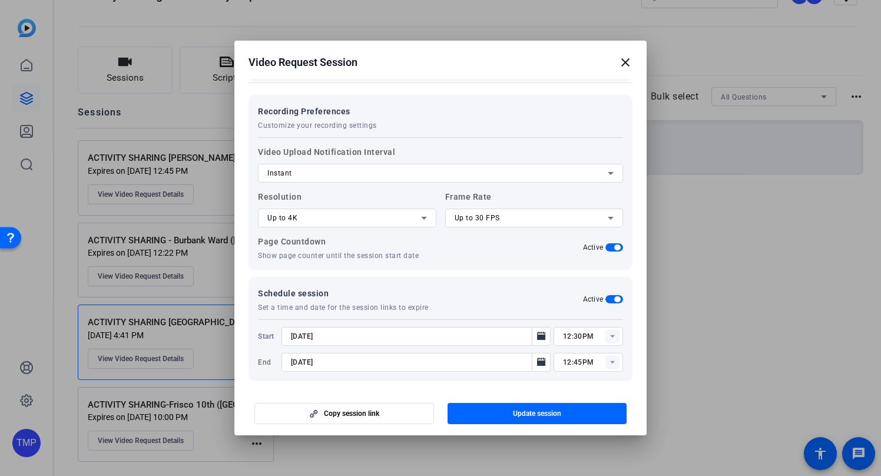
scroll to position [711, 0]
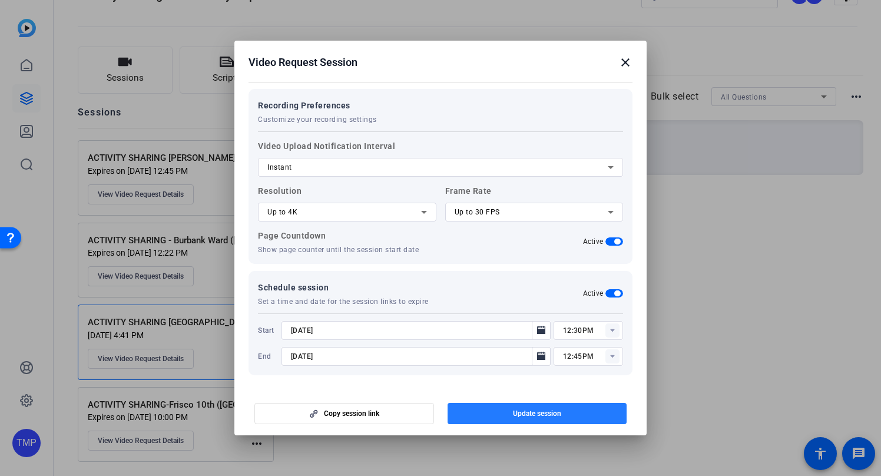
click at [538, 415] on span "Update session" at bounding box center [537, 413] width 48 height 9
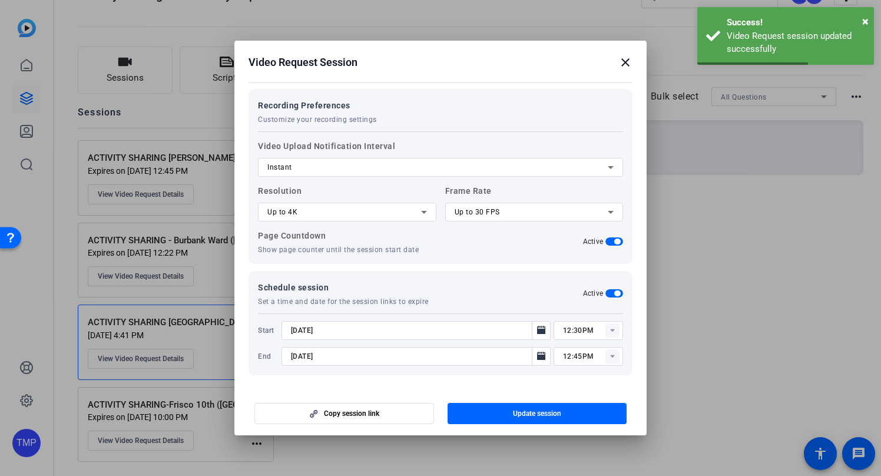
click at [626, 64] on mat-icon "close" at bounding box center [625, 62] width 14 height 14
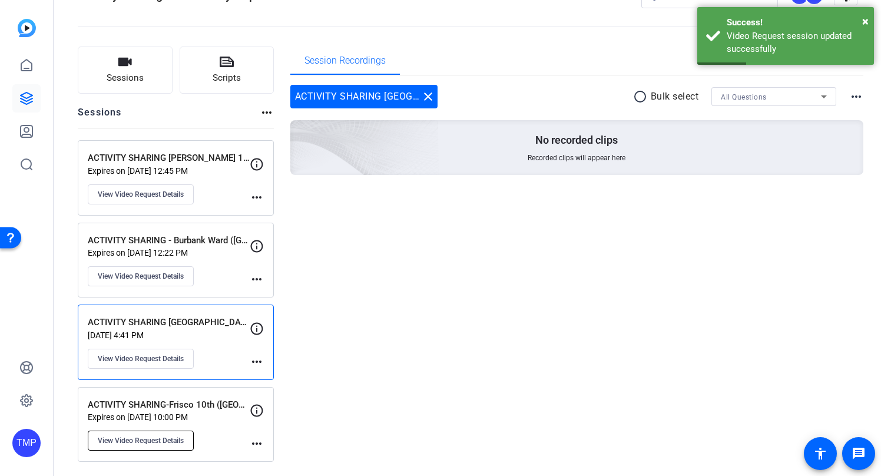
click at [166, 439] on span "View Video Request Details" at bounding box center [141, 440] width 86 height 9
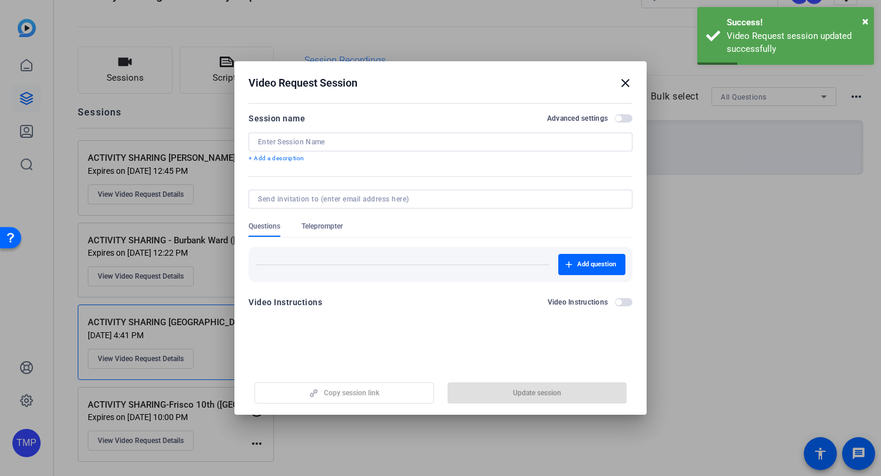
type input "ACTIVITY SHARING-Frisco 10th ([GEOGRAPHIC_DATA]) [DEMOGRAPHIC_DATA] [PERSON_NAM…"
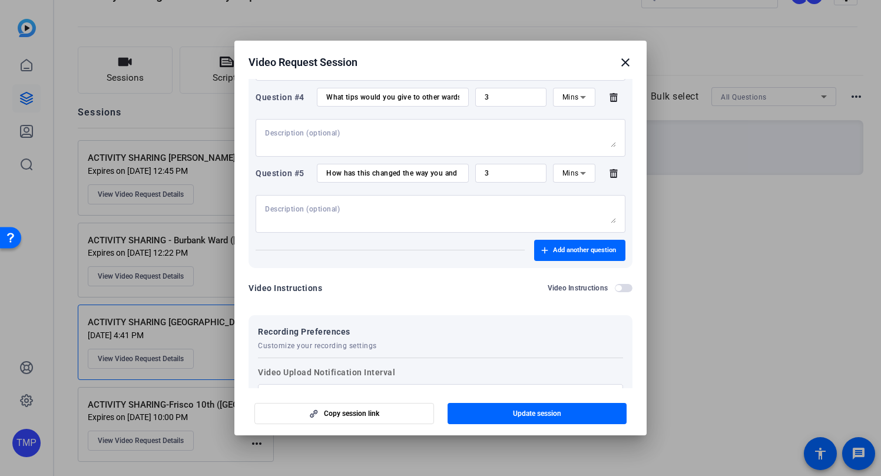
scroll to position [381, 0]
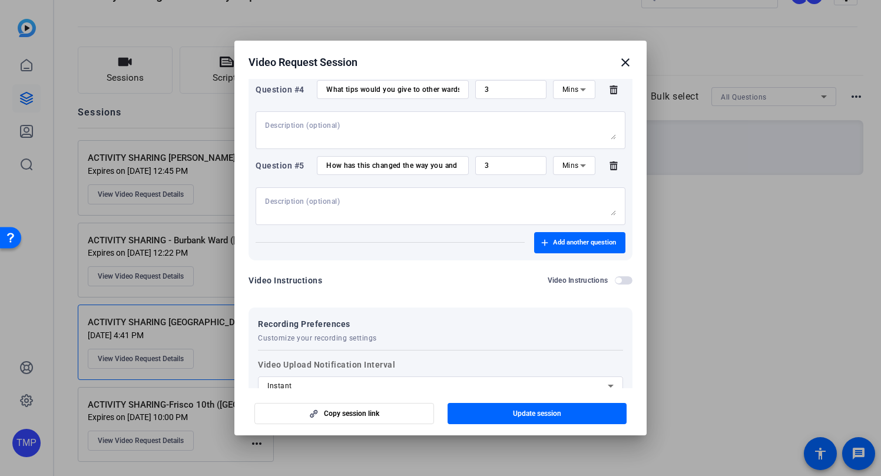
click at [629, 281] on span "button" at bounding box center [624, 280] width 18 height 8
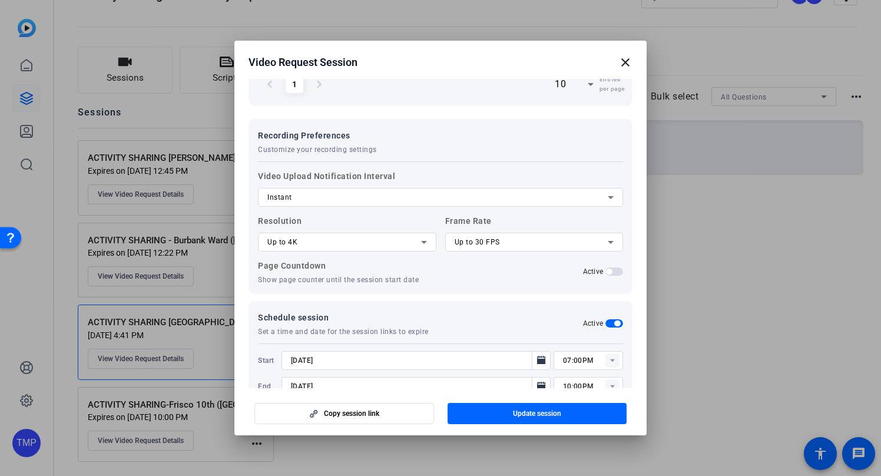
scroll to position [711, 0]
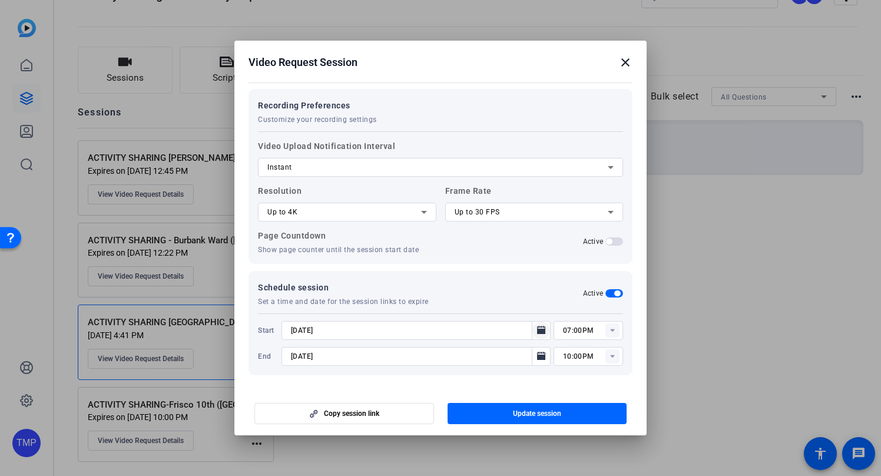
click at [544, 332] on icon "Open calendar" at bounding box center [541, 330] width 8 height 8
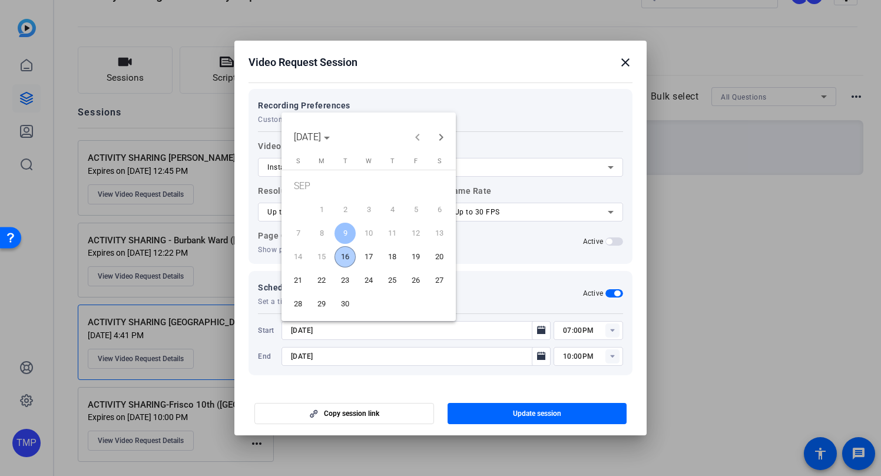
click at [343, 254] on span "16" at bounding box center [344, 256] width 21 height 21
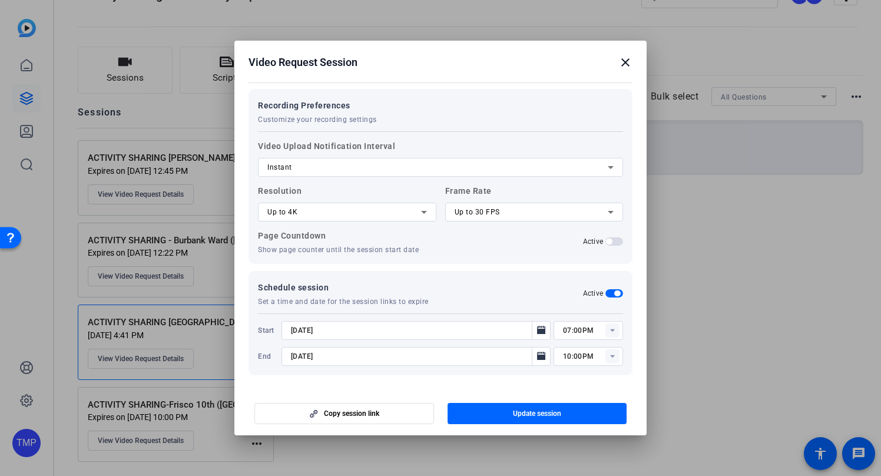
type input "[DATE]"
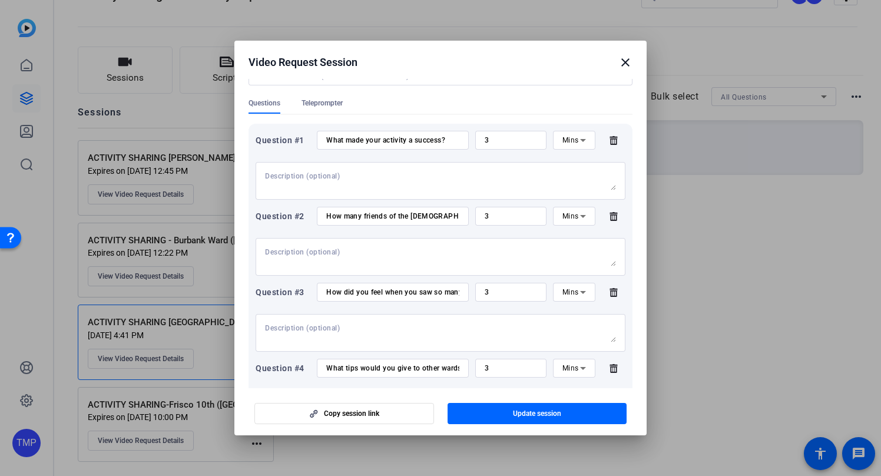
scroll to position [0, 0]
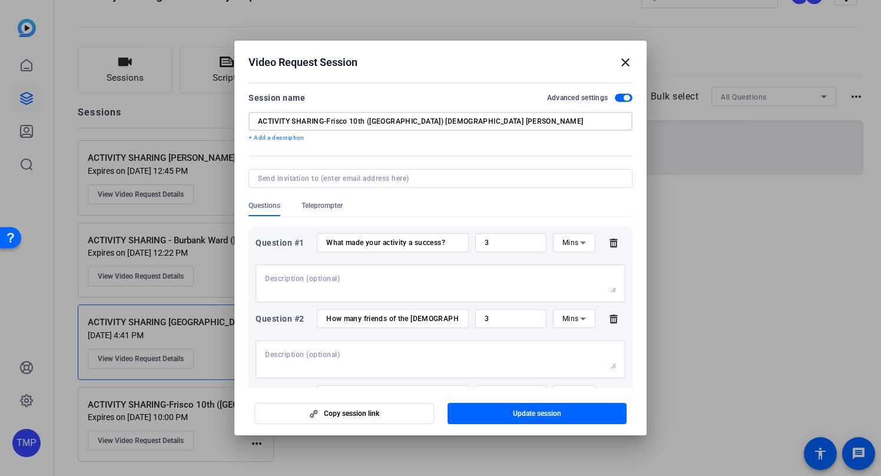
click at [324, 122] on input "ACTIVITY SHARING-Frisco 10th ([GEOGRAPHIC_DATA]) [DEMOGRAPHIC_DATA] [PERSON_NAM…" at bounding box center [440, 121] width 365 height 9
click at [379, 121] on input "ACTIVITY SHARING Frisco 10th ([GEOGRAPHIC_DATA]) [PERSON_NAME] [PERSON_NAME]" at bounding box center [440, 121] width 365 height 9
click at [463, 117] on input "ACTIVITY SHARING Frisco 10th ([GEOGRAPHIC_DATA])- [PERSON_NAME] [PERSON_NAME]" at bounding box center [440, 121] width 365 height 9
click at [509, 414] on span "button" at bounding box center [538, 413] width 180 height 28
drag, startPoint x: 366, startPoint y: 119, endPoint x: 389, endPoint y: 150, distance: 38.8
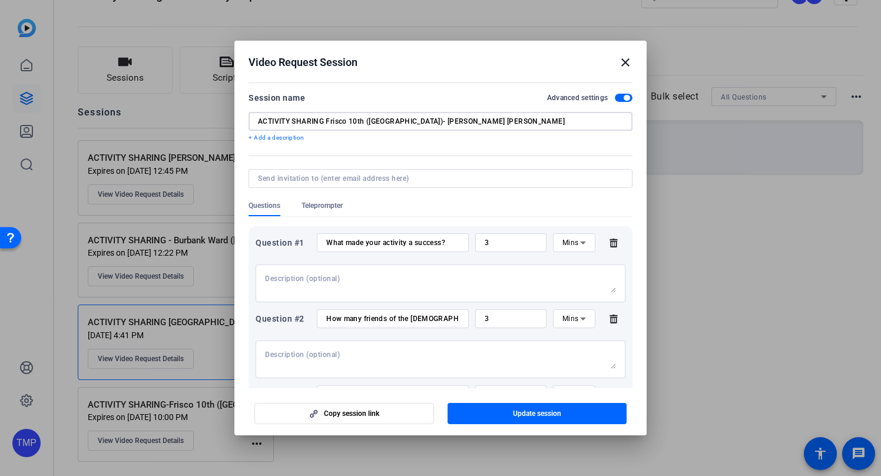
click at [365, 119] on input "ACTIVITY SHARING Frisco 10th ([GEOGRAPHIC_DATA])- [PERSON_NAME] [PERSON_NAME]" at bounding box center [440, 121] width 365 height 9
click at [381, 121] on input "ACTIVITY SHARING Frisco 10th([GEOGRAPHIC_DATA])- [PERSON_NAME] [PERSON_NAME]" at bounding box center [440, 121] width 365 height 9
click at [324, 120] on input "ACTIVITY SHARING Frisco 10th([GEOGRAPHIC_DATA]) [PERSON_NAME] [PERSON_NAME]" at bounding box center [440, 121] width 365 height 9
click at [443, 123] on input "ACTIVITY SHARING - Frisco 10th([GEOGRAPHIC_DATA]) [DEMOGRAPHIC_DATA] [PERSON_NA…" at bounding box center [440, 121] width 365 height 9
type input "ACTIVITY SHARING - Frisco 10th([GEOGRAPHIC_DATA]) [DEMOGRAPHIC_DATA] [PERSON_NA…"
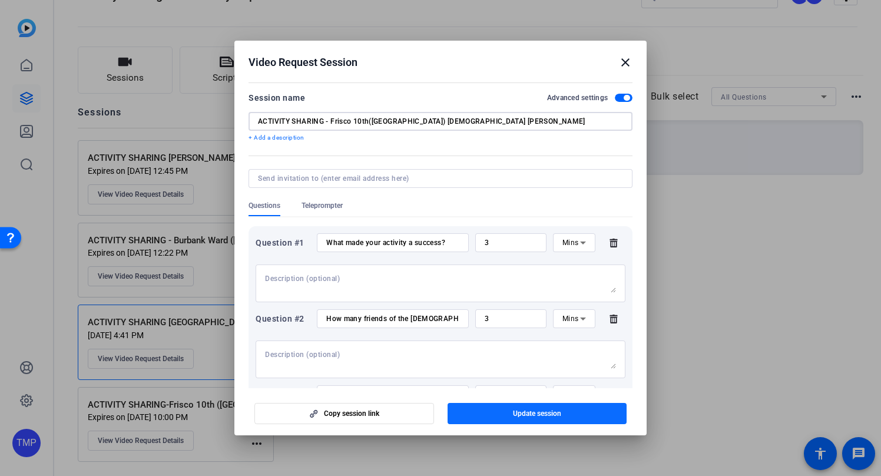
click at [520, 410] on span "Update session" at bounding box center [537, 413] width 48 height 9
click at [624, 64] on mat-icon "close" at bounding box center [625, 62] width 14 height 14
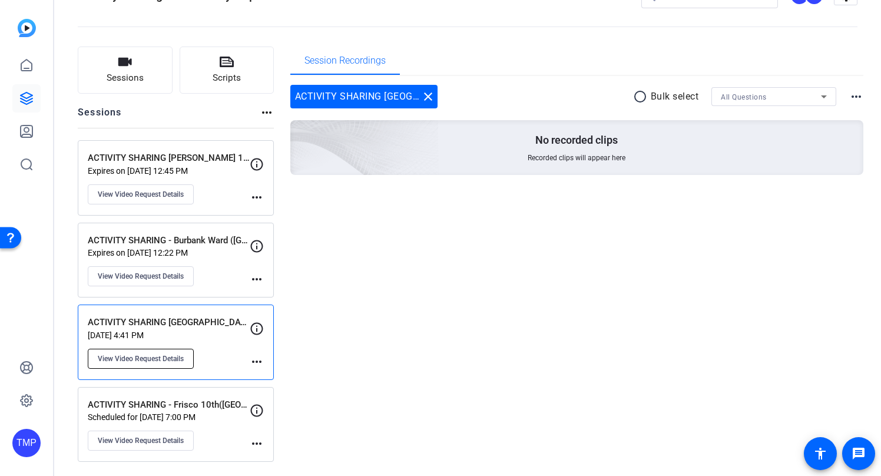
click at [163, 366] on button "View Video Request Details" at bounding box center [141, 359] width 106 height 20
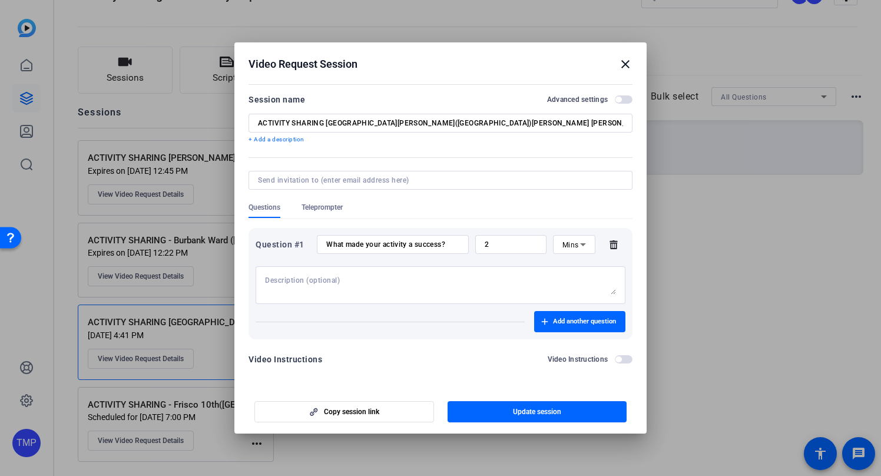
click at [389, 120] on input "ACTIVITY SHARING [GEOGRAPHIC_DATA][PERSON_NAME]([GEOGRAPHIC_DATA])[PERSON_NAME]…" at bounding box center [440, 122] width 365 height 9
click at [386, 120] on input "ACTIVITY SHARING [GEOGRAPHIC_DATA] ([GEOGRAPHIC_DATA])[PERSON_NAME] [PERSON_NAM…" at bounding box center [440, 122] width 365 height 9
click at [324, 122] on input "ACTIVITY SHARING [GEOGRAPHIC_DATA] ([GEOGRAPHIC_DATA]) [PERSON_NAME] [PERSON_NA…" at bounding box center [440, 122] width 365 height 9
type input "ACTIVITY SHARING - [GEOGRAPHIC_DATA] ([GEOGRAPHIC_DATA]) [PERSON_NAME] [PERSON_…"
click at [514, 410] on span "Update session" at bounding box center [537, 411] width 48 height 9
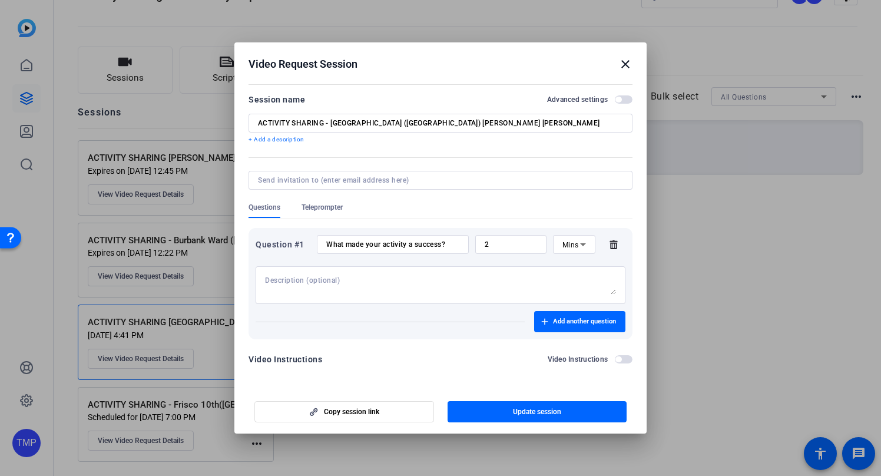
click at [623, 101] on span "button" at bounding box center [624, 99] width 18 height 8
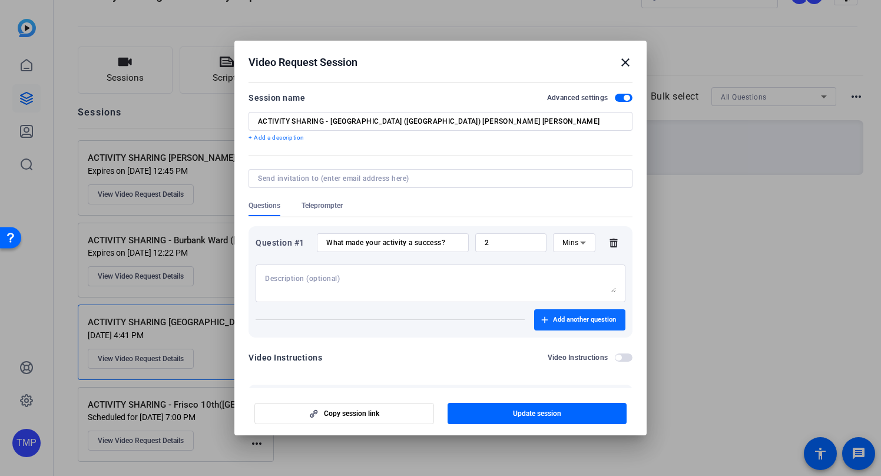
click at [579, 324] on span "Add another question" at bounding box center [584, 319] width 63 height 9
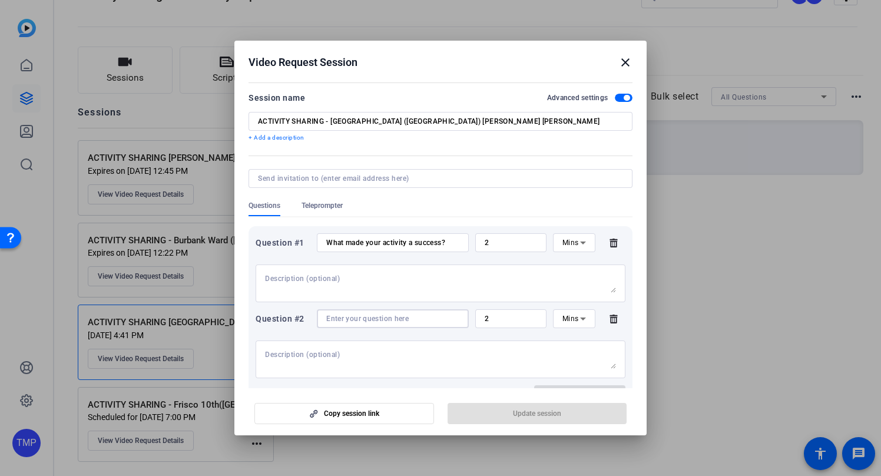
click at [339, 318] on input at bounding box center [392, 318] width 133 height 9
paste input "How many friends of the [DEMOGRAPHIC_DATA] attended?"
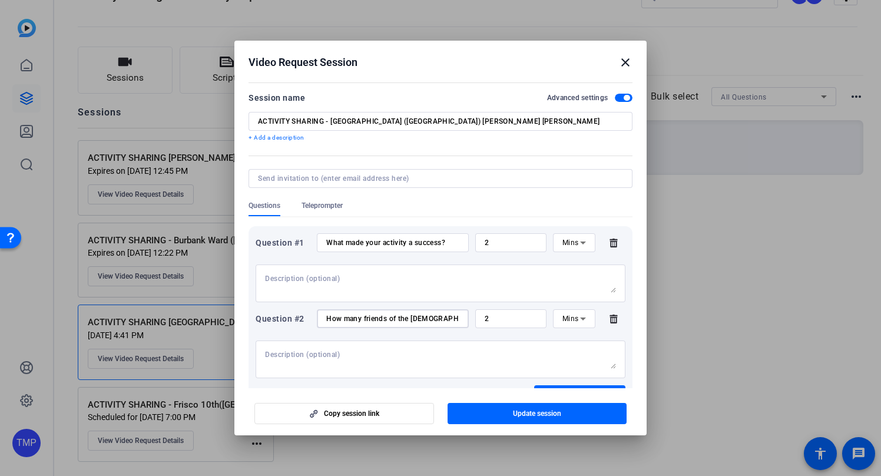
scroll to position [0, 11]
type input "How many friends of the [DEMOGRAPHIC_DATA] attended?"
drag, startPoint x: 508, startPoint y: 318, endPoint x: 480, endPoint y: 320, distance: 27.7
click at [480, 320] on div "2" at bounding box center [510, 318] width 71 height 19
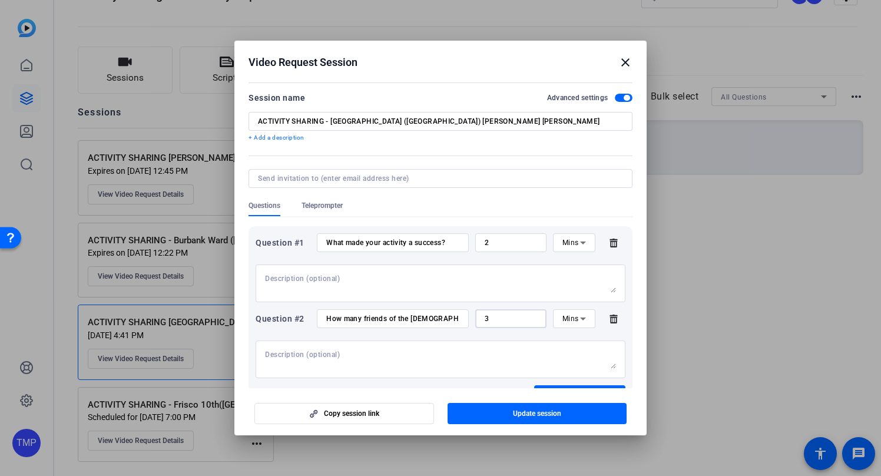
type input "3"
click at [498, 241] on input "2" at bounding box center [511, 242] width 52 height 9
drag, startPoint x: 506, startPoint y: 239, endPoint x: 475, endPoint y: 240, distance: 31.8
click at [475, 240] on div "2" at bounding box center [510, 242] width 71 height 19
type input "3"
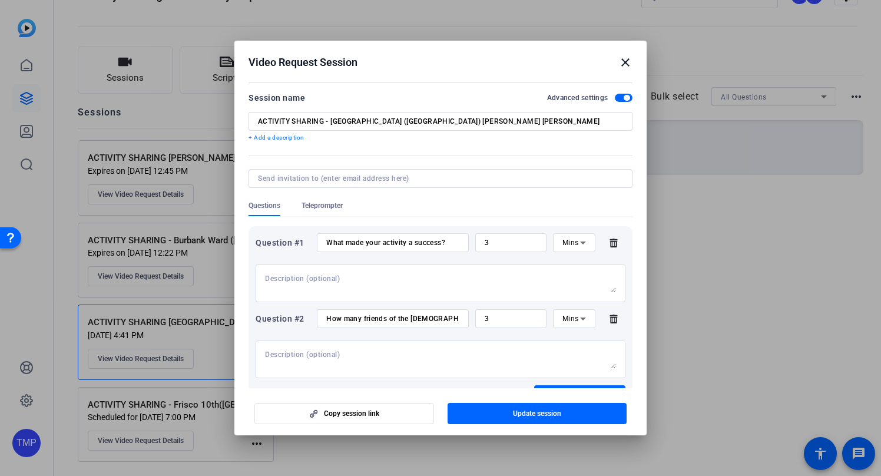
drag, startPoint x: 489, startPoint y: 348, endPoint x: 462, endPoint y: 346, distance: 27.1
click at [489, 348] on div at bounding box center [440, 359] width 351 height 38
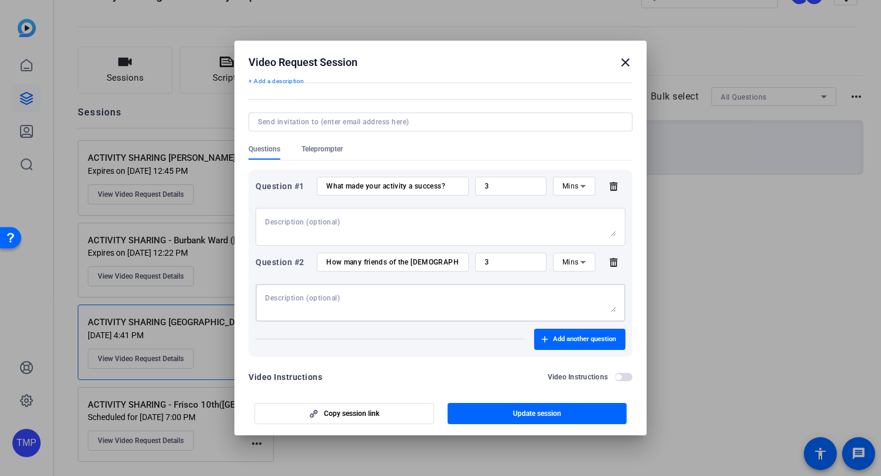
scroll to position [88, 0]
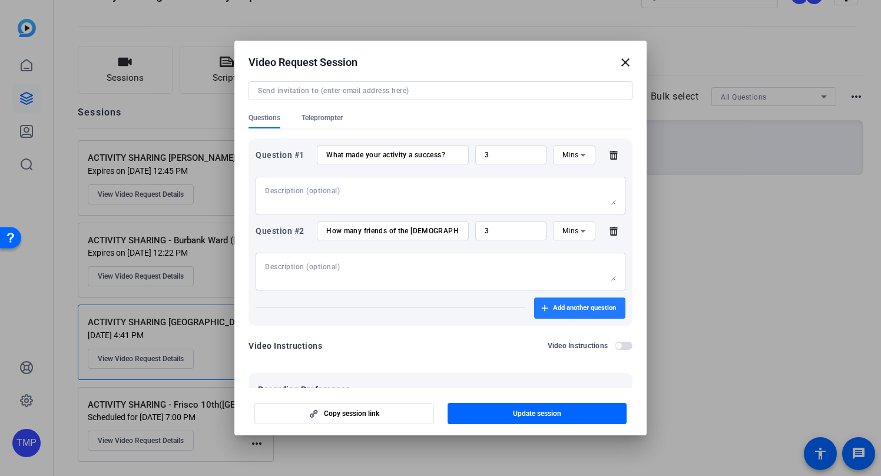
click at [570, 308] on span "Add another question" at bounding box center [584, 307] width 63 height 9
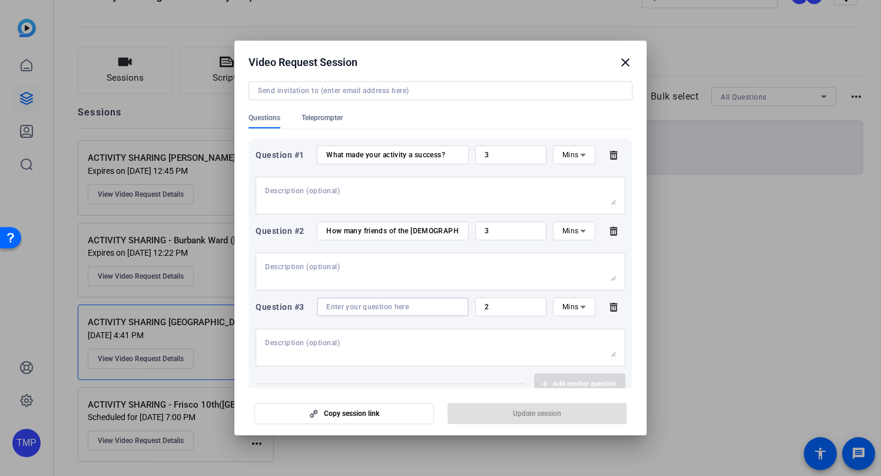
click at [345, 309] on input at bounding box center [392, 306] width 133 height 9
paste input "How did you feel when you saw so many people show up and you interacted with th…"
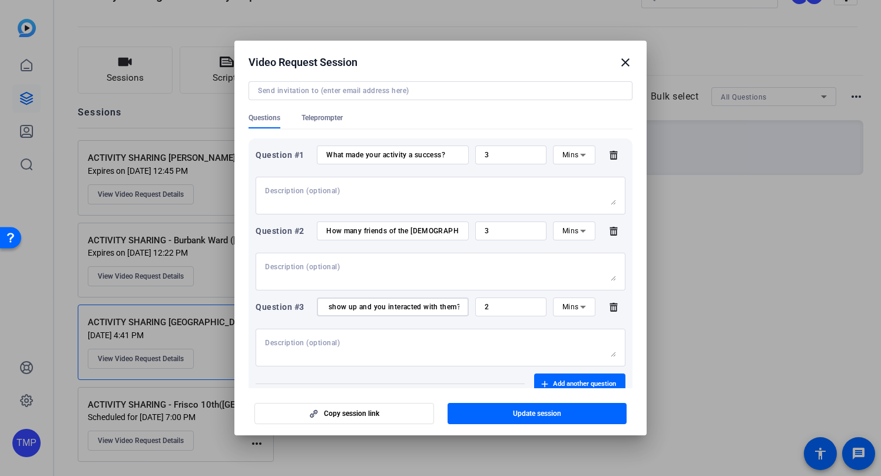
type input "How did you feel when you saw so many people show up and you interacted with th…"
drag, startPoint x: 512, startPoint y: 307, endPoint x: 468, endPoint y: 309, distance: 44.2
click at [468, 309] on div "Question #3 How did you feel when you saw so many people show up and you intera…" at bounding box center [441, 306] width 370 height 19
type input "3"
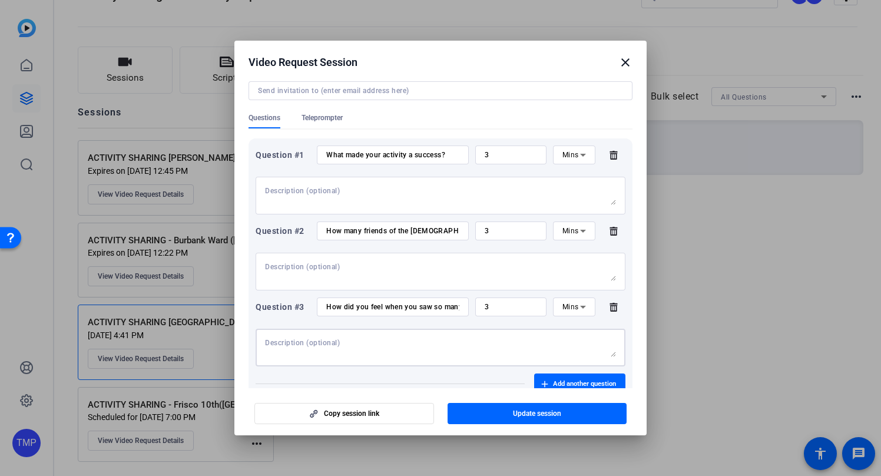
click at [393, 339] on textarea at bounding box center [440, 347] width 351 height 19
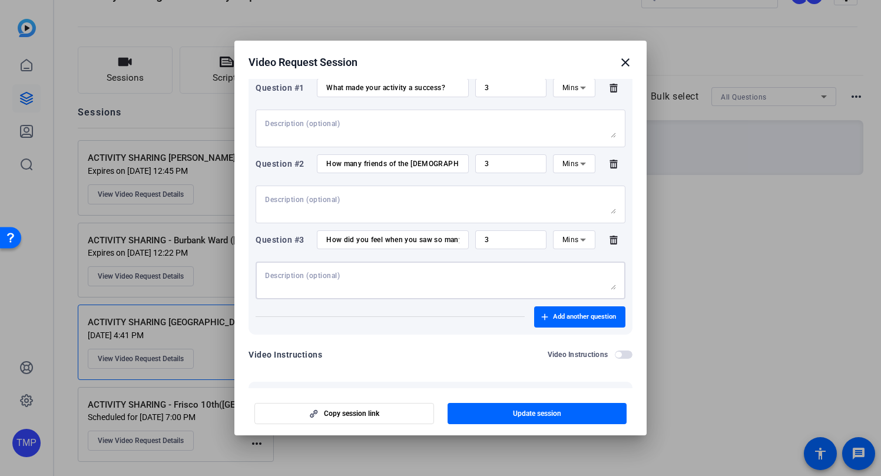
scroll to position [158, 0]
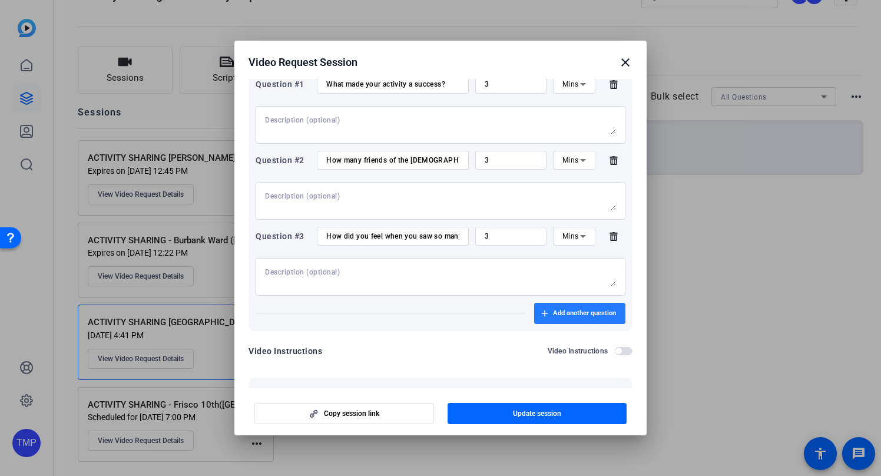
click at [579, 313] on span "Add another question" at bounding box center [584, 313] width 63 height 9
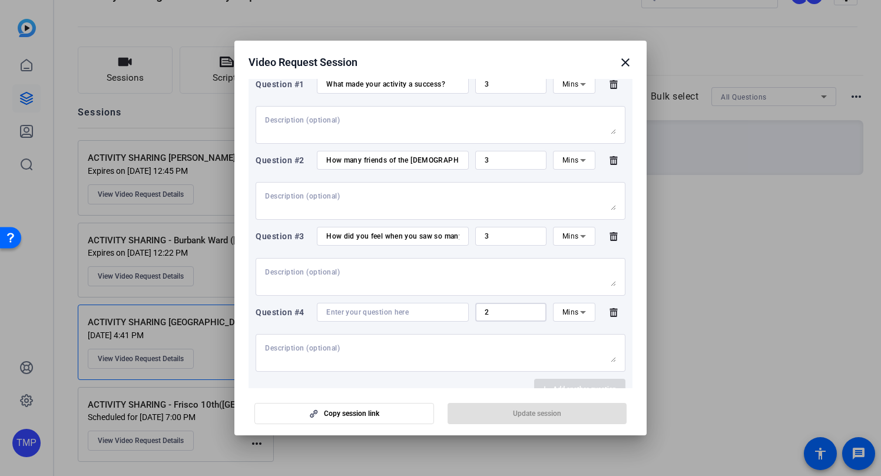
drag, startPoint x: 501, startPoint y: 315, endPoint x: 478, endPoint y: 314, distance: 22.4
click at [478, 314] on div "2" at bounding box center [510, 312] width 71 height 19
drag, startPoint x: 493, startPoint y: 312, endPoint x: 480, endPoint y: 312, distance: 13.0
click at [480, 312] on div "4" at bounding box center [510, 312] width 71 height 19
type input "3"
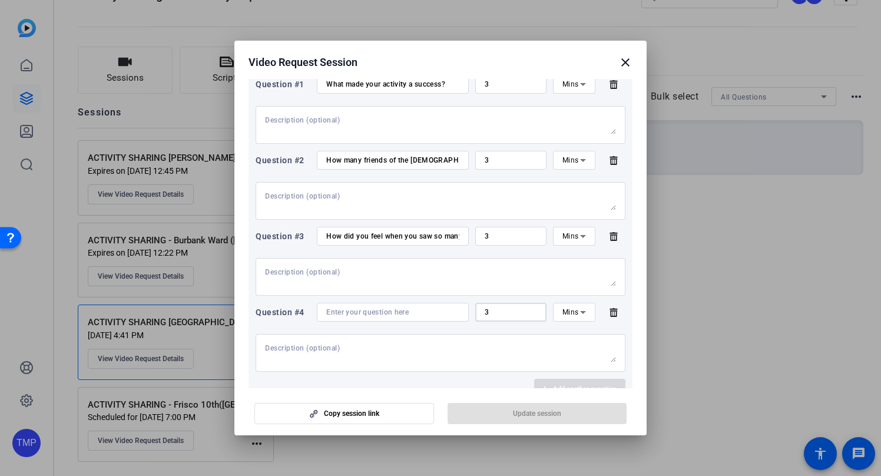
click at [337, 313] on input at bounding box center [392, 311] width 133 height 9
paste input "What tips would you give to other wards who want to have more friends at their …"
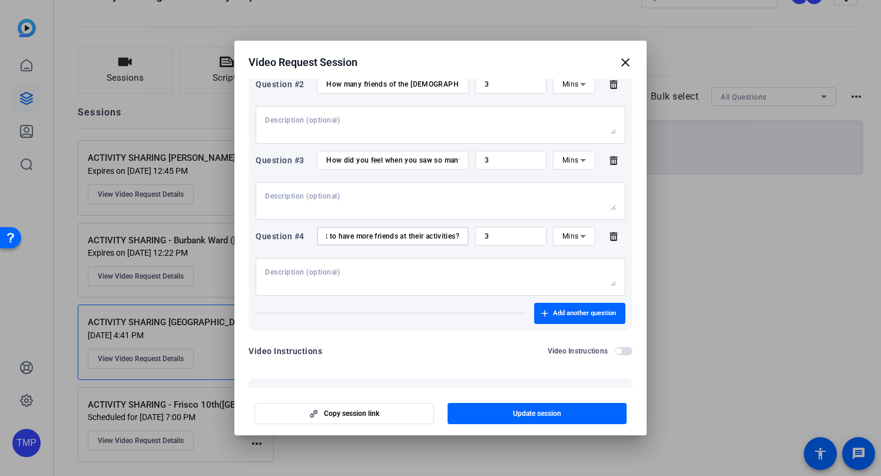
scroll to position [249, 0]
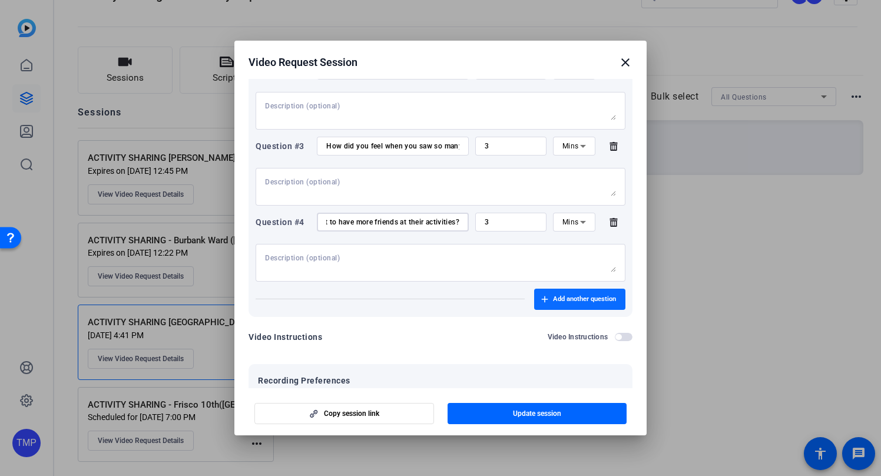
type input "What tips would you give to other wards who want to have more friends at their …"
click at [584, 295] on span "Add another question" at bounding box center [584, 298] width 63 height 9
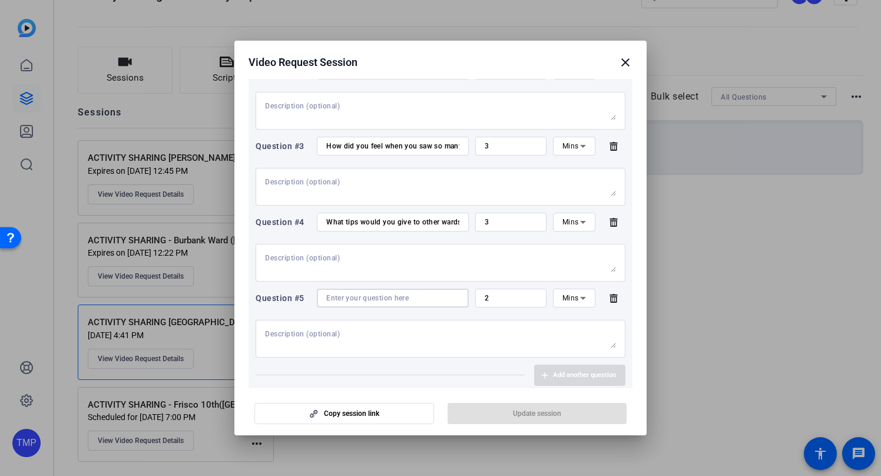
click at [364, 299] on input at bounding box center [392, 297] width 133 height 9
paste input "How has this changed the way you and your [PERSON_NAME] think about sharing the…"
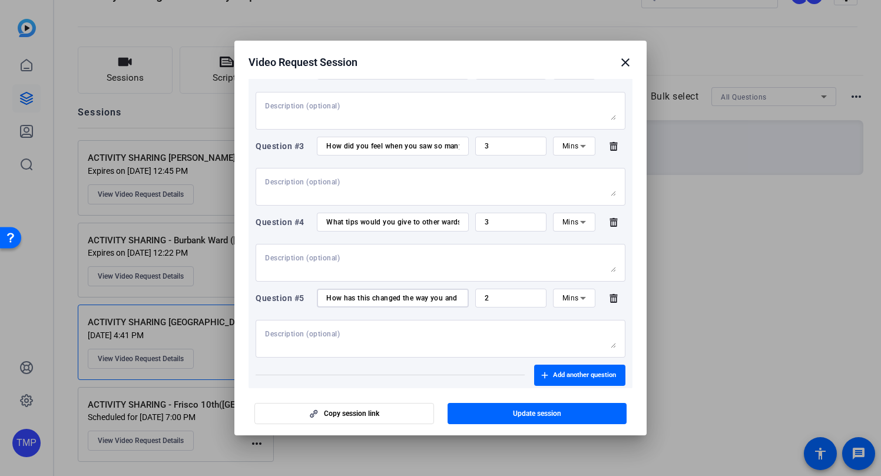
scroll to position [0, 140]
type input "How has this changed the way you and your [PERSON_NAME] think about sharing the…"
drag, startPoint x: 502, startPoint y: 299, endPoint x: 461, endPoint y: 297, distance: 41.3
click at [461, 297] on div "Question #5 How has this changed the way you and your [PERSON_NAME] think about…" at bounding box center [441, 298] width 370 height 19
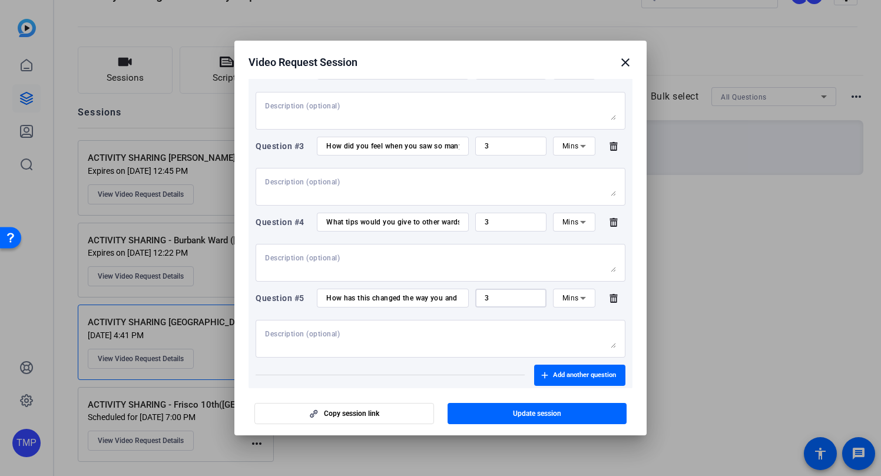
type input "3"
click at [471, 336] on textarea at bounding box center [440, 338] width 351 height 19
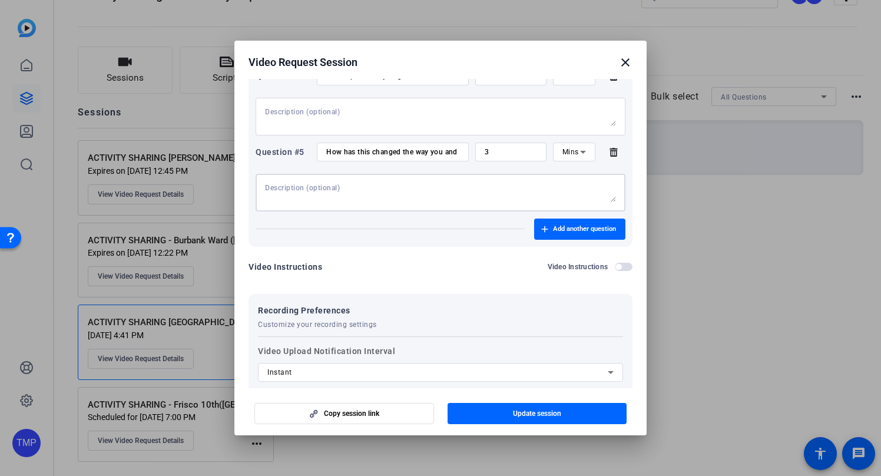
scroll to position [405, 0]
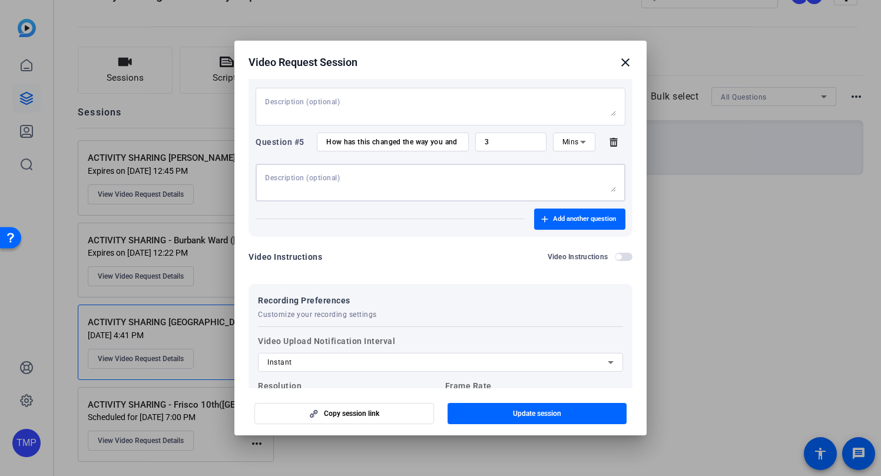
click at [622, 255] on span "button" at bounding box center [624, 257] width 18 height 8
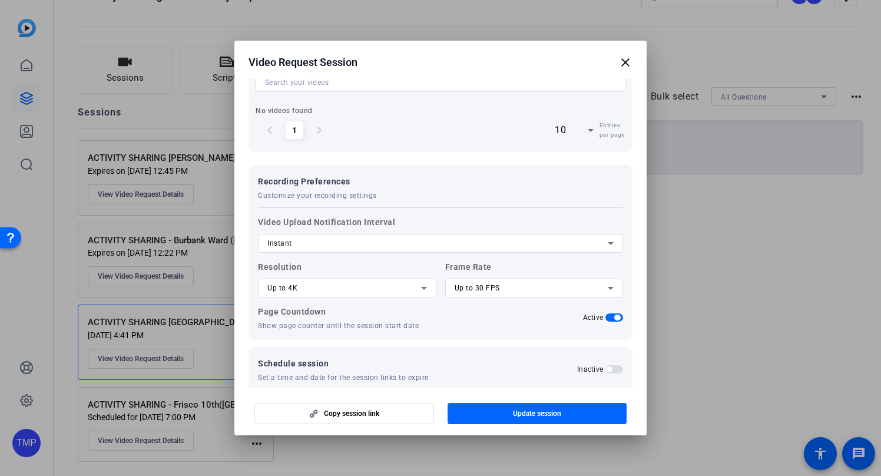
scroll to position [651, 0]
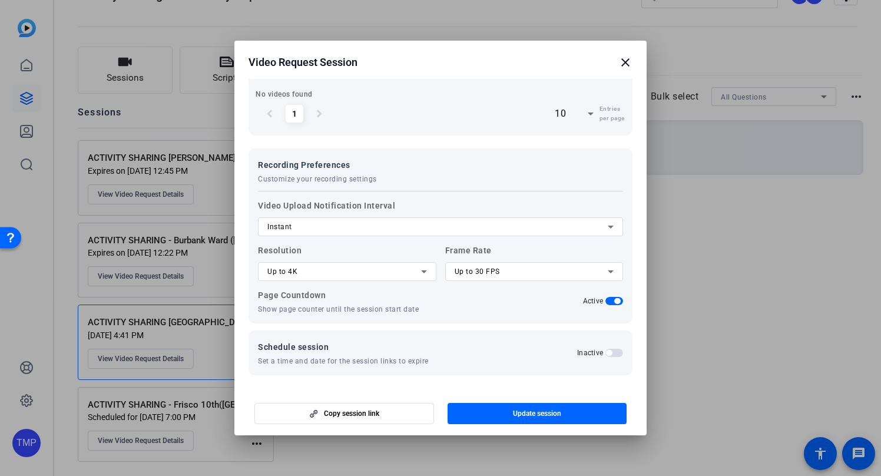
click at [621, 351] on span "button" at bounding box center [614, 353] width 18 height 8
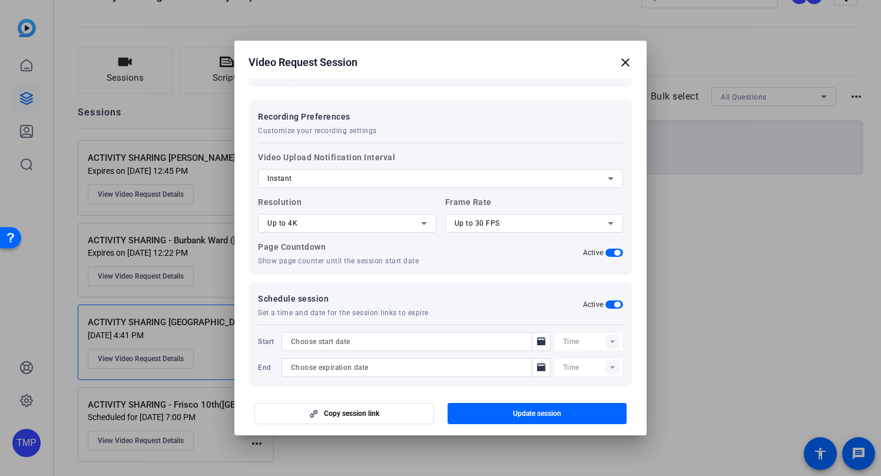
scroll to position [711, 0]
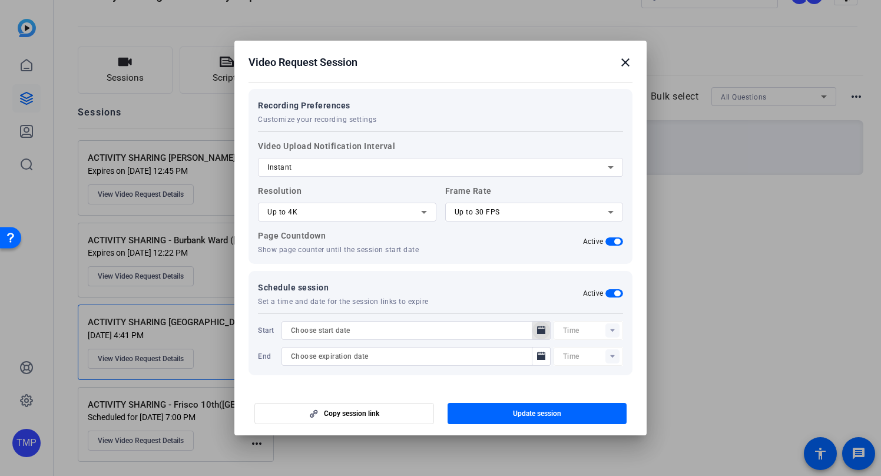
click at [540, 328] on icon "Open calendar" at bounding box center [540, 330] width 9 height 14
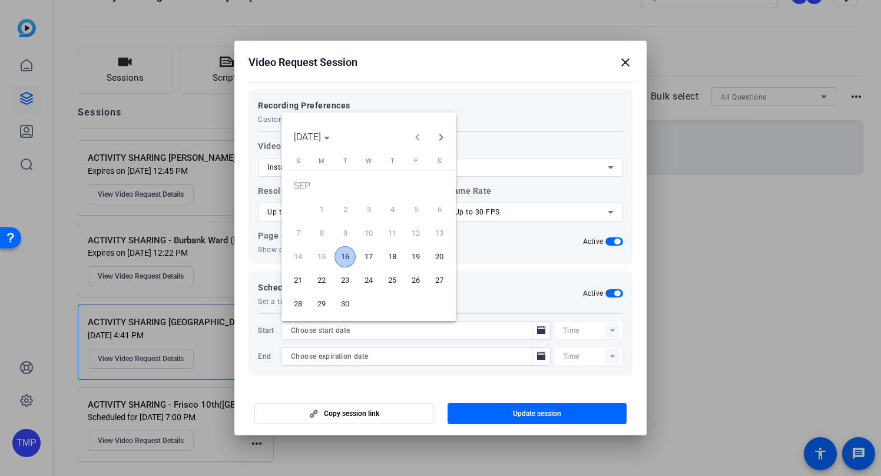
click at [350, 259] on span "16" at bounding box center [344, 256] width 21 height 21
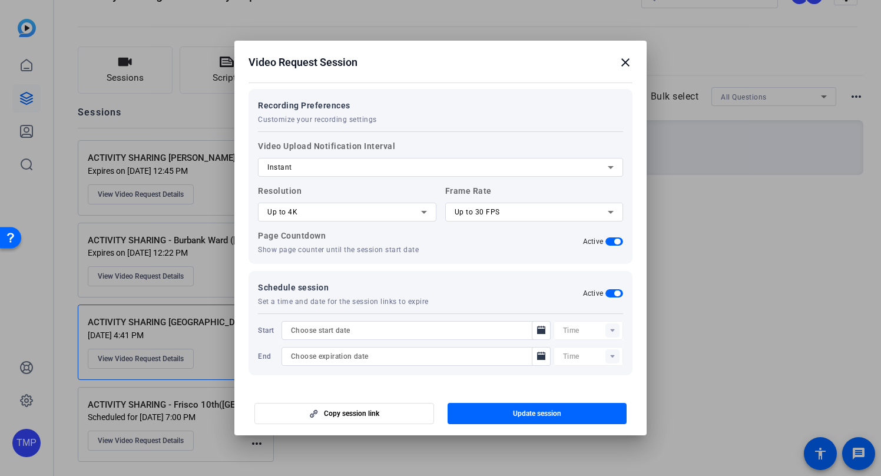
type input "[DATE]"
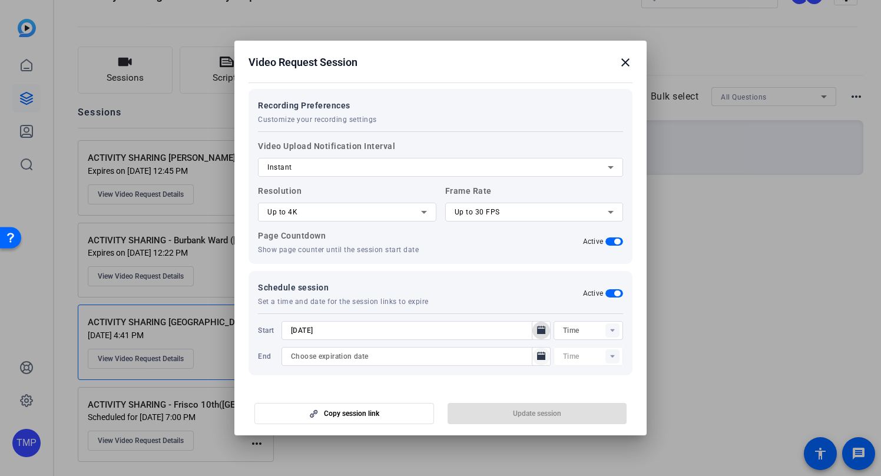
click at [536, 358] on icon "Open calendar" at bounding box center [540, 356] width 9 height 14
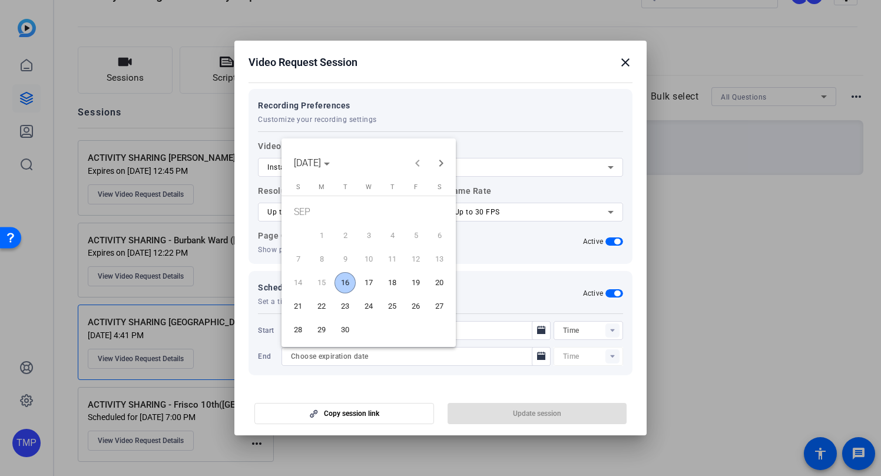
click at [340, 330] on span "30" at bounding box center [344, 329] width 21 height 21
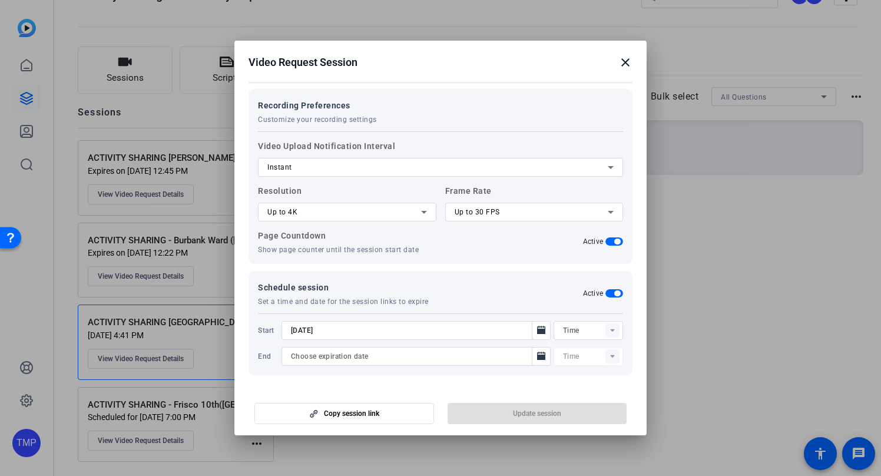
type input "[DATE]"
type input "12:49PM"
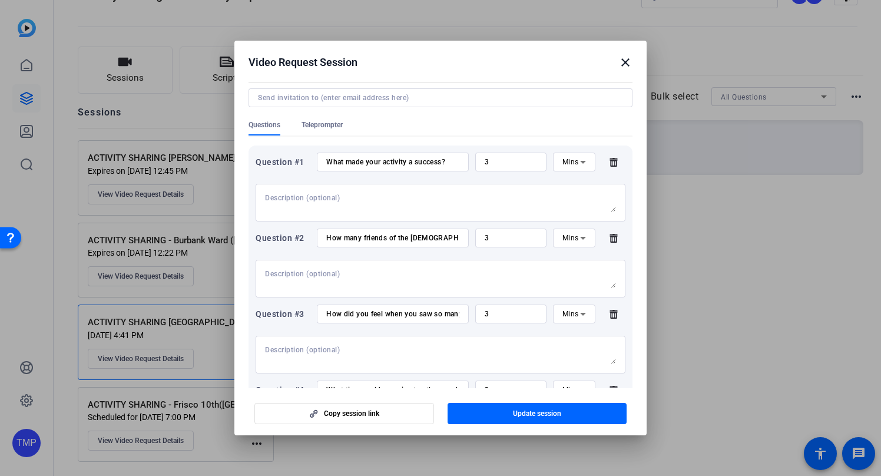
scroll to position [0, 0]
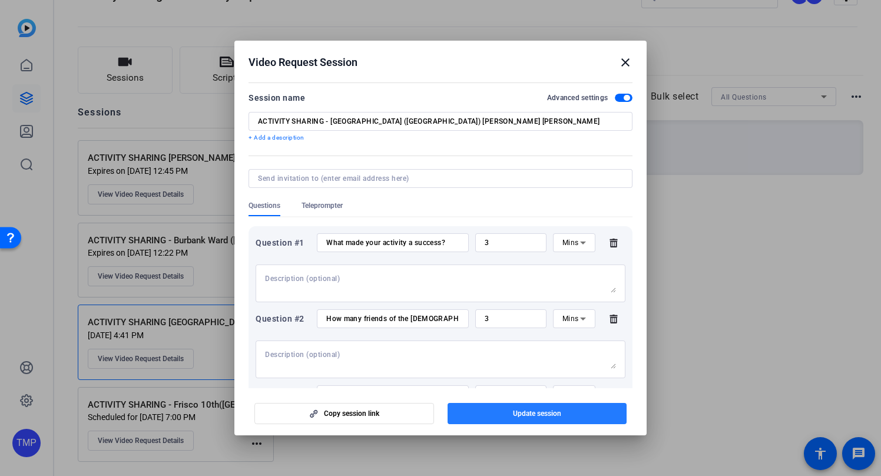
click at [525, 412] on span "Update session" at bounding box center [537, 413] width 48 height 9
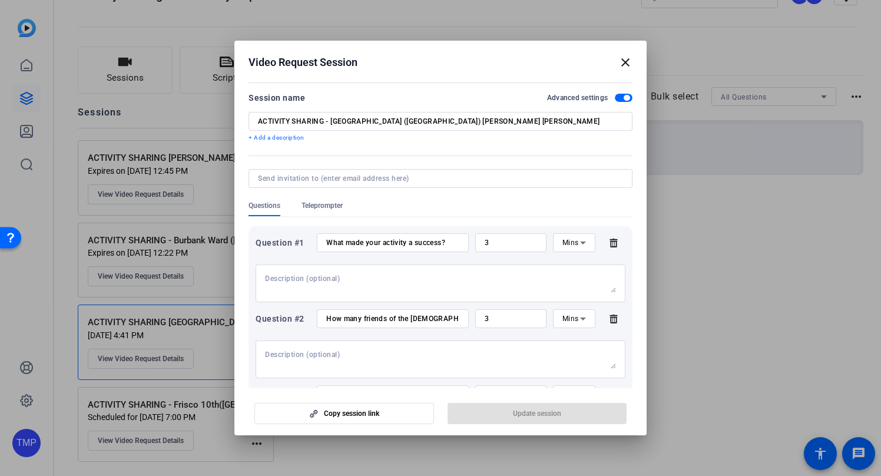
type input "12:34PM"
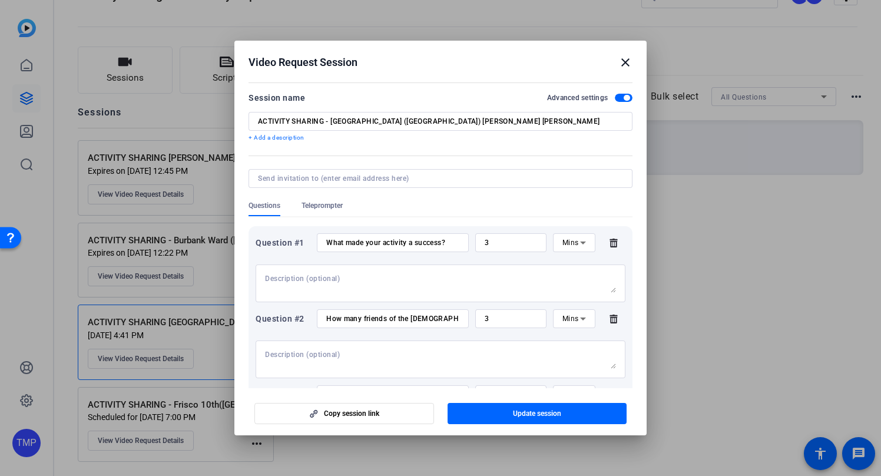
click at [628, 58] on mat-icon "close" at bounding box center [625, 62] width 14 height 14
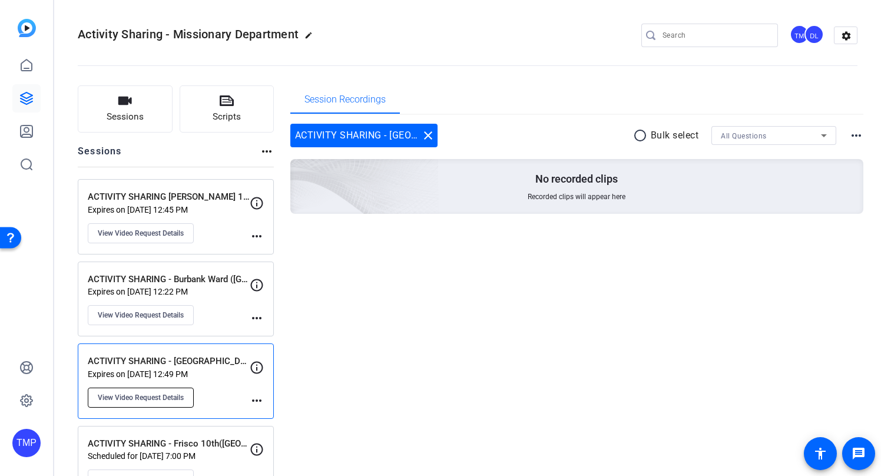
click at [151, 400] on span "View Video Request Details" at bounding box center [141, 397] width 86 height 9
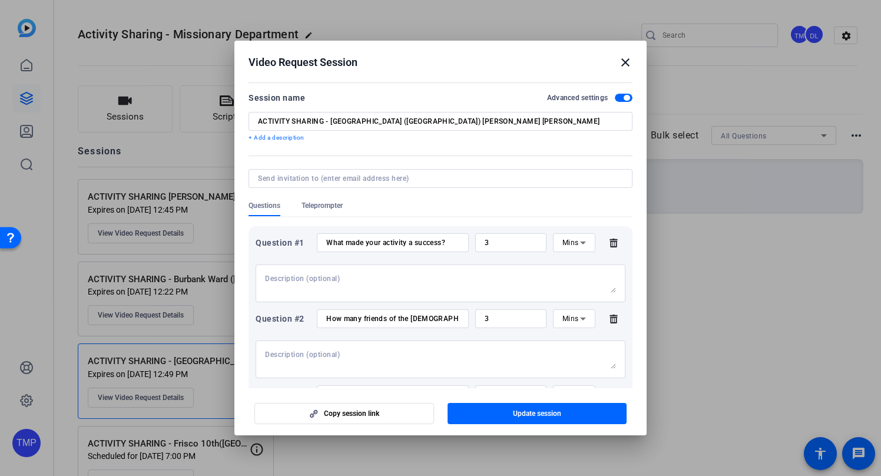
click at [623, 62] on mat-icon "close" at bounding box center [625, 62] width 14 height 14
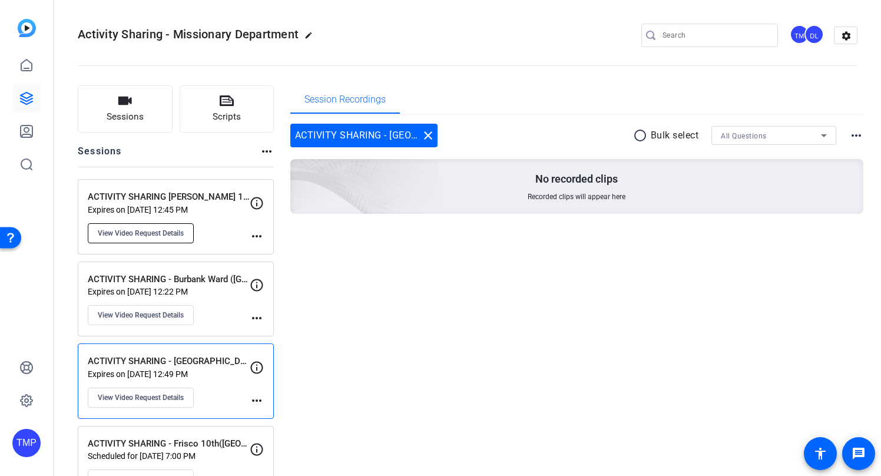
click at [153, 232] on span "View Video Request Details" at bounding box center [141, 232] width 86 height 9
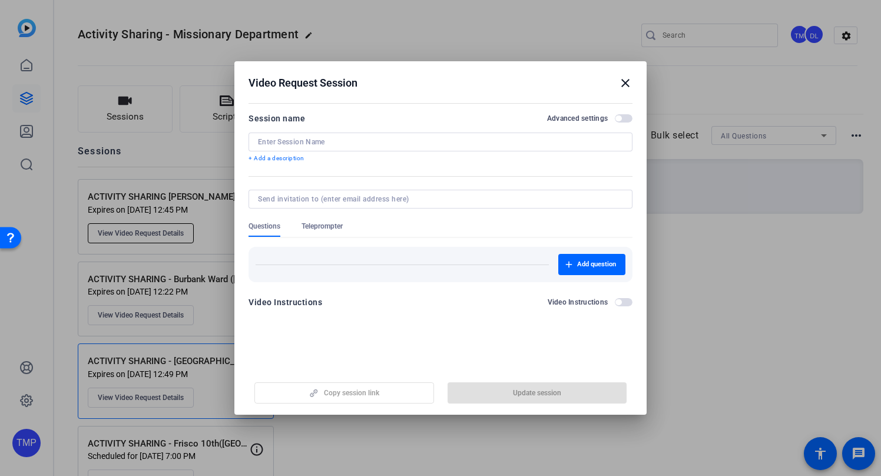
type input "ACTIVITY SHARING [PERSON_NAME] 1st ([GEOGRAPHIC_DATA])- [PERSON_NAME]"
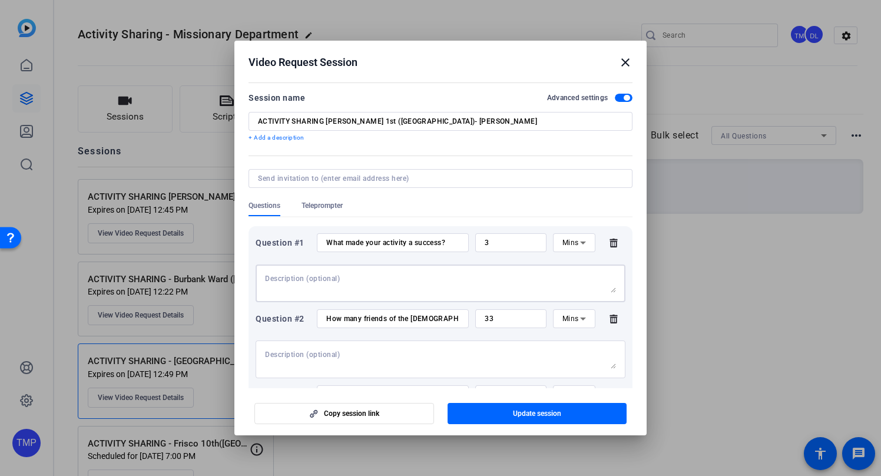
click at [346, 280] on textarea at bounding box center [440, 283] width 351 height 19
drag, startPoint x: 351, startPoint y: 320, endPoint x: 566, endPoint y: 319, distance: 215.0
click at [566, 319] on div "Question #2 How many friends of the [DEMOGRAPHIC_DATA] attended? 33 Mins" at bounding box center [441, 318] width 370 height 19
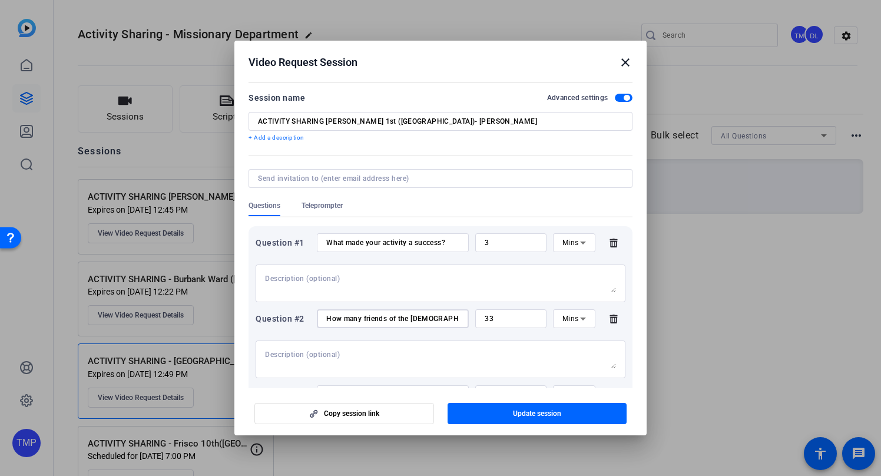
click at [338, 357] on textarea at bounding box center [440, 359] width 351 height 19
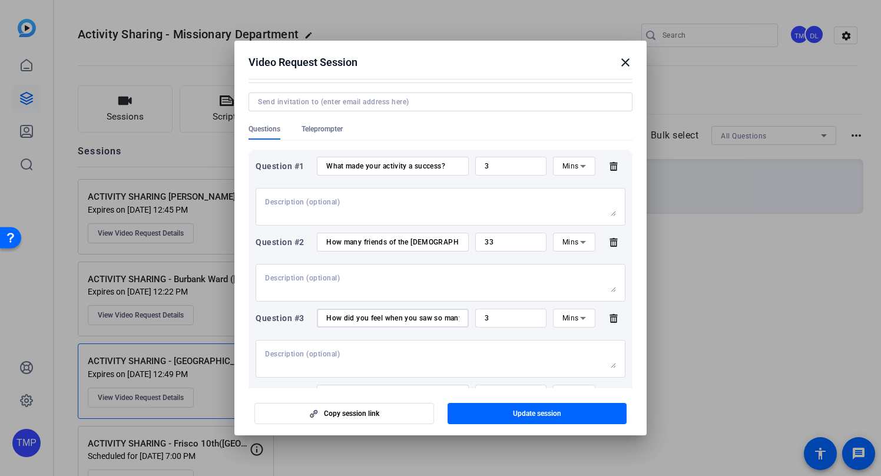
scroll to position [0, 160]
drag, startPoint x: 440, startPoint y: 319, endPoint x: 544, endPoint y: 320, distance: 103.6
click at [544, 320] on div "Question #3 How did you feel when you saw so many people show up and you intera…" at bounding box center [441, 318] width 370 height 19
click at [353, 353] on textarea at bounding box center [440, 358] width 351 height 19
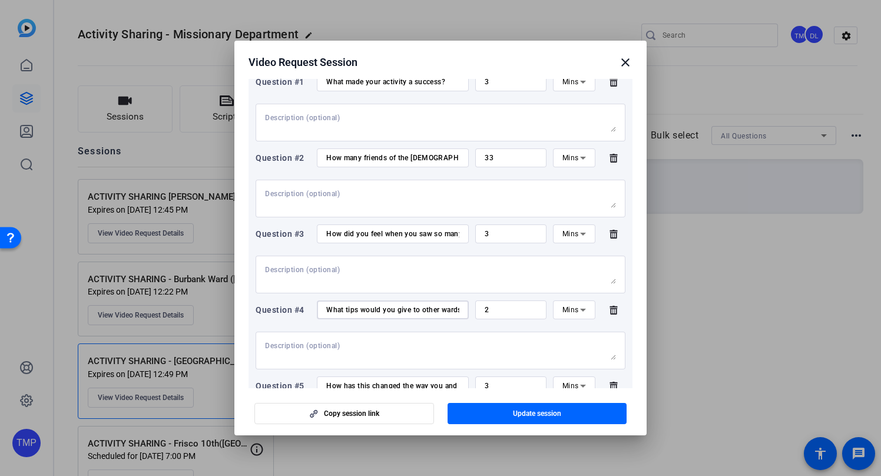
scroll to position [0, 169]
drag, startPoint x: 429, startPoint y: 310, endPoint x: 524, endPoint y: 312, distance: 94.8
click at [524, 312] on div "Question #4 What tips would you give to other wards who want to have more frien…" at bounding box center [441, 309] width 370 height 19
click at [422, 300] on div "What tips would you give to other wards who want to have more friends at their …" at bounding box center [392, 309] width 133 height 19
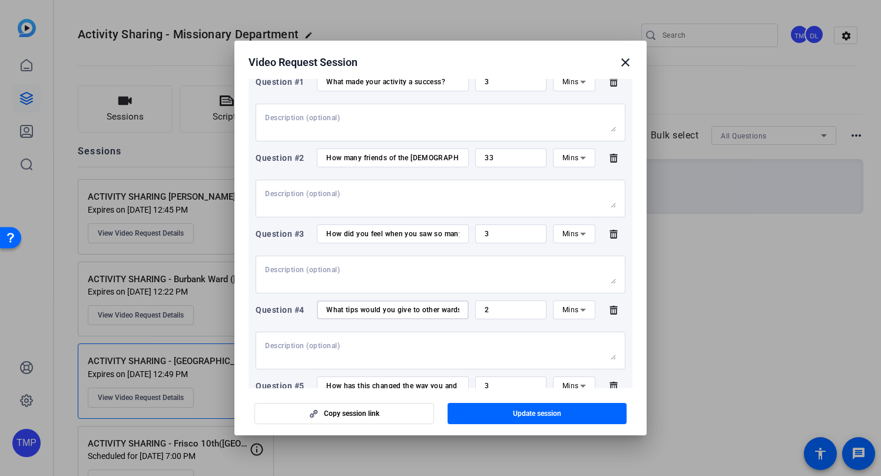
click at [414, 307] on input "What tips would you give to other wards who want to have more friends at their …" at bounding box center [392, 309] width 133 height 9
drag, startPoint x: 403, startPoint y: 310, endPoint x: 282, endPoint y: 310, distance: 121.3
click at [282, 310] on div "Question #4 What tips would you give to other wards who want to have more frien…" at bounding box center [441, 309] width 370 height 19
click at [405, 310] on input "What tips would you give to other wards who want to have more friends at their …" at bounding box center [392, 309] width 133 height 9
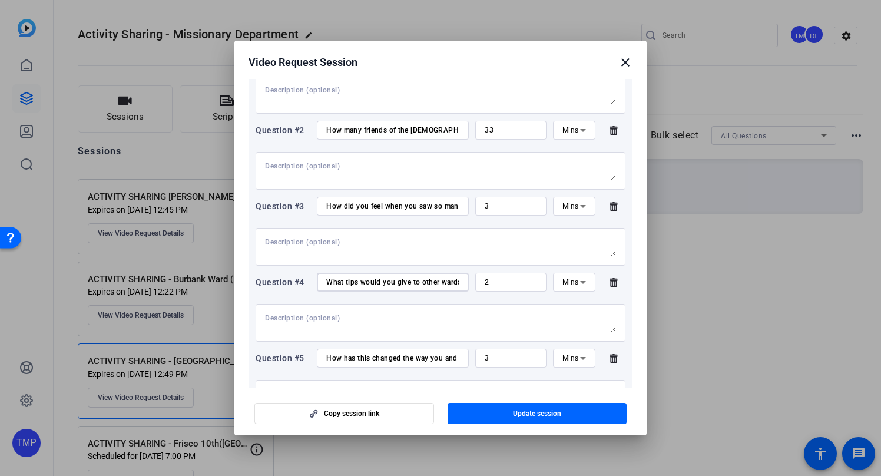
scroll to position [194, 0]
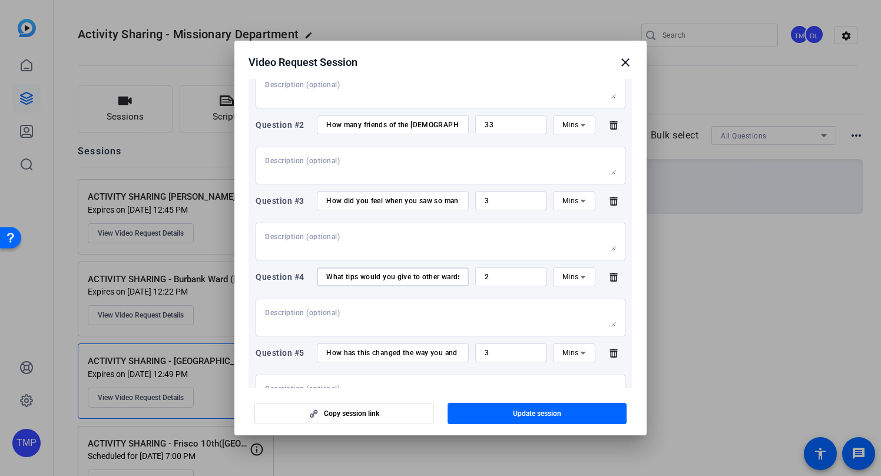
click at [380, 355] on input "How has this changed the way you and your [PERSON_NAME] think about sharing the…" at bounding box center [392, 352] width 133 height 9
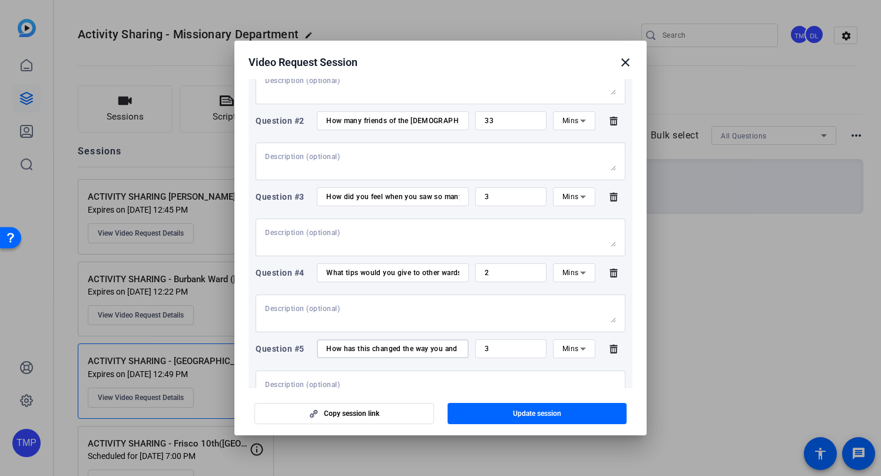
scroll to position [0, 140]
drag, startPoint x: 370, startPoint y: 356, endPoint x: 506, endPoint y: 350, distance: 135.6
click at [506, 350] on div "Question #5 How has this changed the way you and your [PERSON_NAME] think about…" at bounding box center [441, 348] width 370 height 19
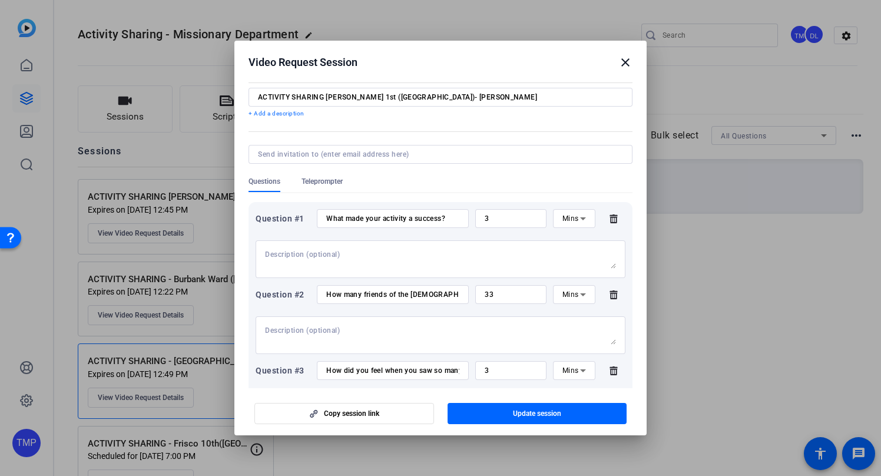
scroll to position [0, 0]
click at [365, 253] on textarea at bounding box center [440, 259] width 351 height 19
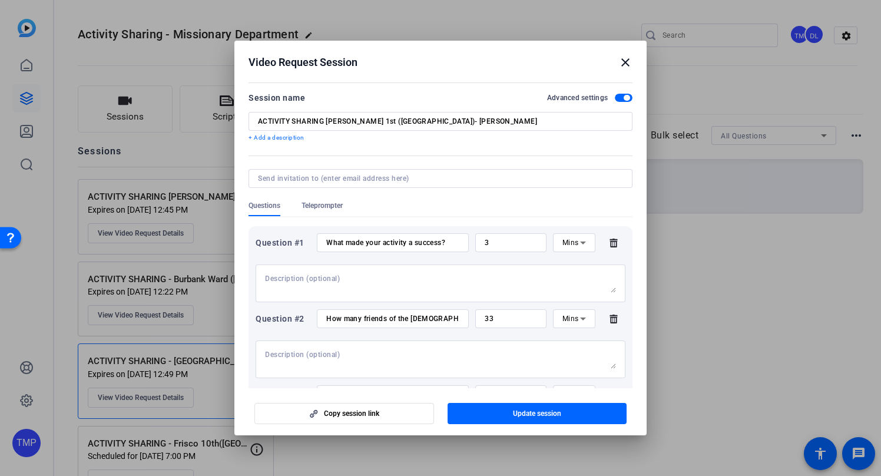
click at [281, 137] on p "+ Add a description" at bounding box center [441, 137] width 384 height 9
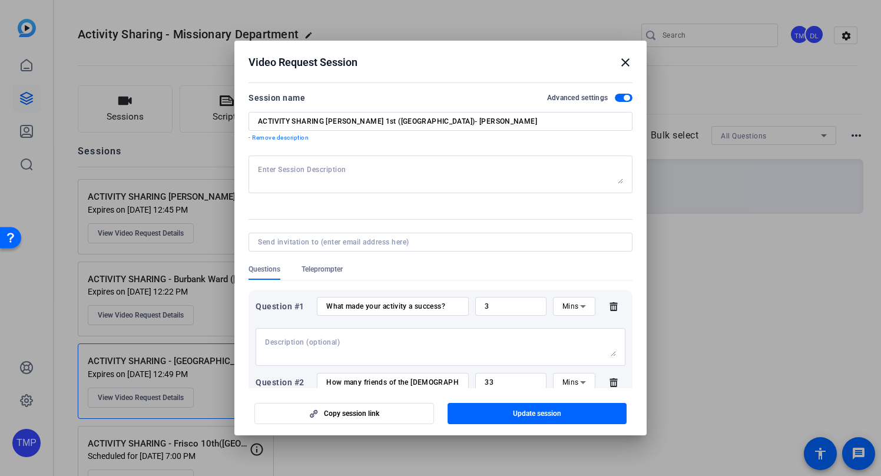
click at [299, 168] on textarea at bounding box center [440, 174] width 365 height 19
click at [505, 168] on textarea "These questions are intended to document the [DATE] Activity that occured this …" at bounding box center [440, 174] width 365 height 19
click at [575, 165] on textarea "These questions are intended to document the [DATE] Activity that occurred this…" at bounding box center [440, 174] width 365 height 19
type textarea "These questions are intended to document the [DATE] Activity that occurred this…"
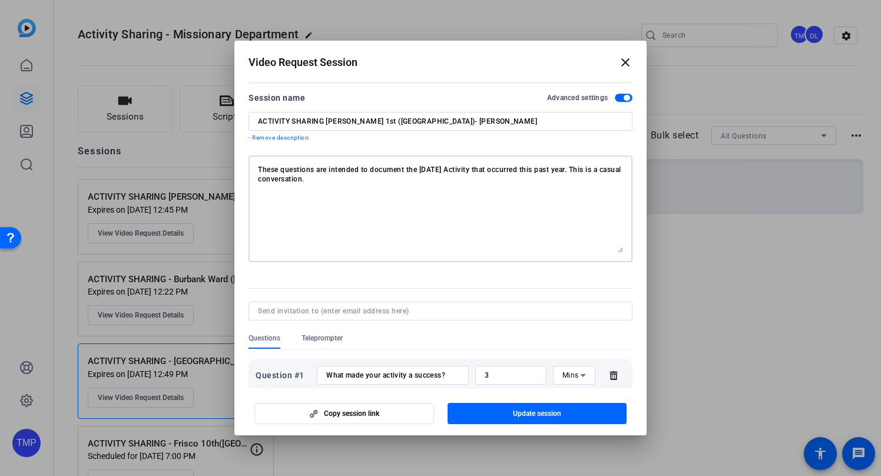
drag, startPoint x: 622, startPoint y: 181, endPoint x: 607, endPoint y: 264, distance: 83.9
click at [607, 253] on textarea "These questions are intended to document the [DATE] Activity that occurred this…" at bounding box center [440, 209] width 365 height 88
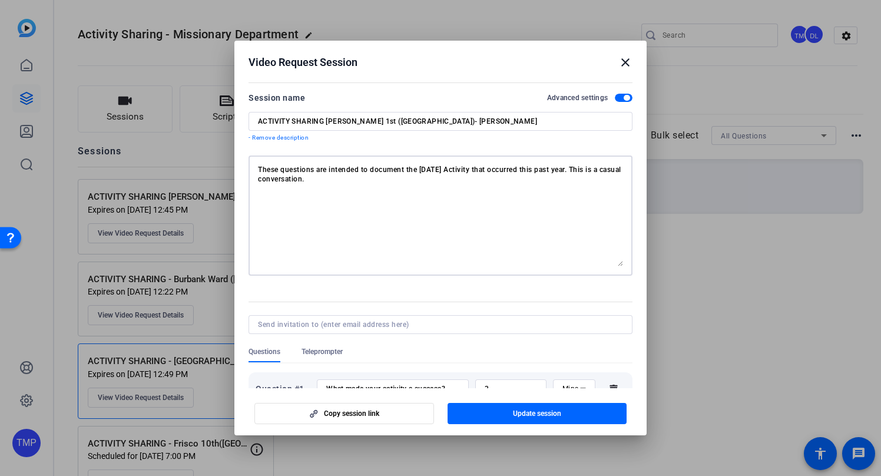
drag, startPoint x: 341, startPoint y: 186, endPoint x: 235, endPoint y: 163, distance: 108.5
click at [235, 163] on mat-dialog-content "Session name Advanced settings ACTIVITY SHARING [PERSON_NAME] 1st ([GEOGRAPHIC_…" at bounding box center [440, 233] width 412 height 309
